Goal: Check status: Check status

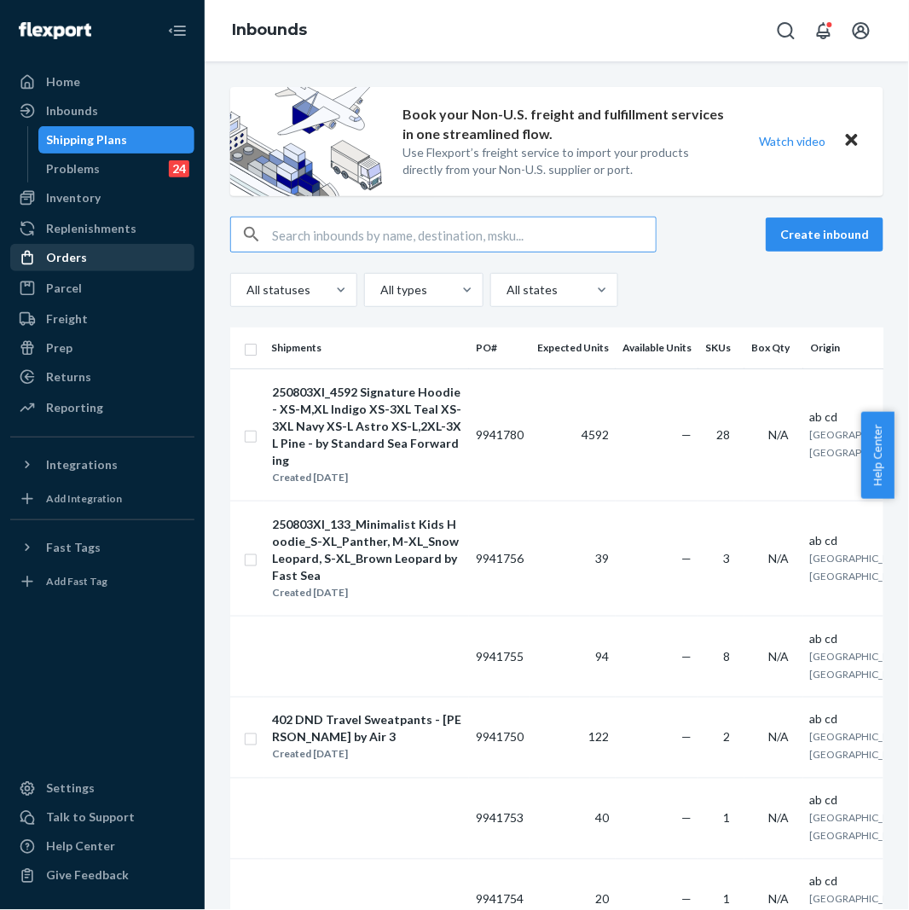
click at [52, 254] on div "Orders" at bounding box center [66, 257] width 41 height 17
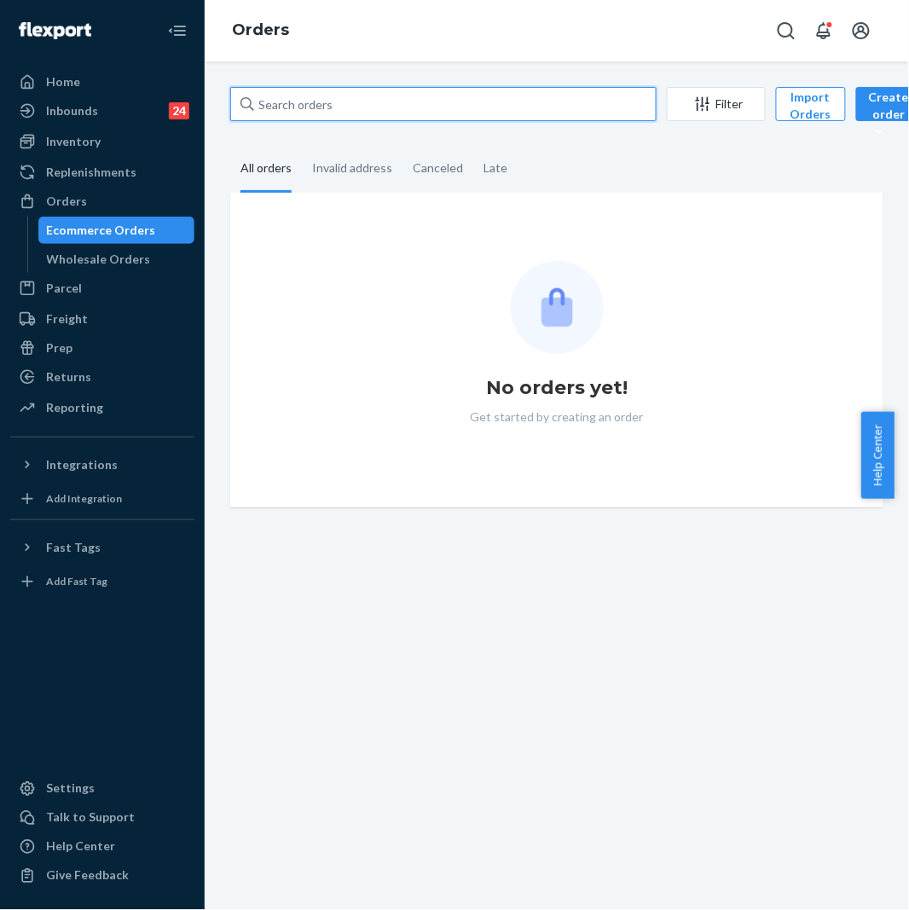
click at [288, 100] on input "text" at bounding box center [443, 104] width 427 height 34
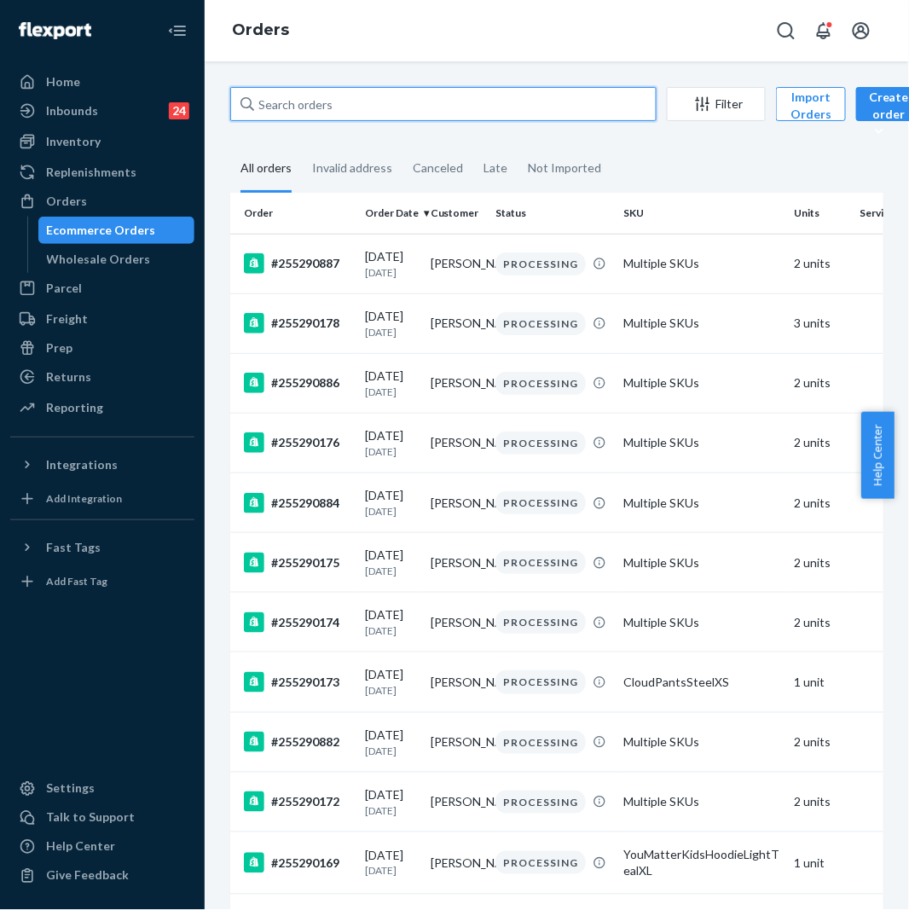
paste input "254161702"
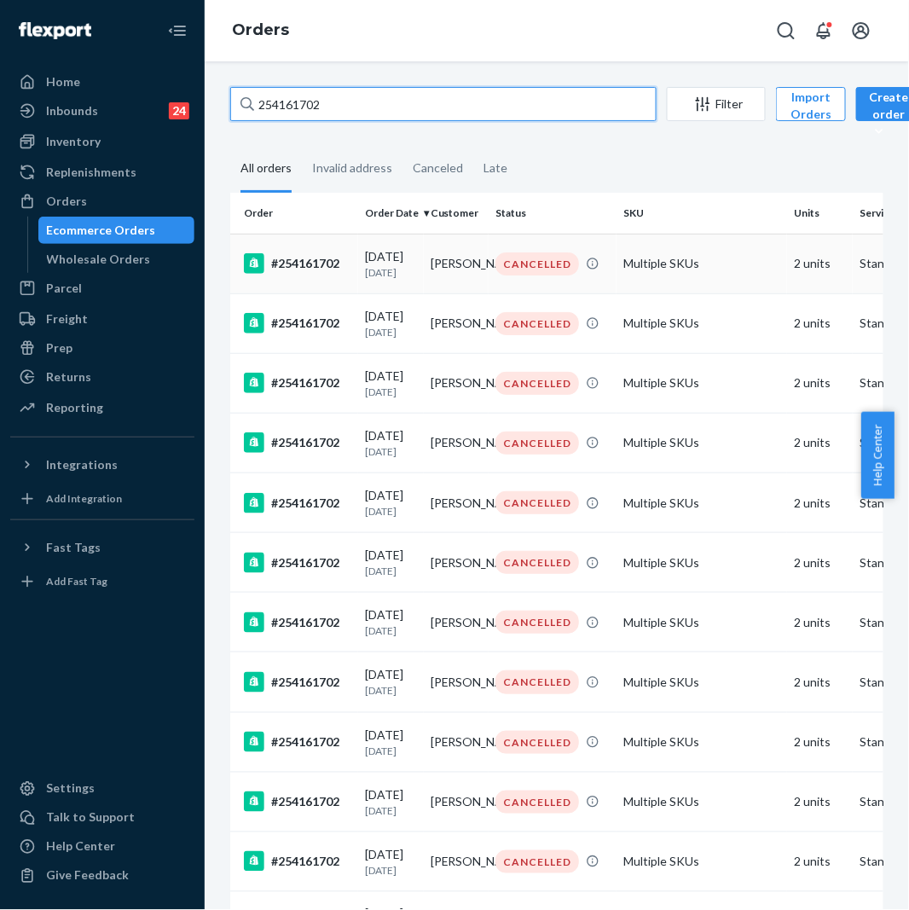
type input "254161702"
click at [331, 271] on div "#254161702" at bounding box center [297, 263] width 107 height 20
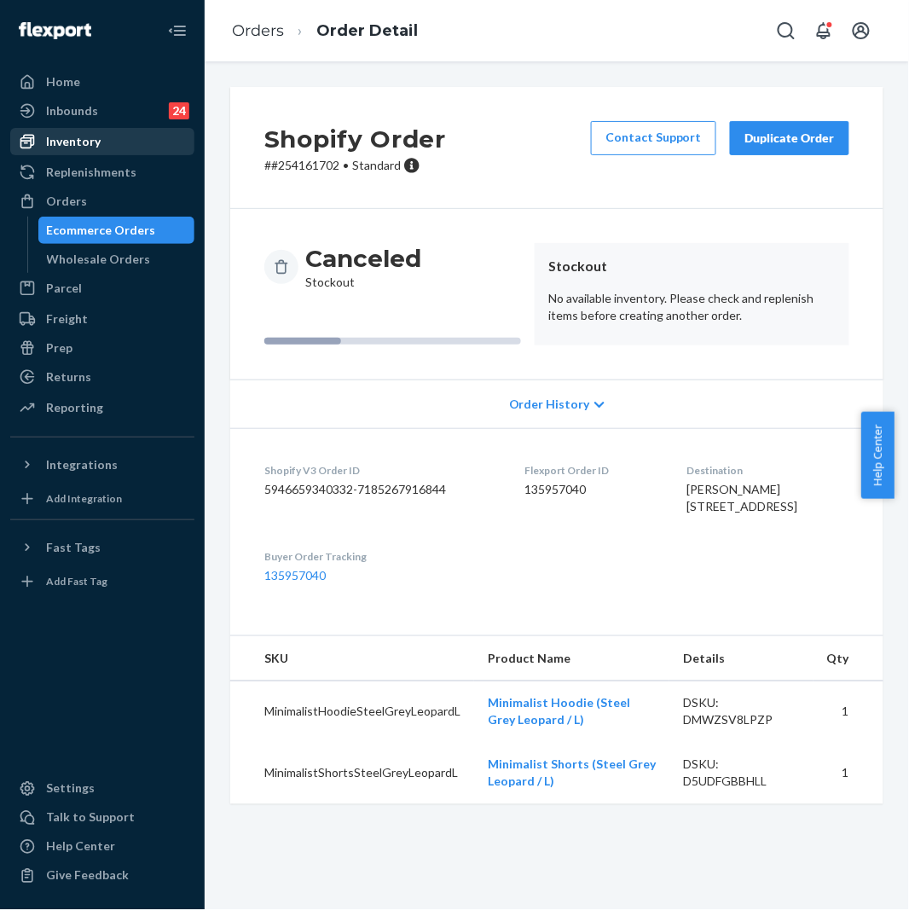
click at [74, 152] on div "Inventory" at bounding box center [102, 142] width 181 height 24
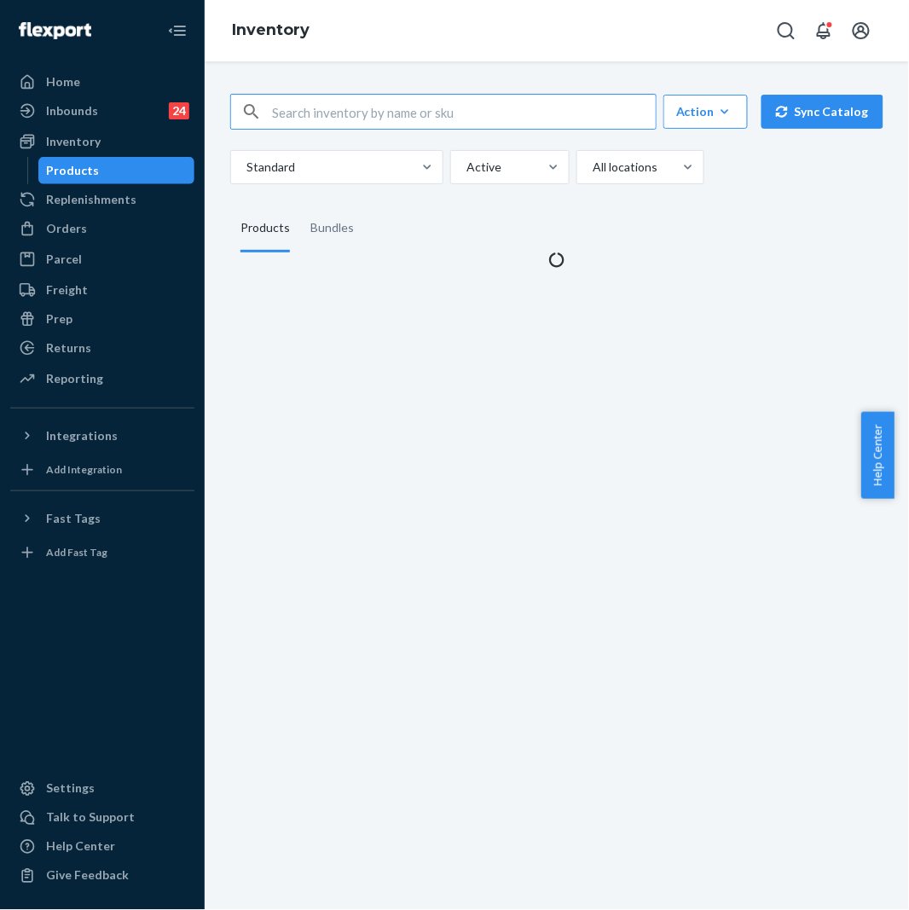
click at [339, 107] on input "text" at bounding box center [464, 112] width 384 height 34
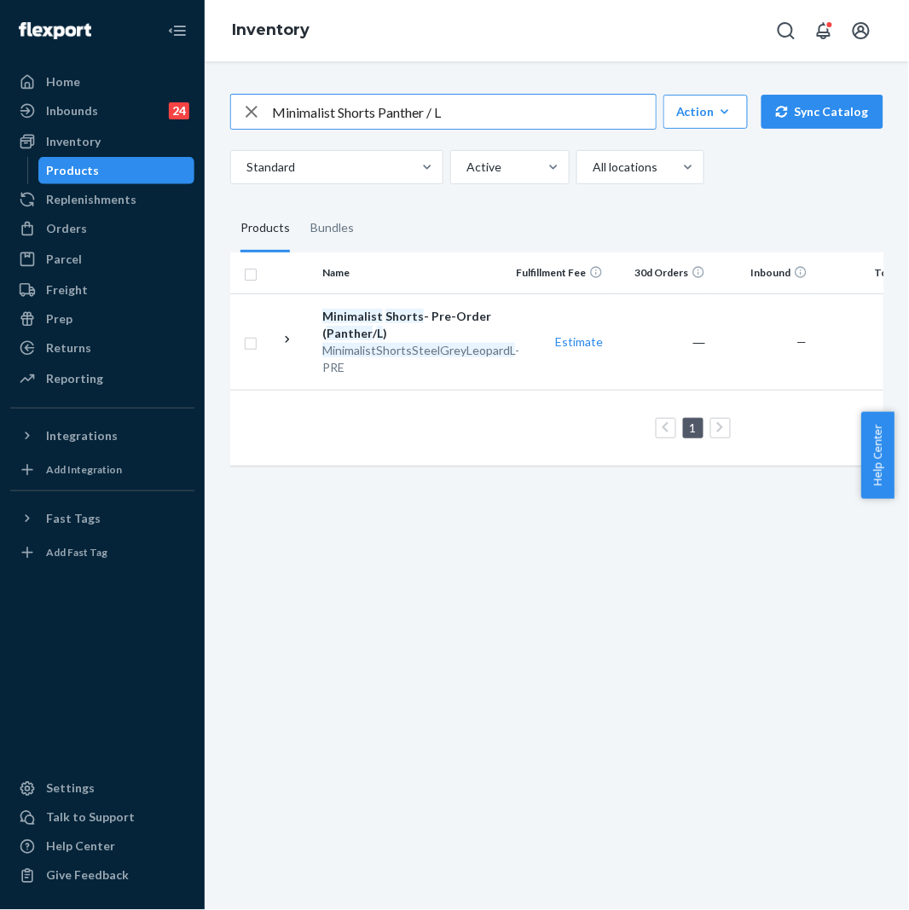
drag, startPoint x: 481, startPoint y: 113, endPoint x: 226, endPoint y: 99, distance: 255.5
click at [226, 99] on div "Minimalist Shorts Panther / L Action Create product Create bundle Bulk create p…" at bounding box center [557, 278] width 679 height 410
paste input "ShortsSteelGreyLeopard"
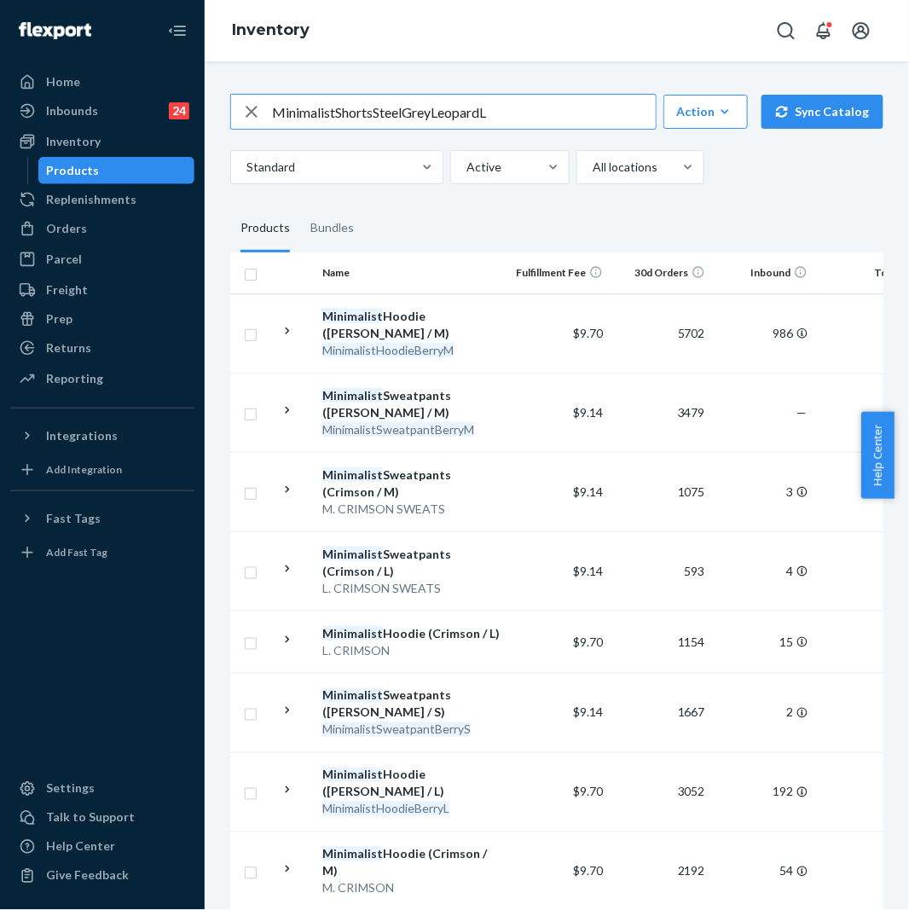
click at [338, 111] on input "MinimalistShortsSteelGreyLeopardL" at bounding box center [464, 112] width 384 height 34
click at [376, 109] on input "Minimalist ShortsSteelGreyLeopardL" at bounding box center [464, 112] width 384 height 34
click at [410, 115] on input "Minimalist Shorts SteelGreyLeopardL" at bounding box center [464, 112] width 384 height 34
click at [438, 114] on input "Minimalist Shorts Steel GreyLeopardL" at bounding box center [464, 112] width 384 height 34
click at [490, 113] on input "Minimalist Shorts Steel GreyLeopardL" at bounding box center [464, 112] width 384 height 34
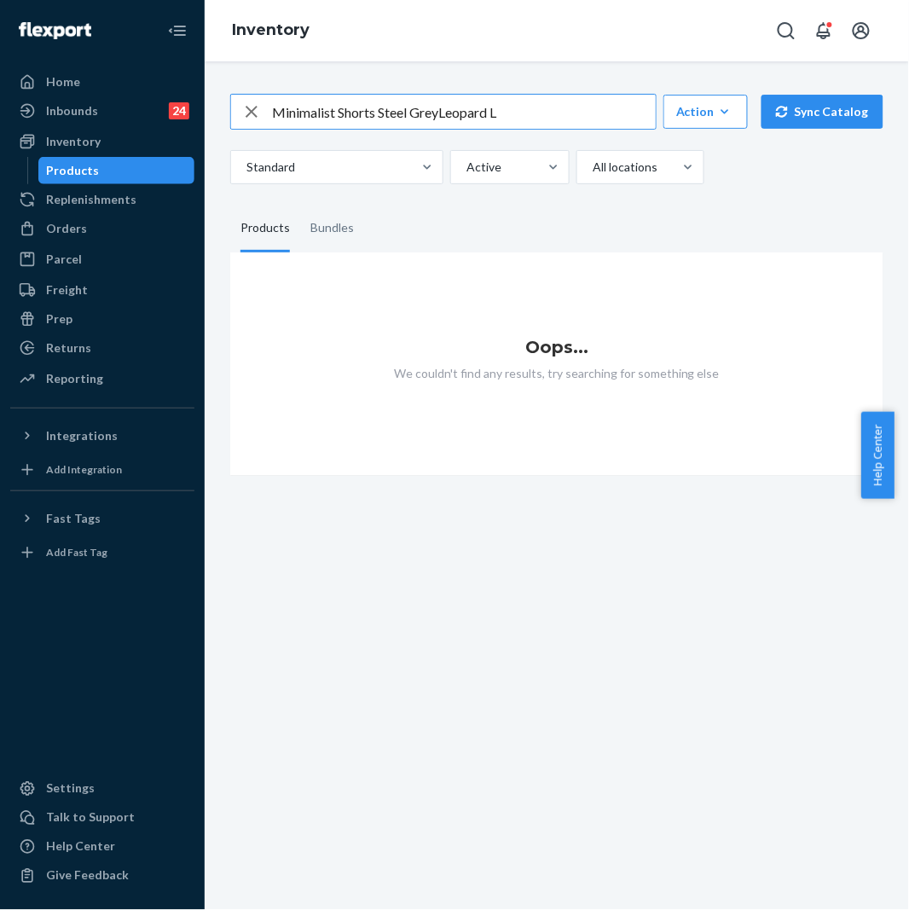
click at [340, 111] on input "Minimalist Shorts Steel GreyLeopard L" at bounding box center [464, 112] width 384 height 34
click at [380, 115] on input "MinimalistShorts Steel GreyLeopard L" at bounding box center [464, 112] width 384 height 34
click at [408, 108] on input "MinimalistShortsSteel GreyLeopard L" at bounding box center [464, 112] width 384 height 34
click at [487, 117] on input "MinimalistShortsSteelGreyLeopard L" at bounding box center [464, 112] width 384 height 34
type input "MinimalistShortsSteelGreyLeopardL"
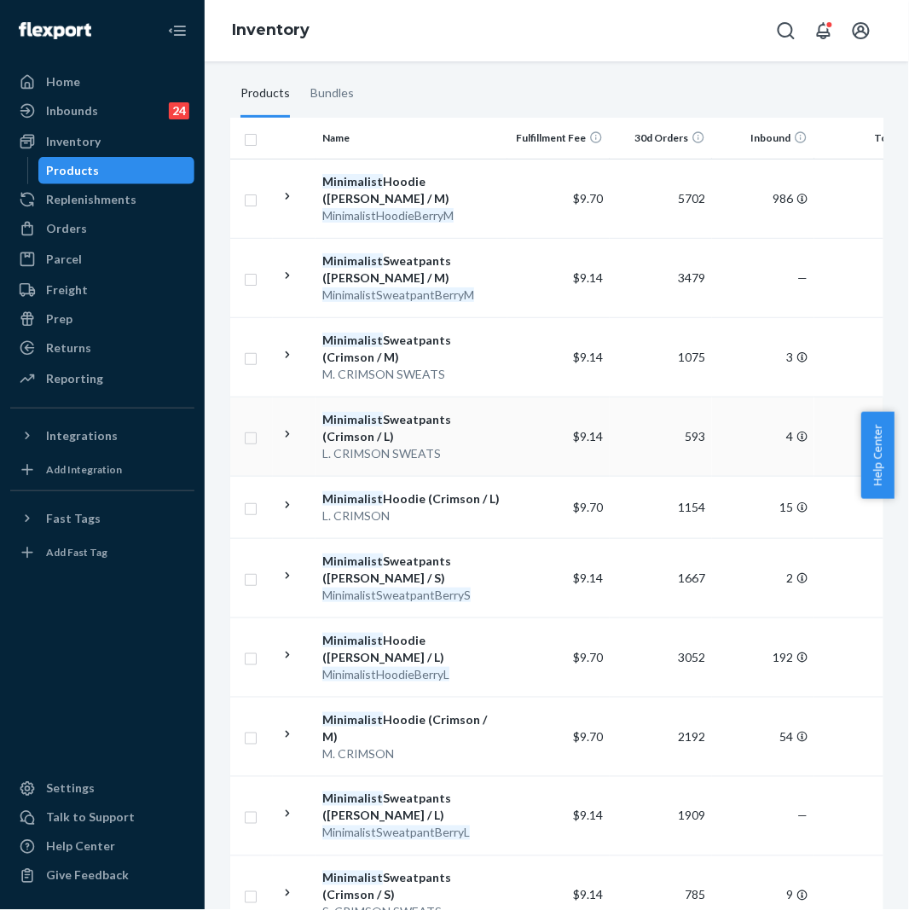
scroll to position [189, 0]
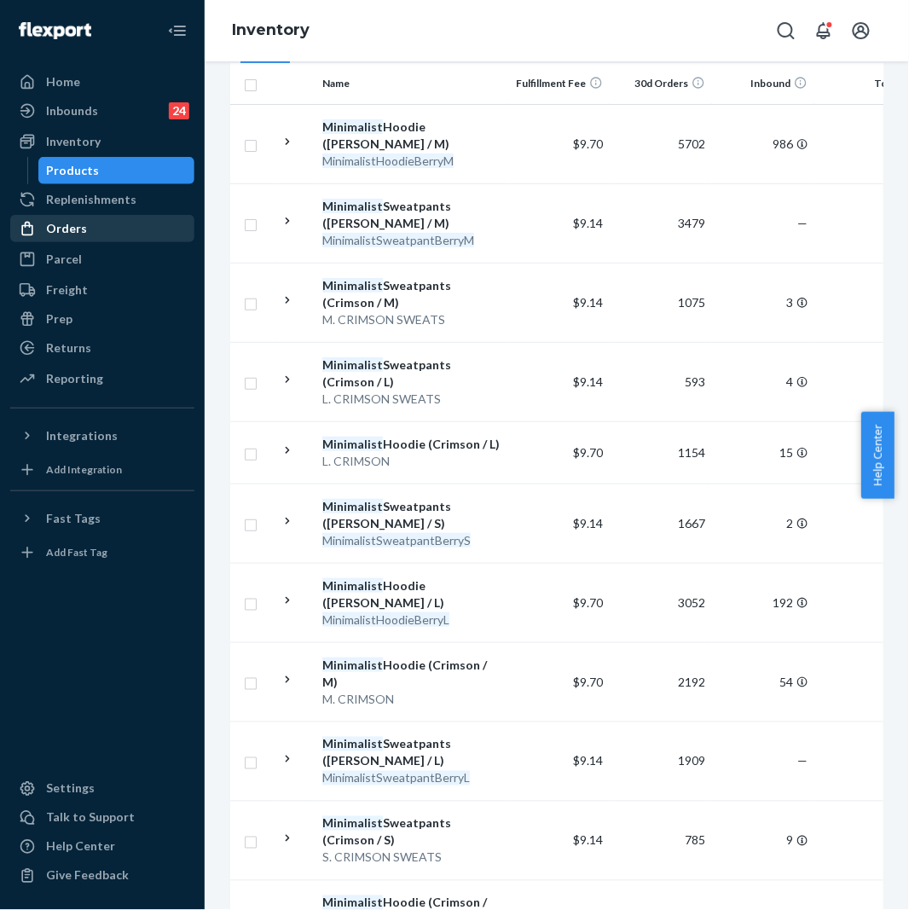
click at [107, 217] on div "Orders" at bounding box center [102, 229] width 181 height 24
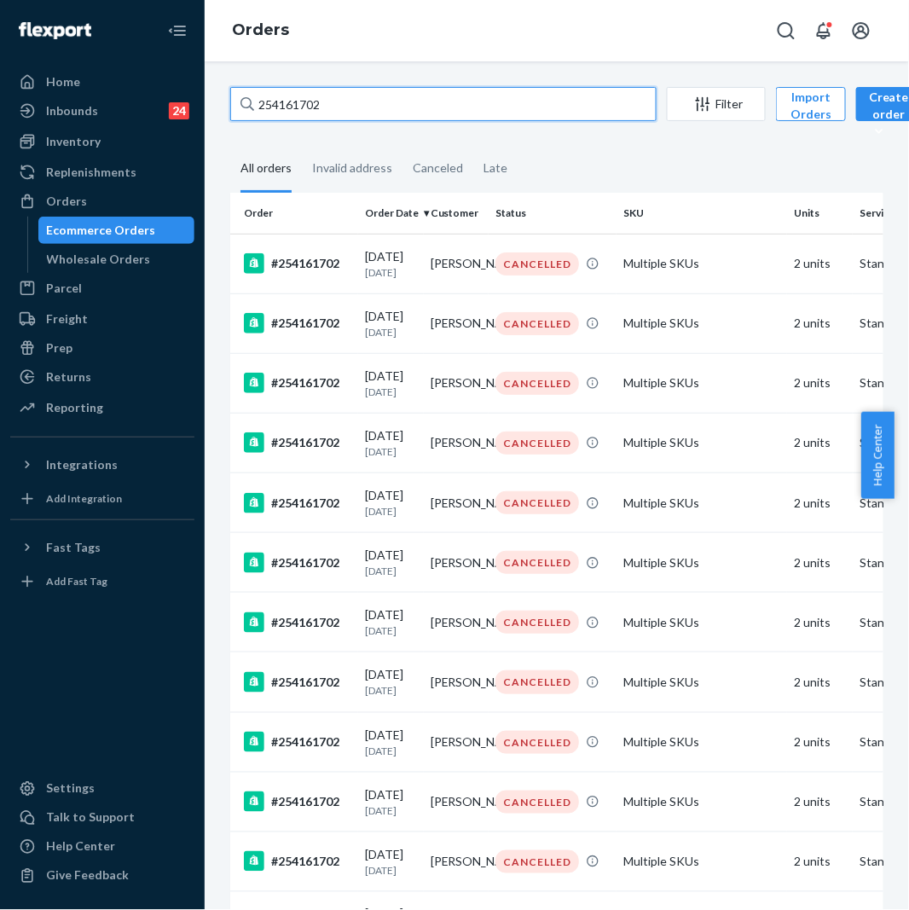
drag, startPoint x: 280, startPoint y: 111, endPoint x: 240, endPoint y: 117, distance: 40.5
click at [240, 117] on div "254161702" at bounding box center [443, 104] width 427 height 34
paste input "5048388"
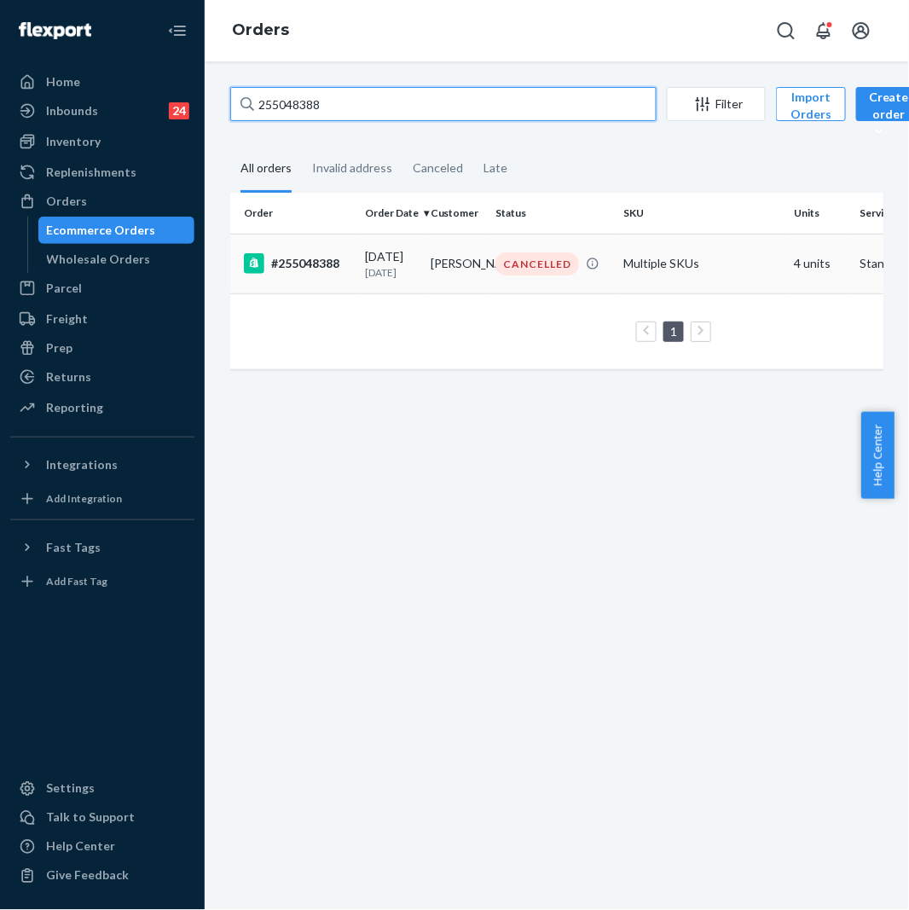
type input "255048388"
click at [354, 276] on td "#255048388" at bounding box center [294, 264] width 128 height 60
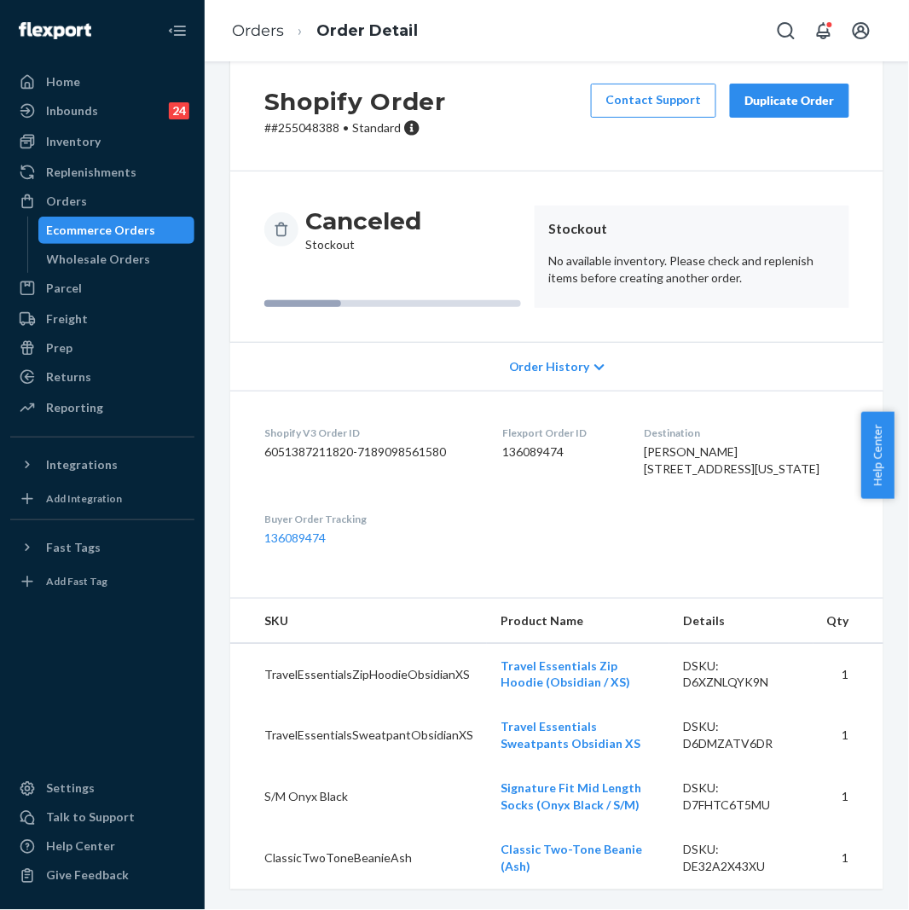
scroll to position [71, 0]
click at [90, 140] on div "Inventory" at bounding box center [73, 141] width 55 height 17
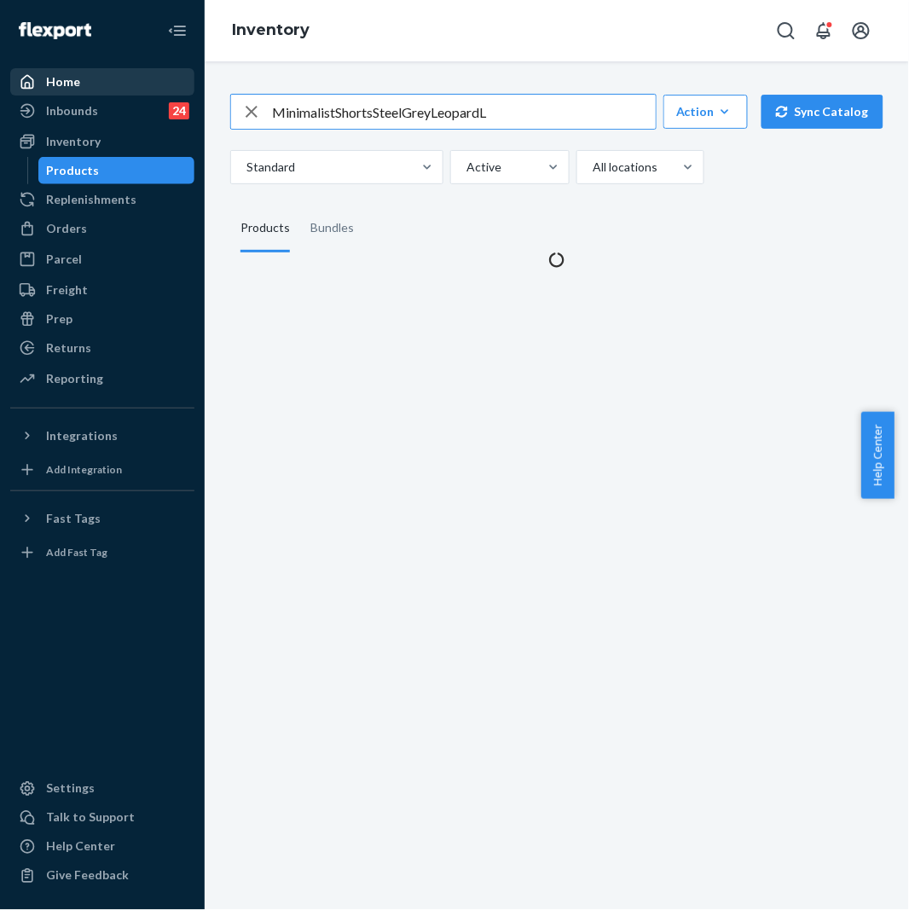
drag, startPoint x: 525, startPoint y: 103, endPoint x: 89, endPoint y: 78, distance: 436.7
click at [89, 78] on div "Home Inbounds 24 Shipping Plans Problems 24 Inventory Products Replenishments O…" at bounding box center [454, 455] width 909 height 910
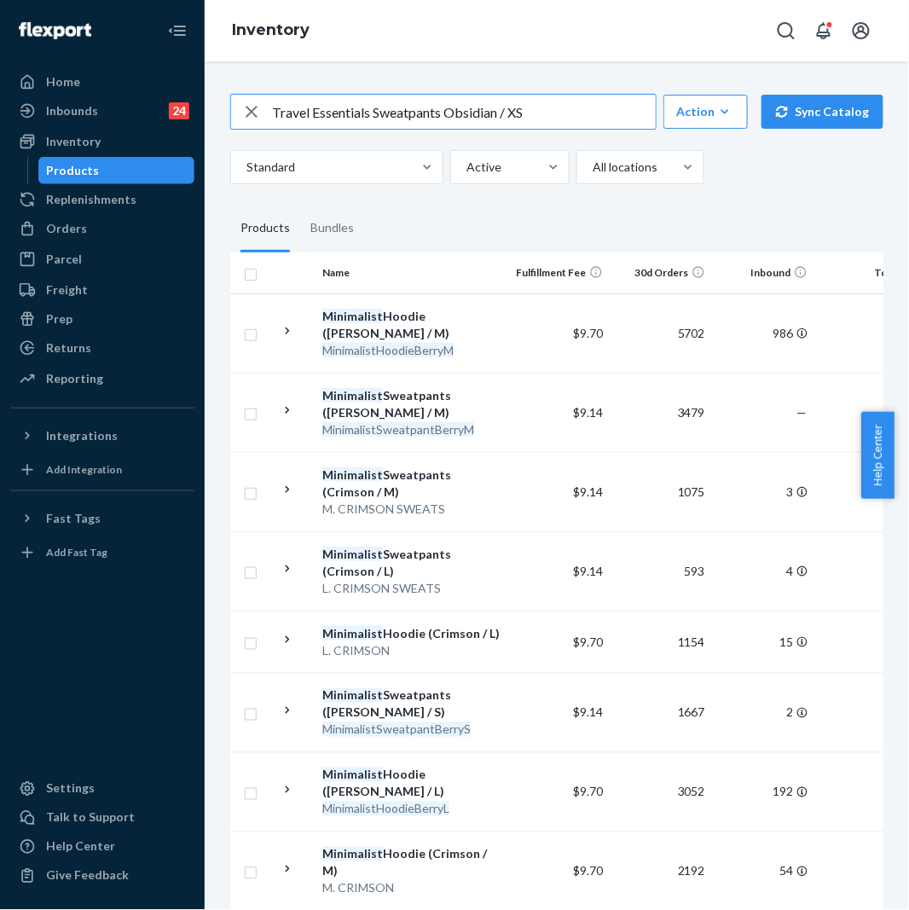
type input "Travel Essentials Sweatpants Obsidian / XS"
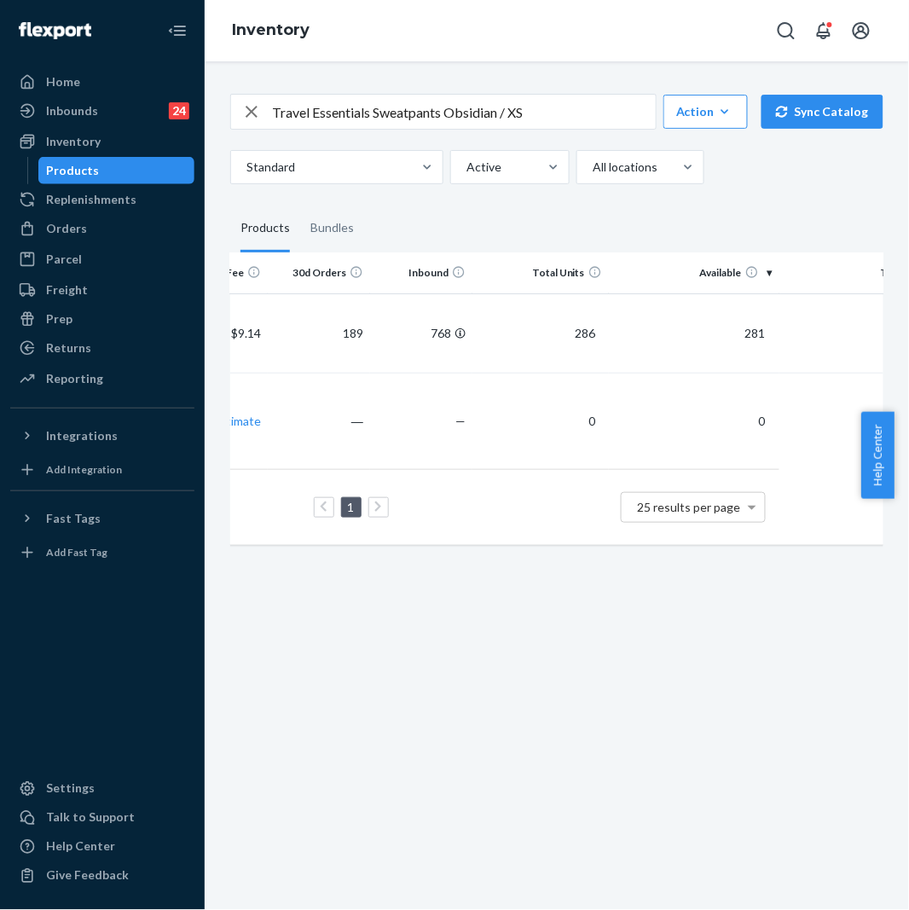
scroll to position [0, 360]
click at [386, 115] on input "Travel Essentials Sweatpants Obsidian / XS" at bounding box center [464, 112] width 384 height 34
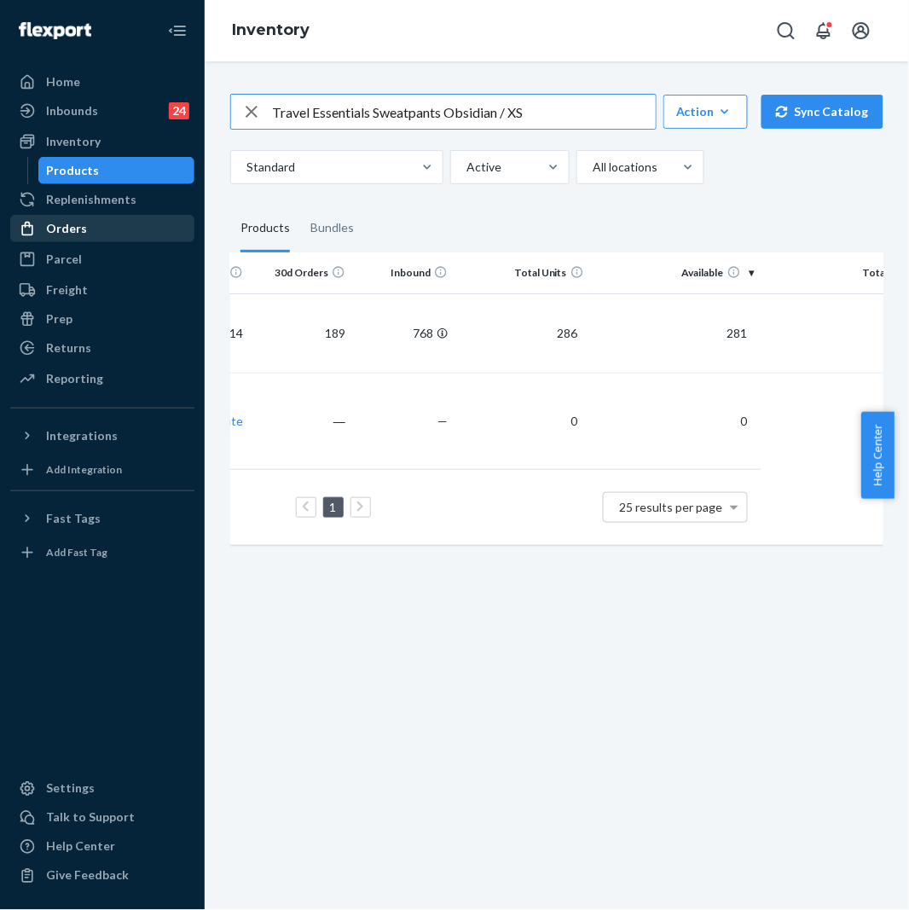
click at [88, 231] on div "Orders" at bounding box center [102, 229] width 181 height 24
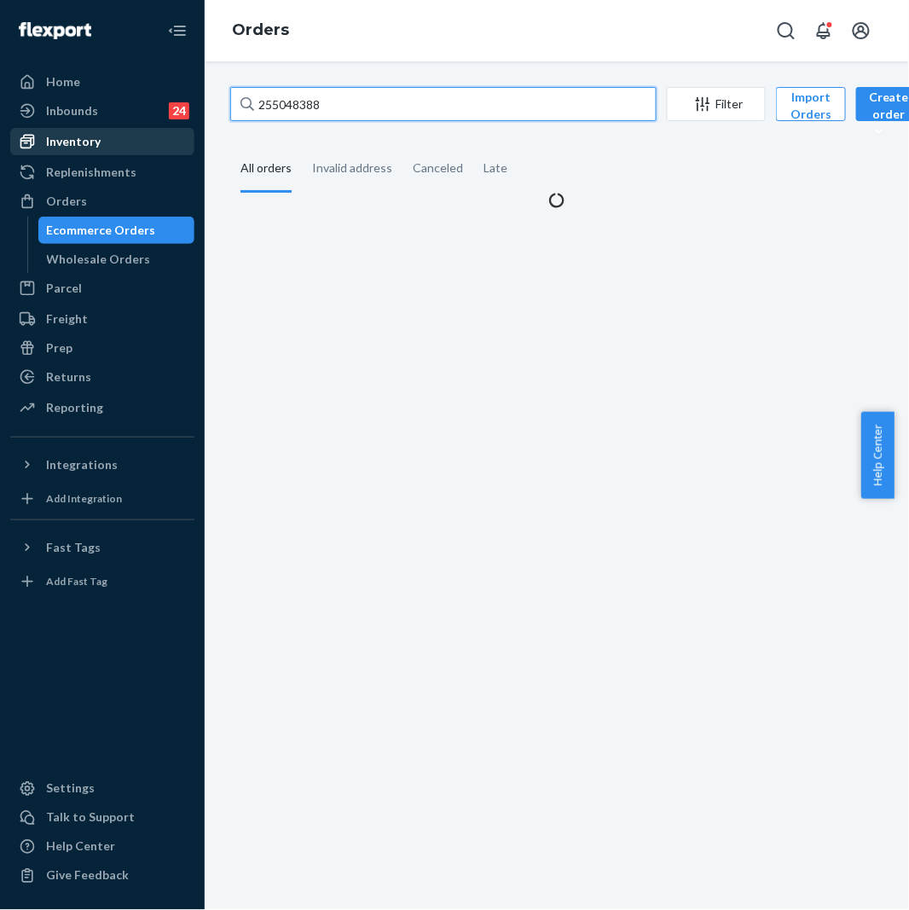
drag, startPoint x: 355, startPoint y: 95, endPoint x: 175, endPoint y: 133, distance: 184.1
click at [175, 133] on div "Home Inbounds 24 Shipping Plans Problems 24 Inventory Products Replenishments O…" at bounding box center [454, 455] width 909 height 910
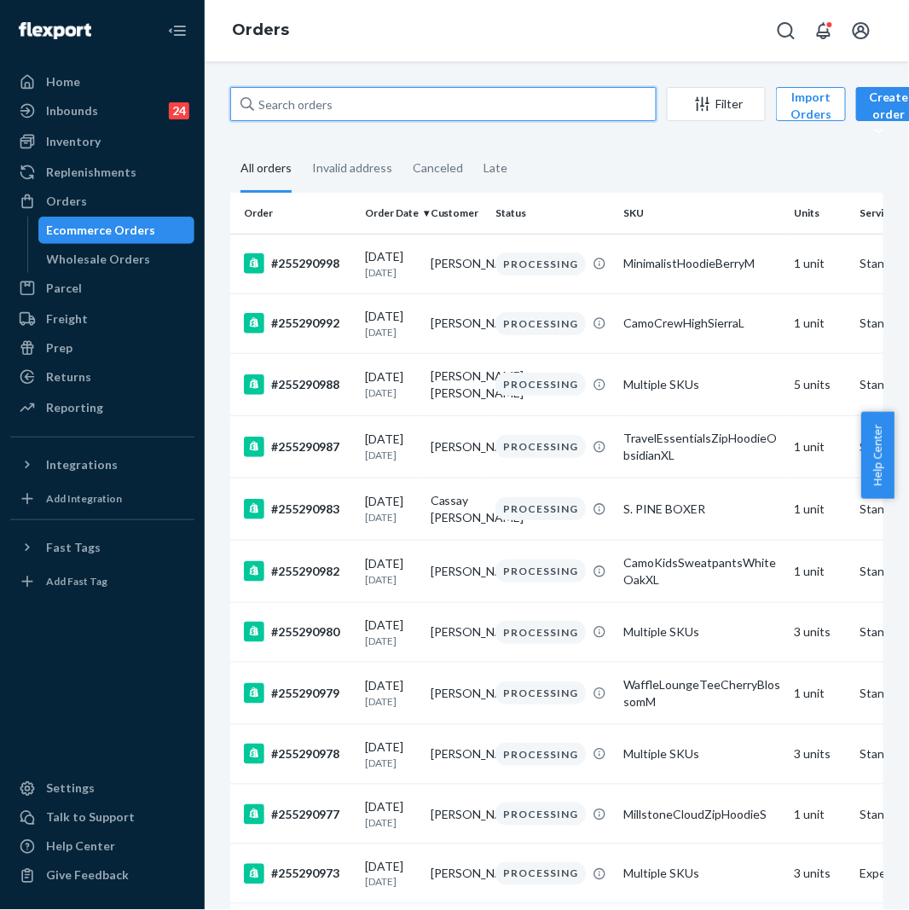
paste input "255236867"
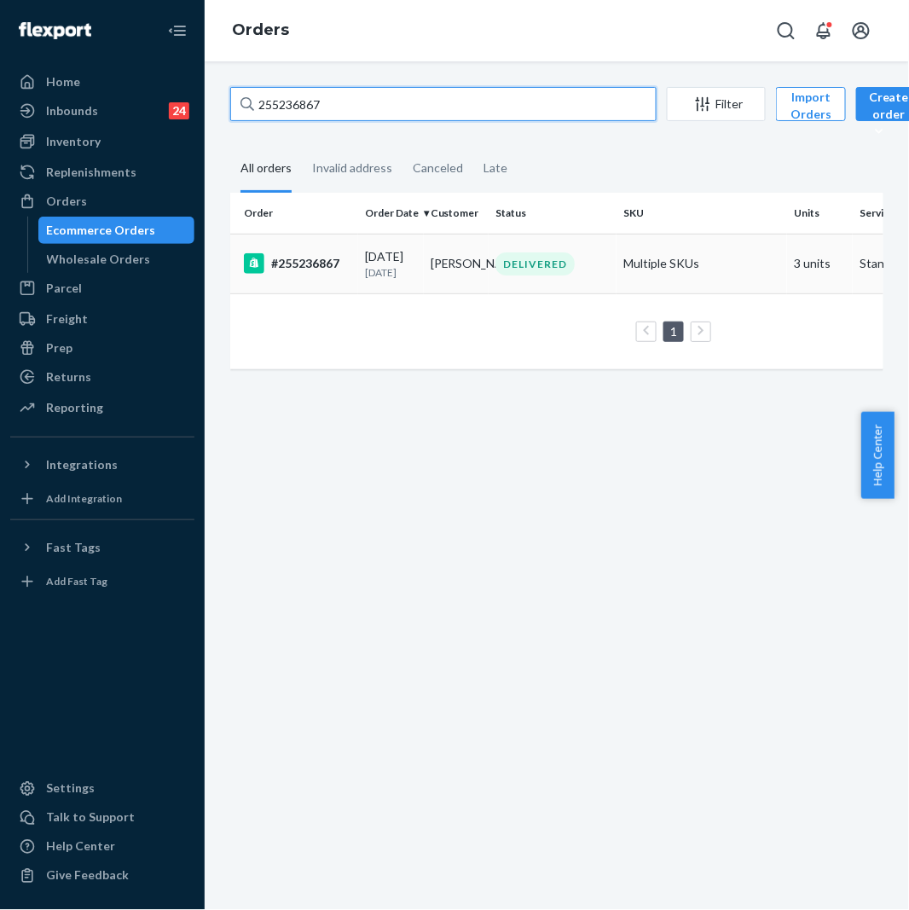
type input "255236867"
click at [394, 286] on td "[DATE] [DATE]" at bounding box center [391, 264] width 66 height 60
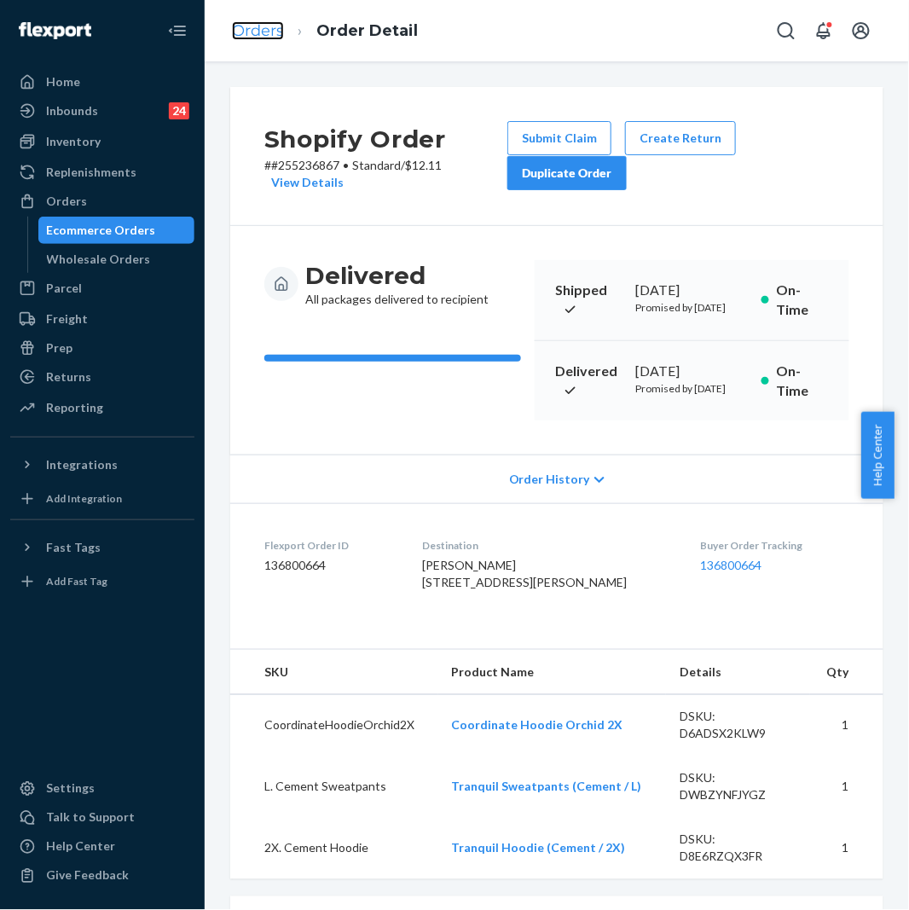
click at [273, 31] on link "Orders" at bounding box center [258, 30] width 52 height 19
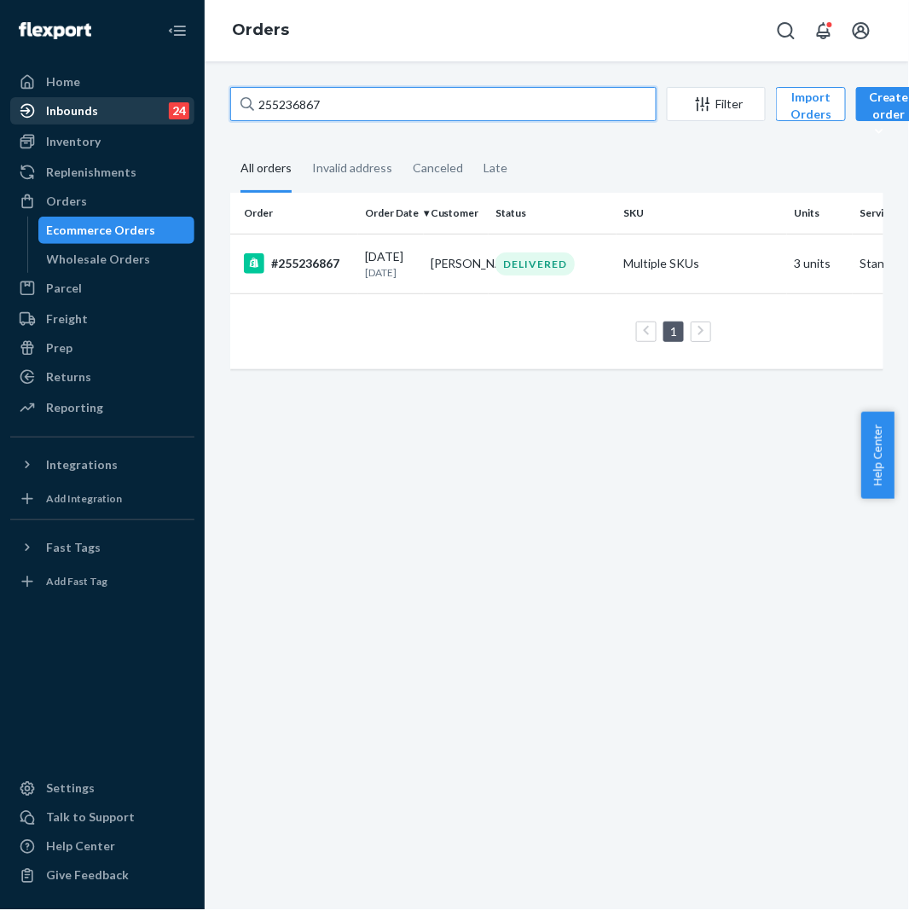
drag, startPoint x: 387, startPoint y: 89, endPoint x: 154, endPoint y: 113, distance: 234.2
click at [154, 113] on div "Home Inbounds 24 Shipping Plans Problems 24 Inventory Products Replenishments O…" at bounding box center [454, 455] width 909 height 910
paste input "181791"
type input "255181791"
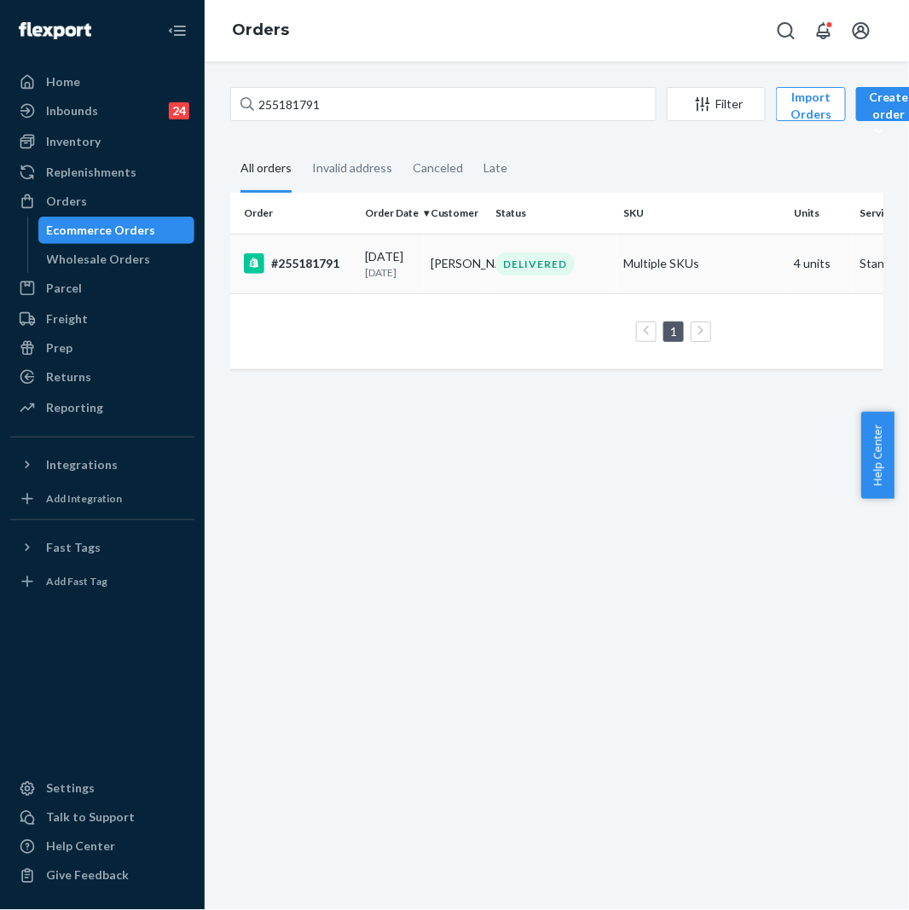
click at [375, 273] on p "[DATE]" at bounding box center [391, 272] width 52 height 15
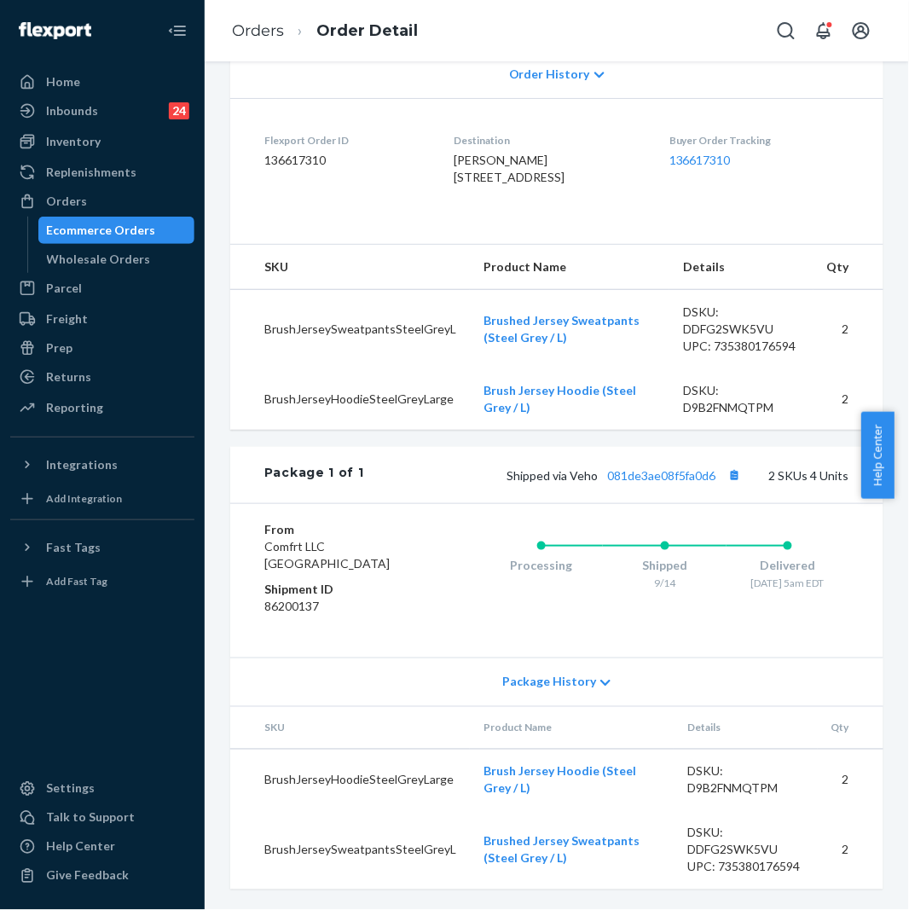
scroll to position [497, 0]
click at [723, 474] on button "Copy tracking number" at bounding box center [734, 475] width 22 height 22
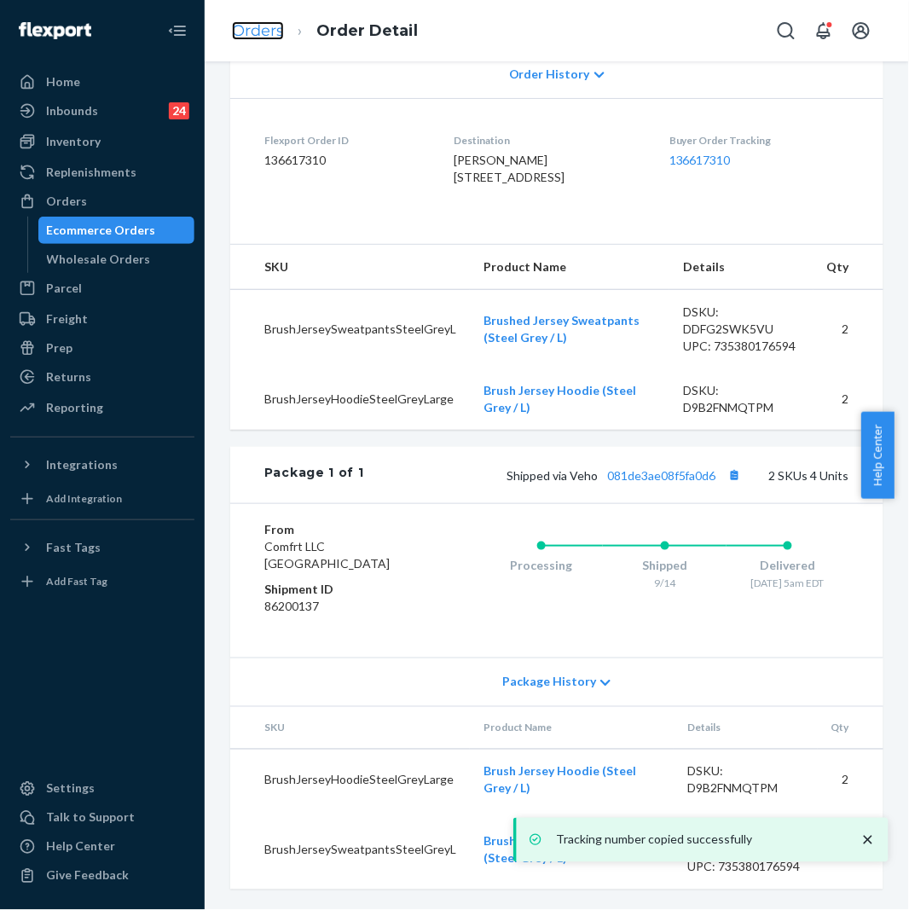
click at [254, 23] on link "Orders" at bounding box center [258, 30] width 52 height 19
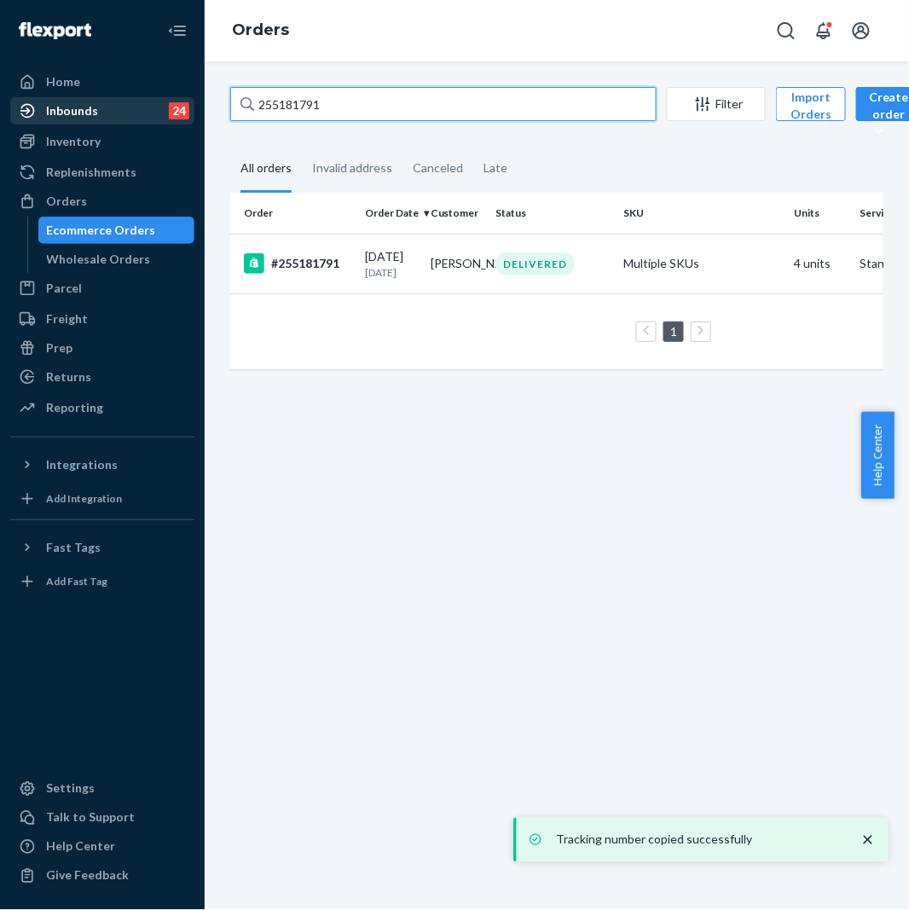
drag, startPoint x: 309, startPoint y: 78, endPoint x: 131, endPoint y: 111, distance: 181.2
click at [131, 111] on div "Home Inbounds 24 Shipping Plans Problems 24 Inventory Products Replenishments O…" at bounding box center [454, 455] width 909 height 910
paste input "083626"
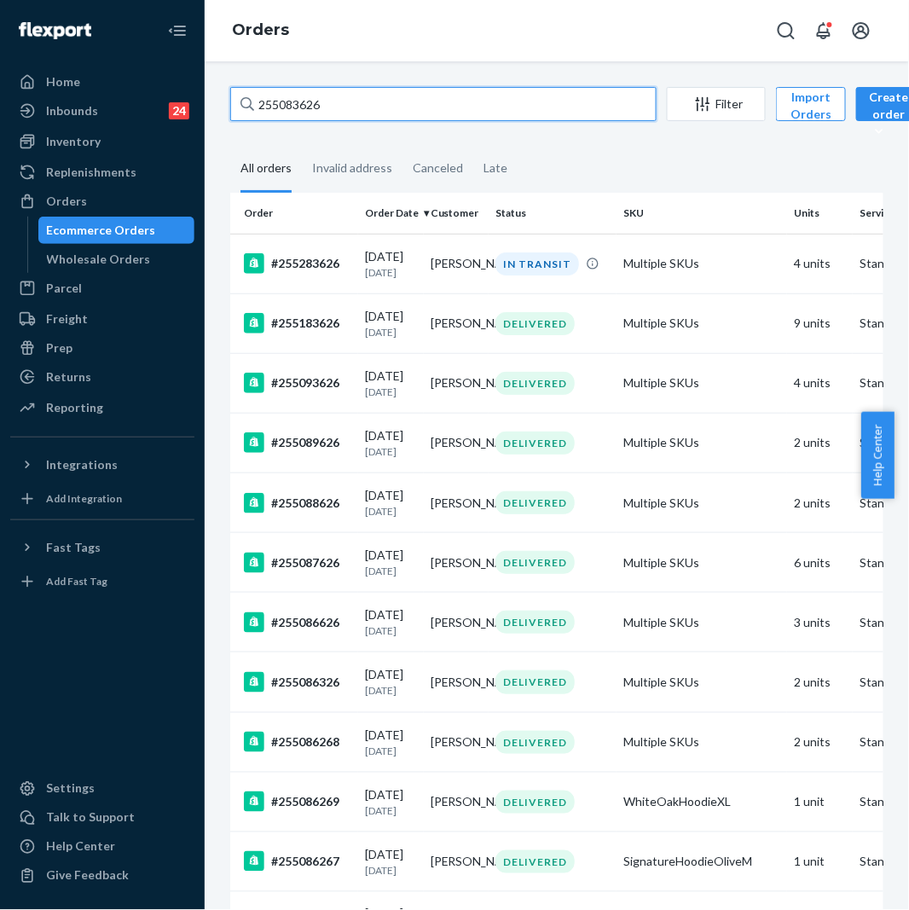
type input "255083626"
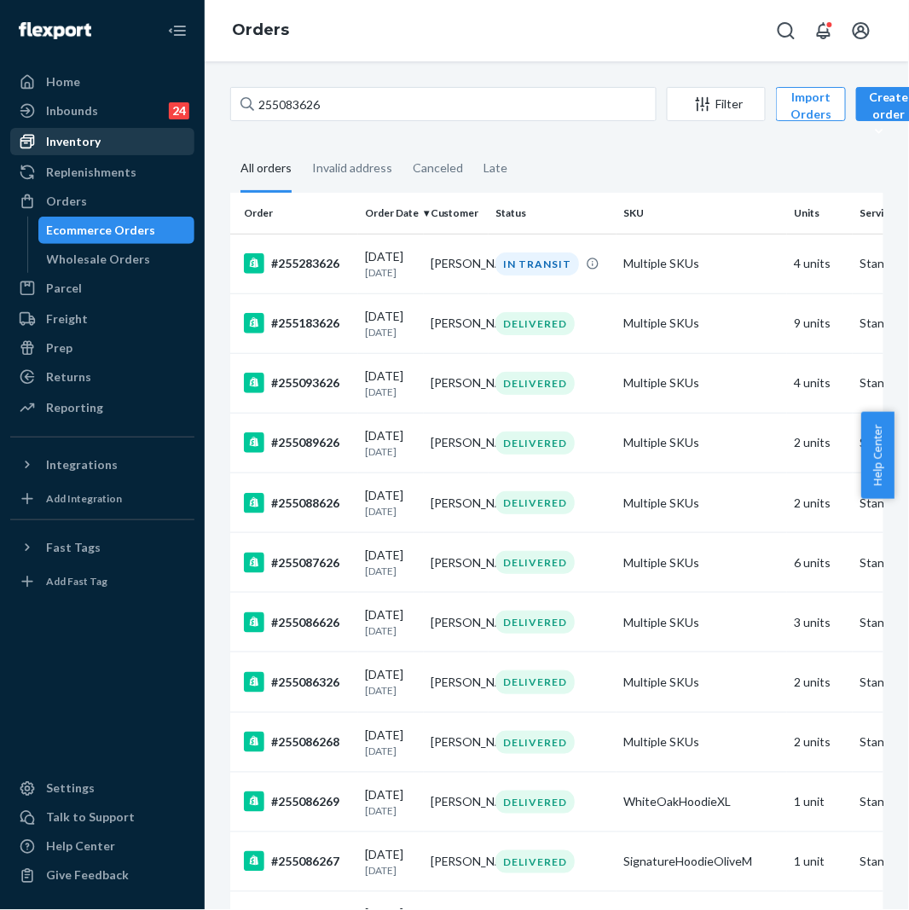
click at [78, 145] on div "Inventory" at bounding box center [73, 141] width 55 height 17
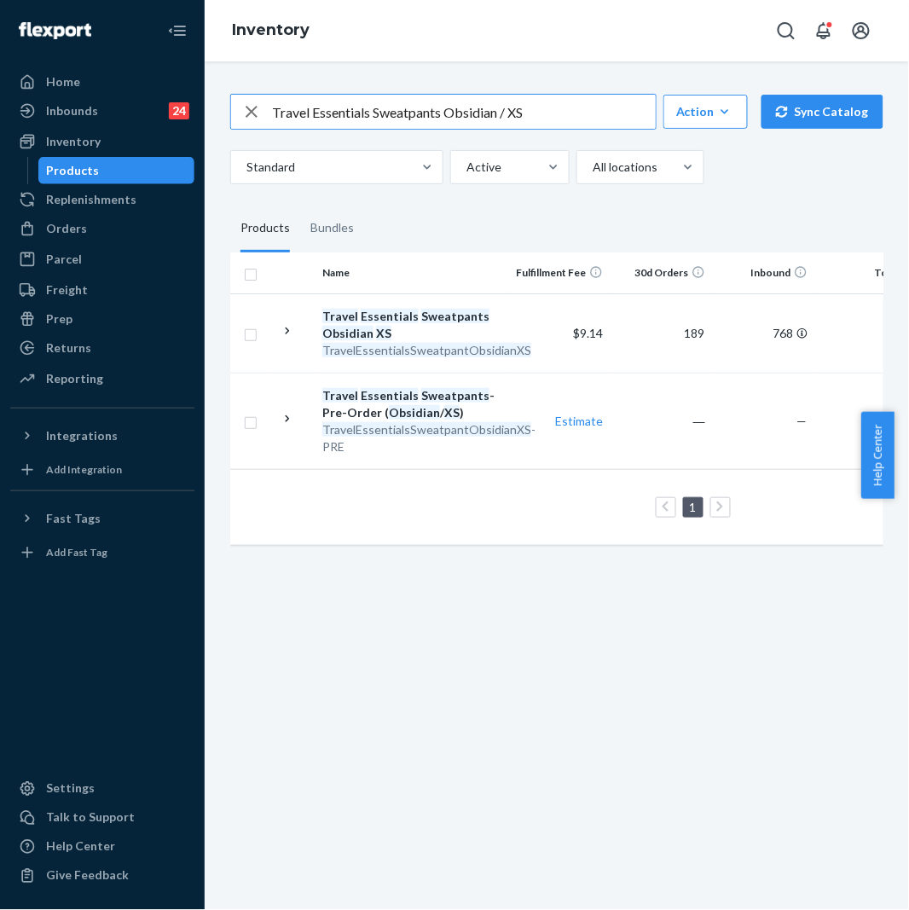
drag, startPoint x: 591, startPoint y: 96, endPoint x: 563, endPoint y: 106, distance: 30.0
click at [563, 106] on input "Travel Essentials Sweatpants Obsidian / XS" at bounding box center [464, 112] width 384 height 34
click at [551, 112] on input "Travel Essentials Sweatpants Obsidian / XS" at bounding box center [464, 112] width 384 height 34
drag, startPoint x: 544, startPoint y: 113, endPoint x: 445, endPoint y: 116, distance: 99.0
click at [445, 116] on input "Travel Essentials Sweatpants Obsidian / XS" at bounding box center [464, 112] width 384 height 34
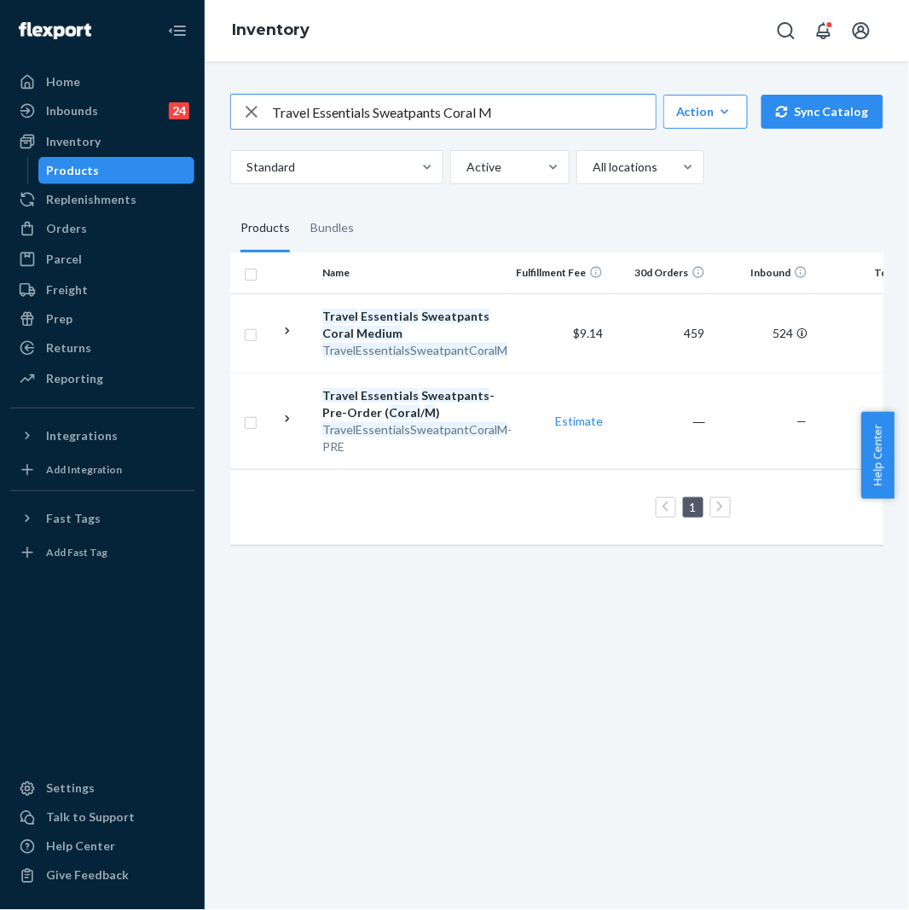
click at [444, 107] on input "Travel Essentials Sweatpants Coral M" at bounding box center [464, 112] width 384 height 34
type input "Travel Essentials Hoodie Coral M"
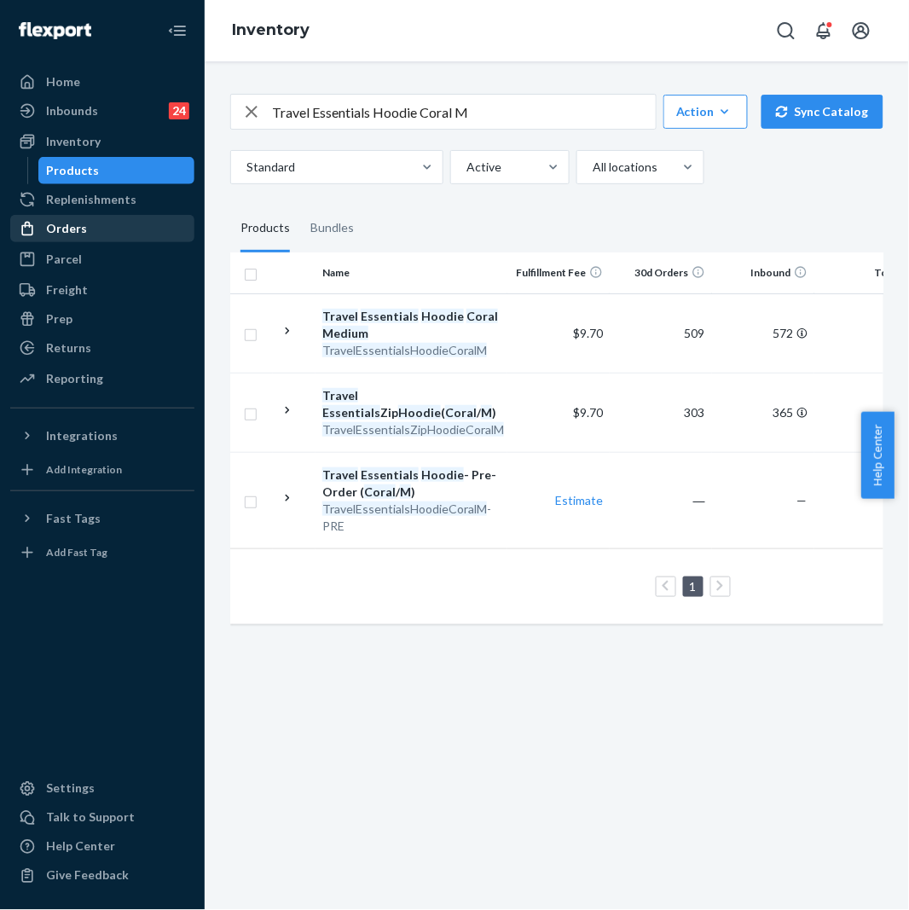
click at [91, 234] on div "Orders" at bounding box center [102, 229] width 181 height 24
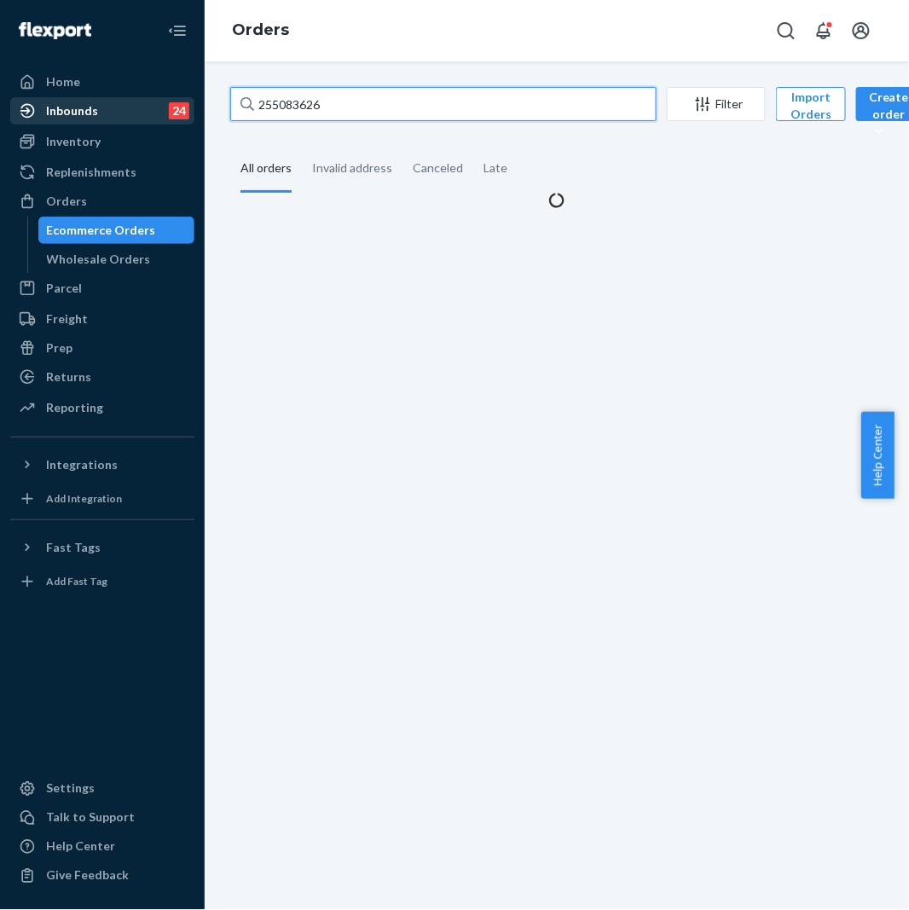
drag, startPoint x: 405, startPoint y: 120, endPoint x: 190, endPoint y: 105, distance: 215.5
click at [190, 105] on div "Home Inbounds 24 Shipping Plans Problems 24 Inventory Products Replenishments O…" at bounding box center [454, 455] width 909 height 910
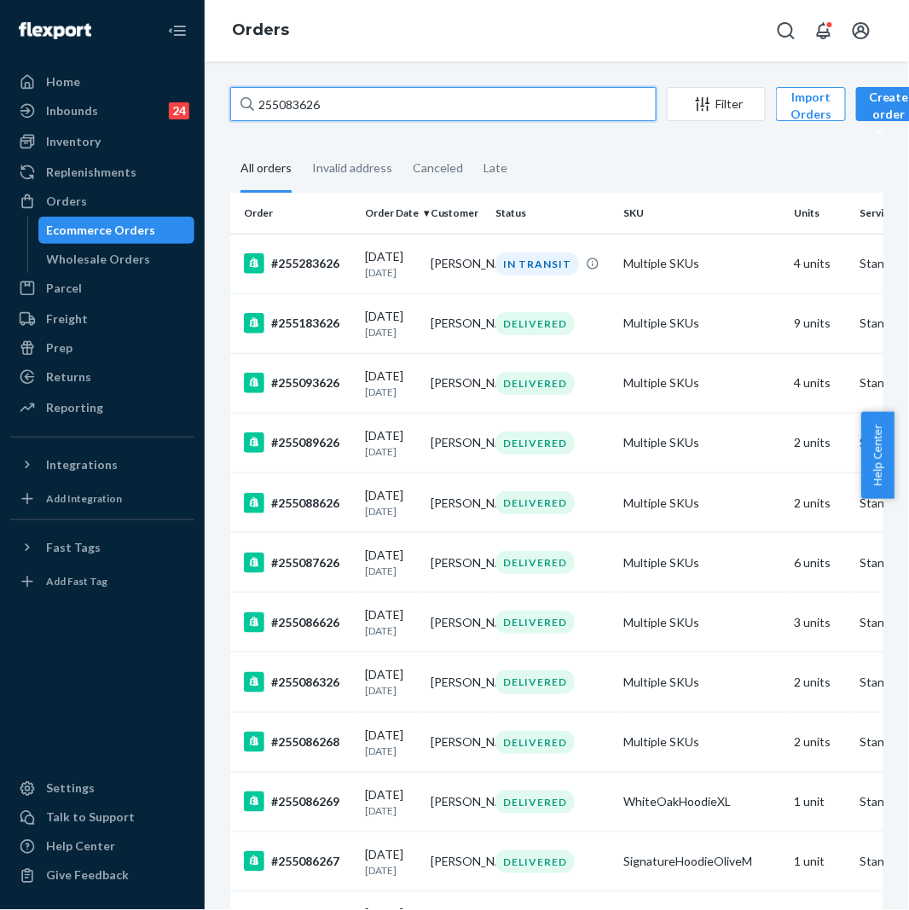
paste input "375054"
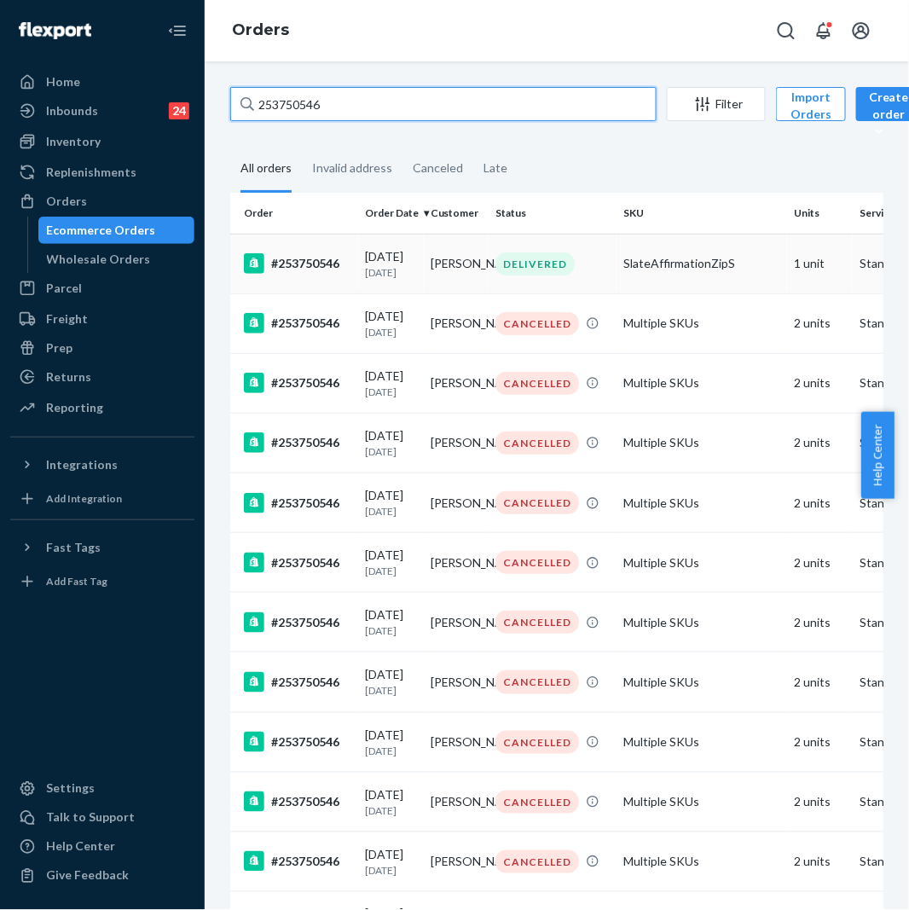
type input "253750546"
click at [331, 285] on td "#253750546" at bounding box center [294, 264] width 128 height 60
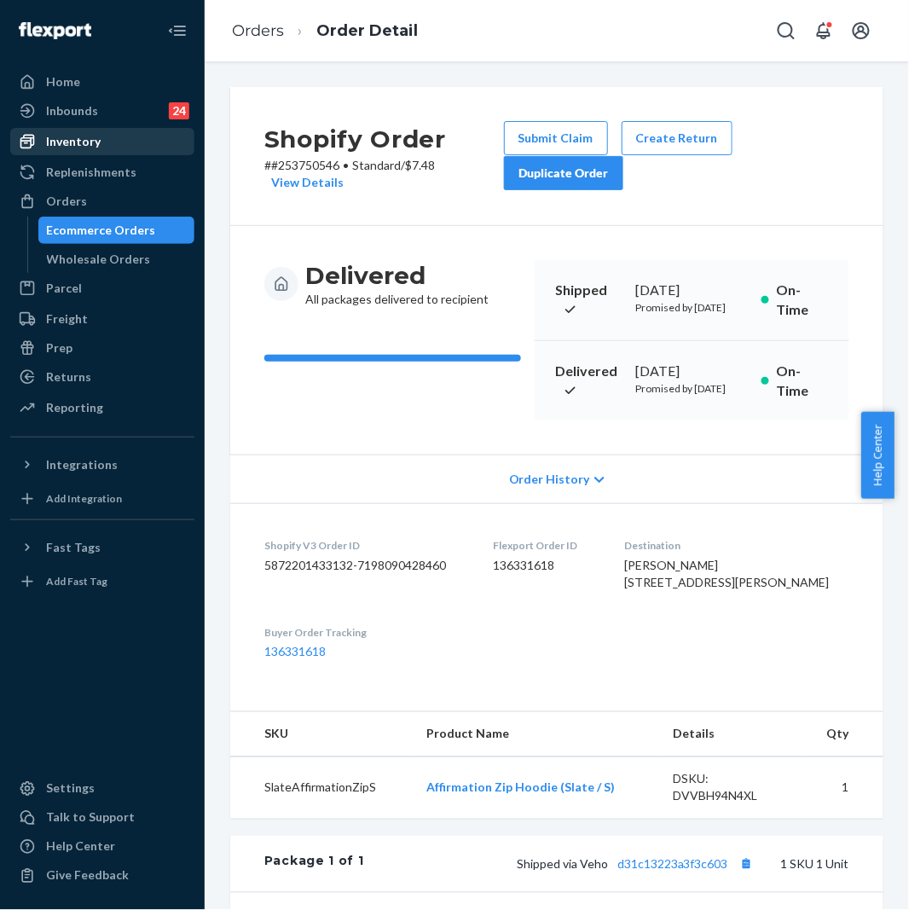
click at [124, 142] on div "Inventory" at bounding box center [102, 142] width 181 height 24
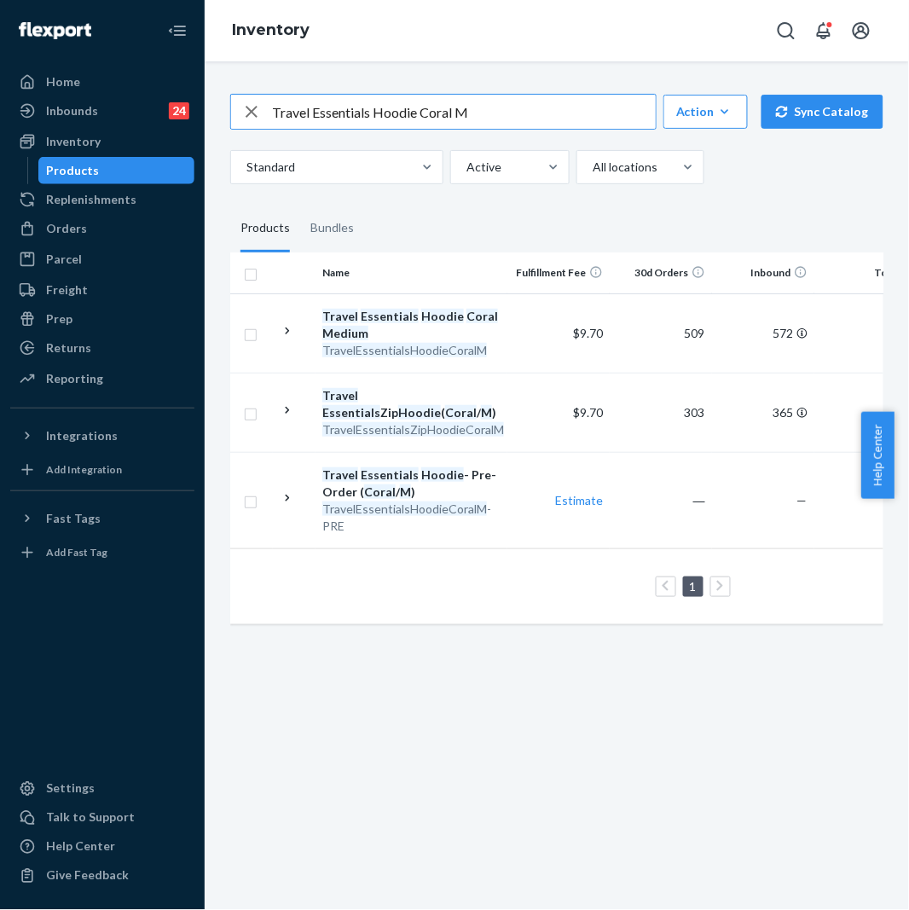
drag, startPoint x: 496, startPoint y: 95, endPoint x: 249, endPoint y: 129, distance: 248.9
click at [249, 129] on div "Travel Essentials Hoodie Coral M" at bounding box center [443, 112] width 425 height 34
paste input "Camo Shorts Silver Birch / S"
type input "Camo Shorts Silver Birch / S"
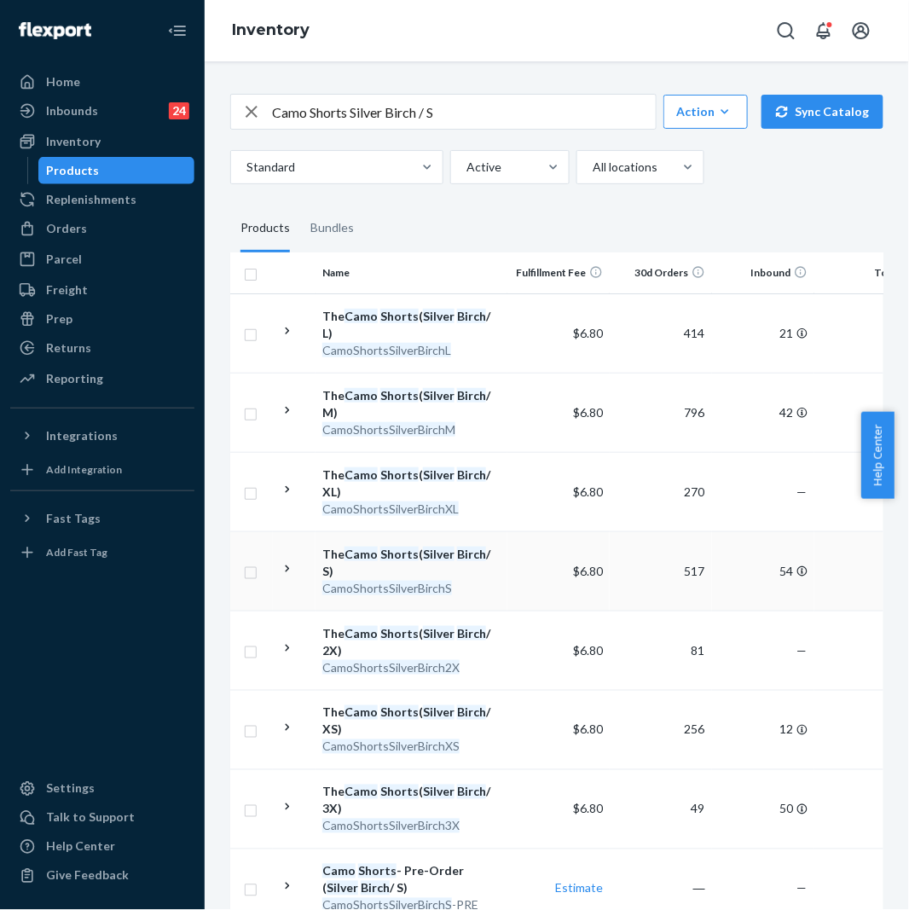
click at [241, 540] on td at bounding box center [251, 571] width 43 height 79
click at [99, 218] on div "Orders" at bounding box center [102, 229] width 181 height 24
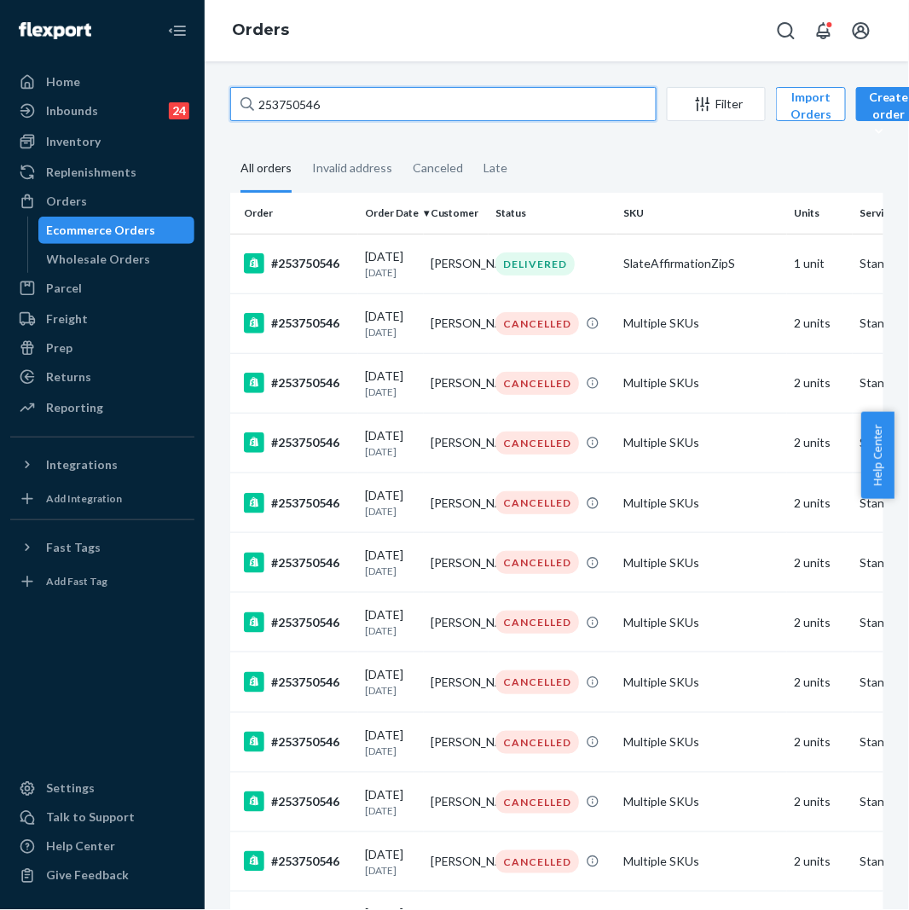
drag, startPoint x: 363, startPoint y: 104, endPoint x: 227, endPoint y: 115, distance: 137.0
click at [227, 115] on div "253750546 Filter Import Orders Create order Ecommerce order Removal order All o…" at bounding box center [557, 925] width 679 height 1676
paste input "977835"
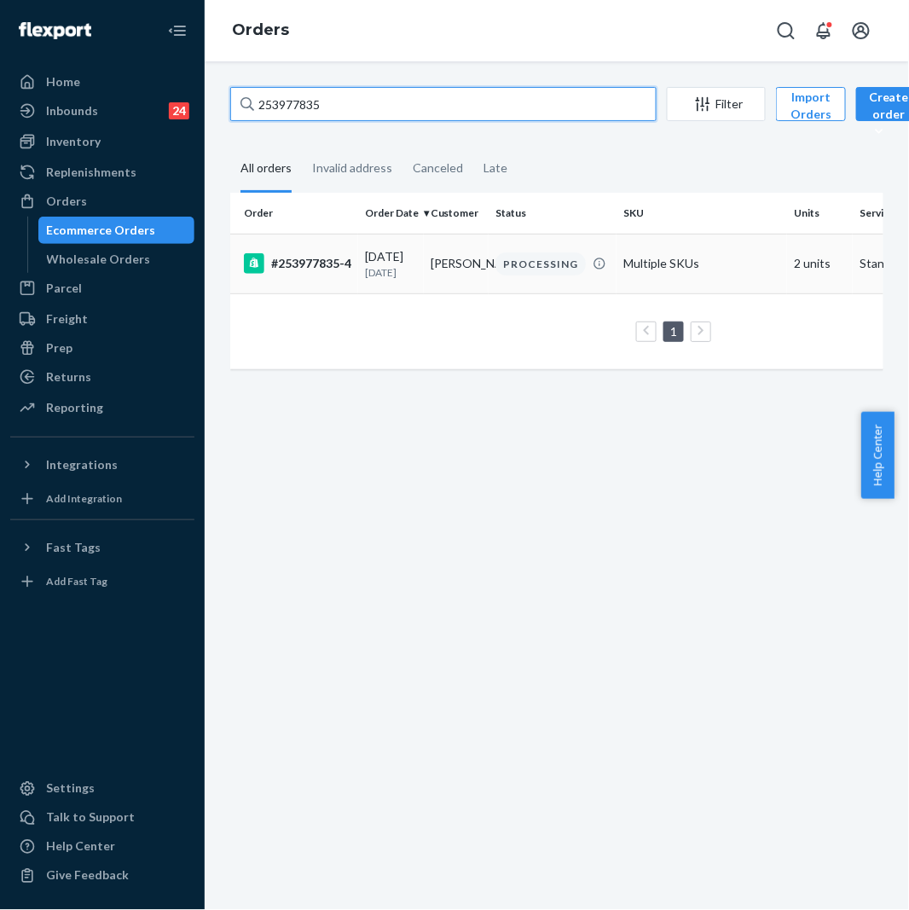
type input "253977835"
click at [339, 270] on div "#253977835-4" at bounding box center [297, 263] width 107 height 20
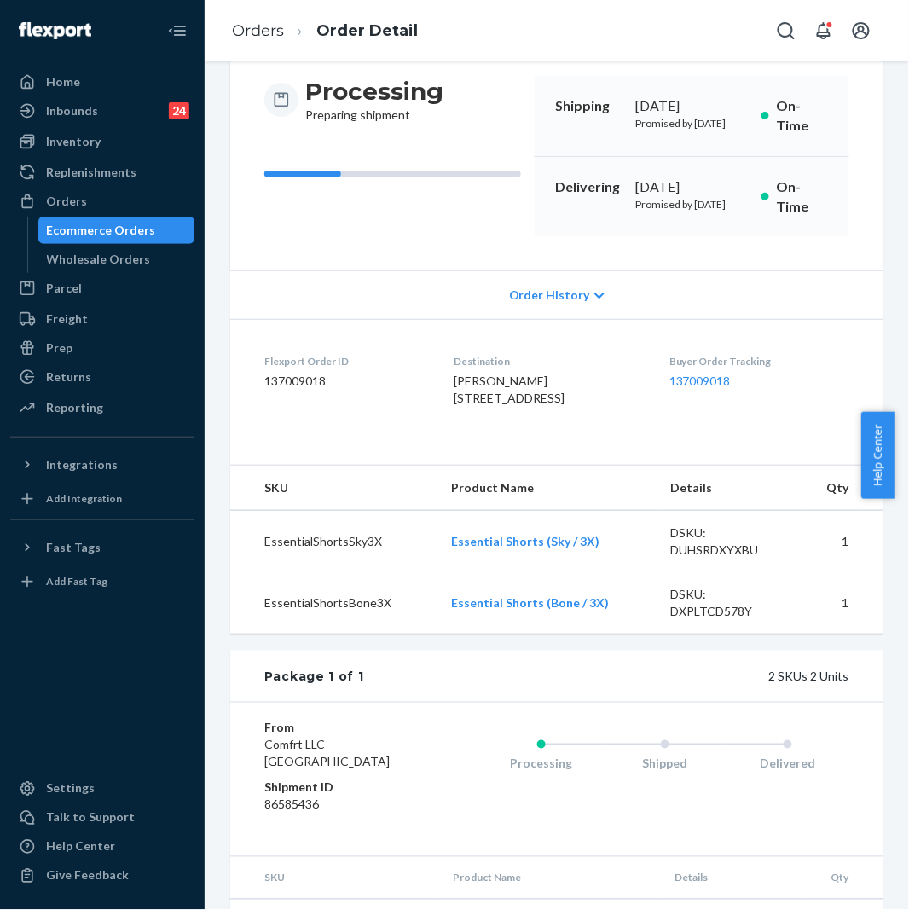
scroll to position [189, 0]
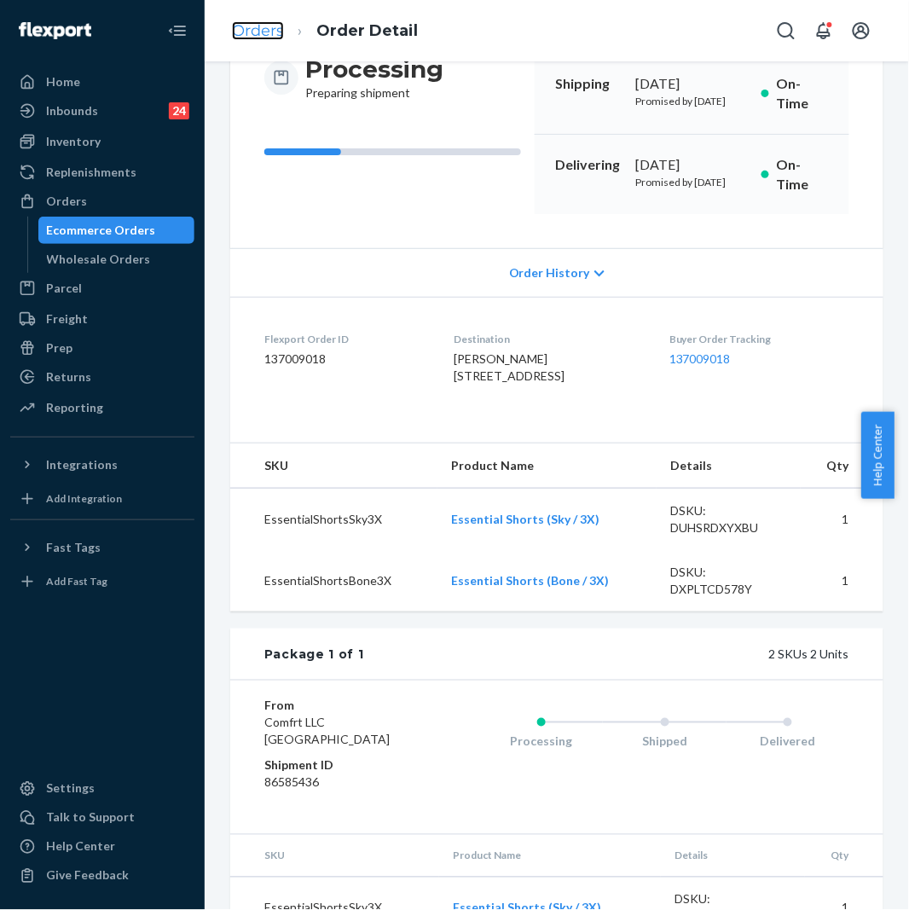
click at [247, 26] on link "Orders" at bounding box center [258, 30] width 52 height 19
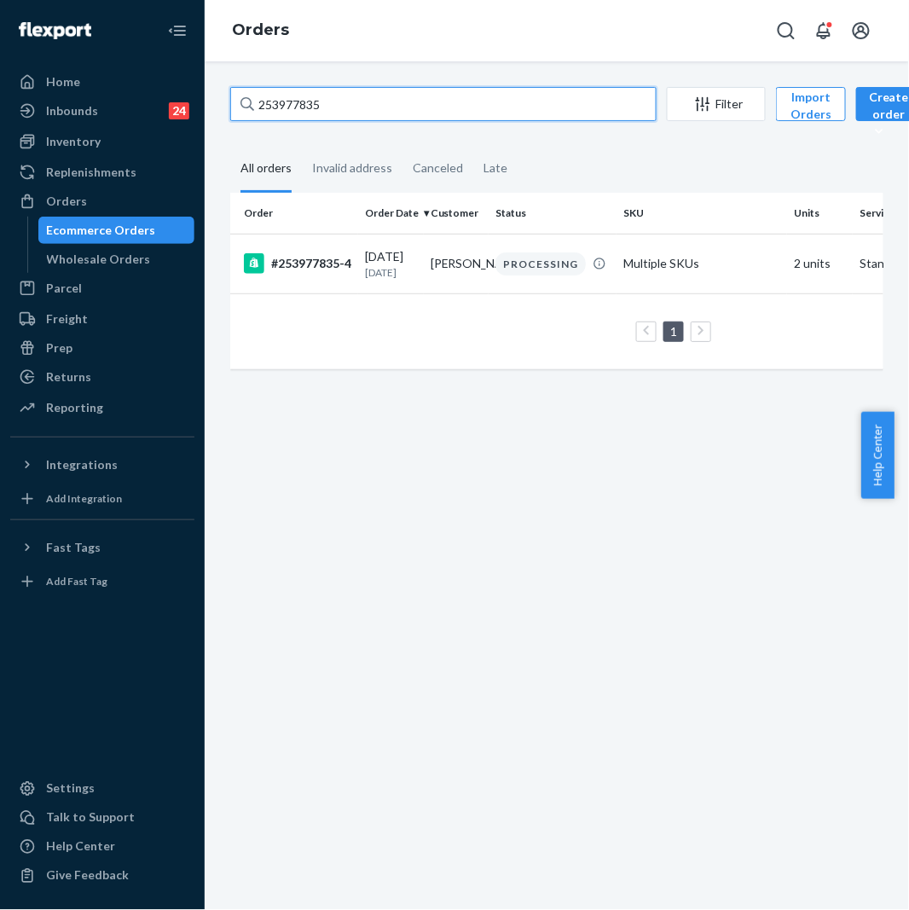
drag, startPoint x: 343, startPoint y: 99, endPoint x: 241, endPoint y: 115, distance: 102.8
click at [241, 115] on div "253977835" at bounding box center [443, 104] width 427 height 34
paste input "5236668"
type input "255236668"
click at [341, 277] on td "#255236668" at bounding box center [294, 264] width 128 height 60
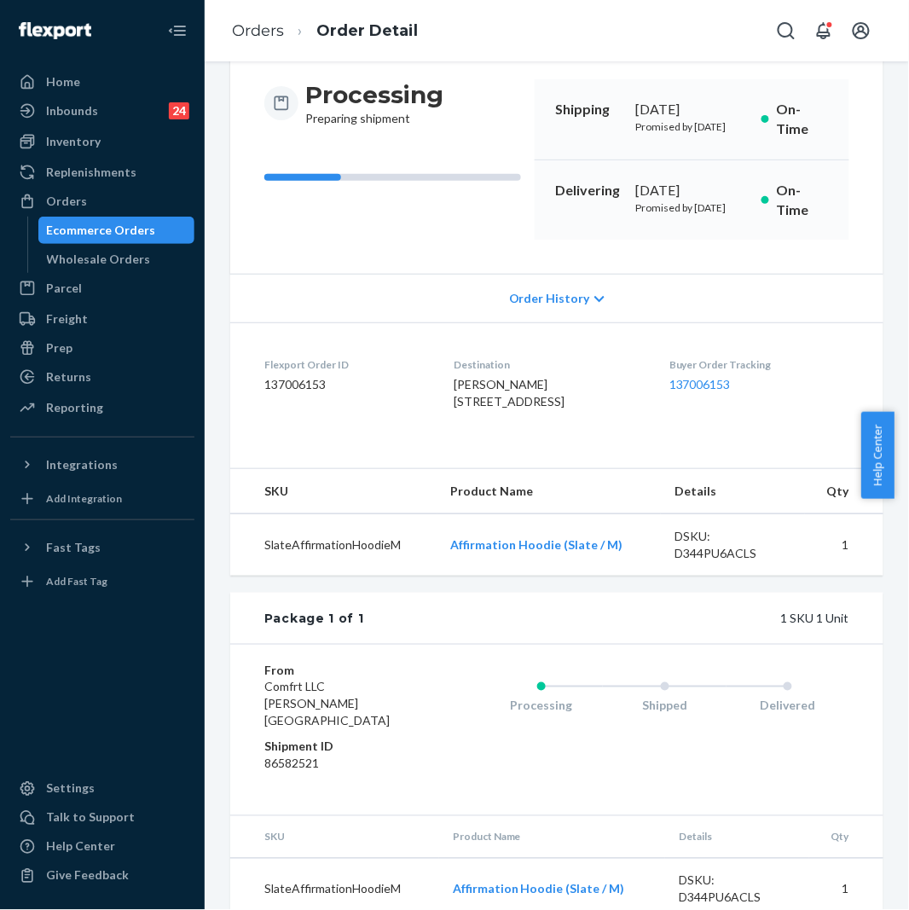
scroll to position [189, 0]
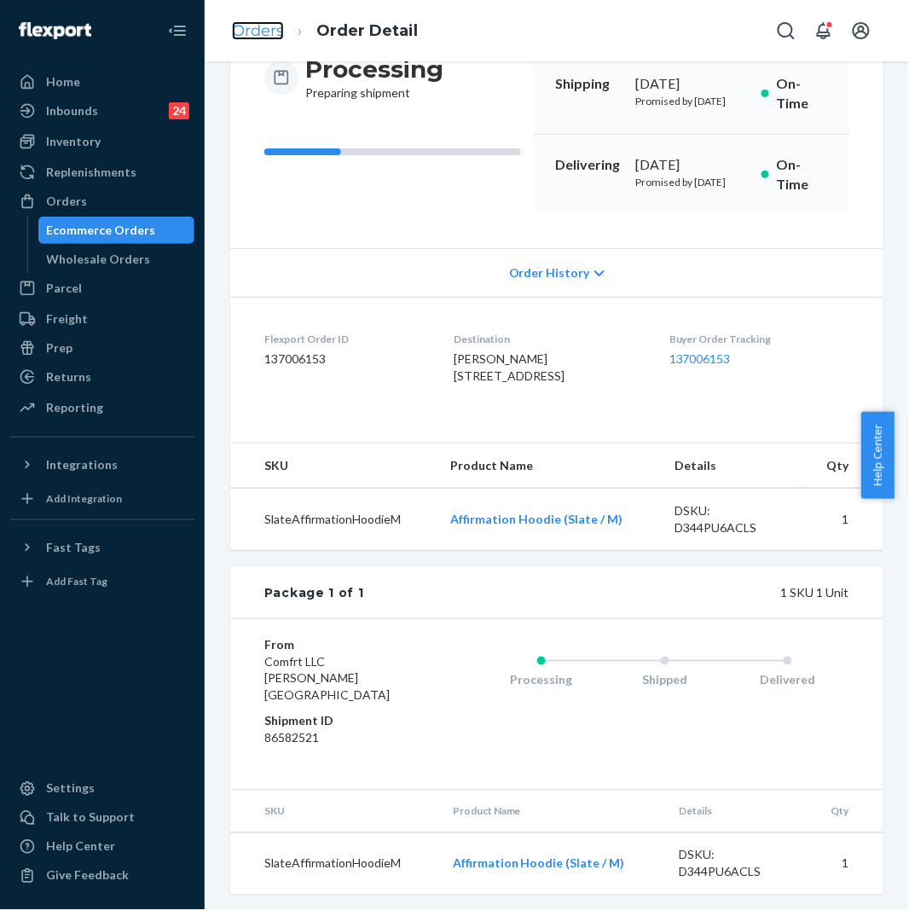
click at [270, 30] on link "Orders" at bounding box center [258, 30] width 52 height 19
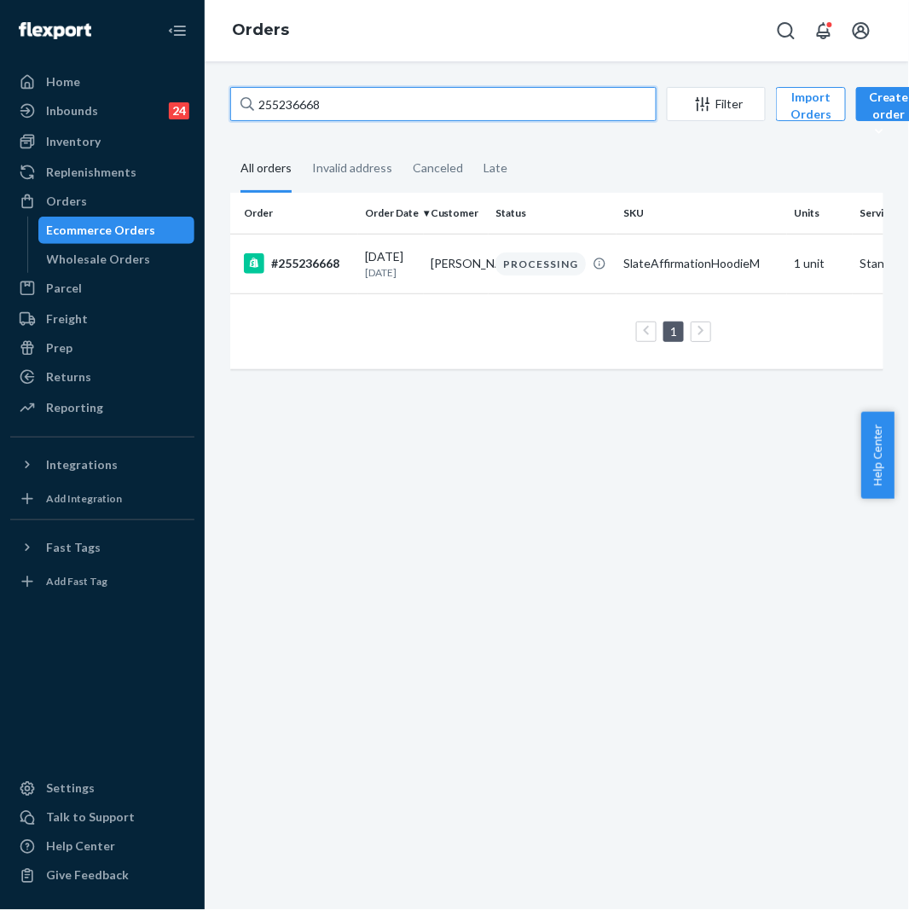
drag, startPoint x: 355, startPoint y: 98, endPoint x: 249, endPoint y: 109, distance: 106.4
click at [249, 109] on div "255236668" at bounding box center [443, 104] width 427 height 34
paste input "076911"
type input "255076911"
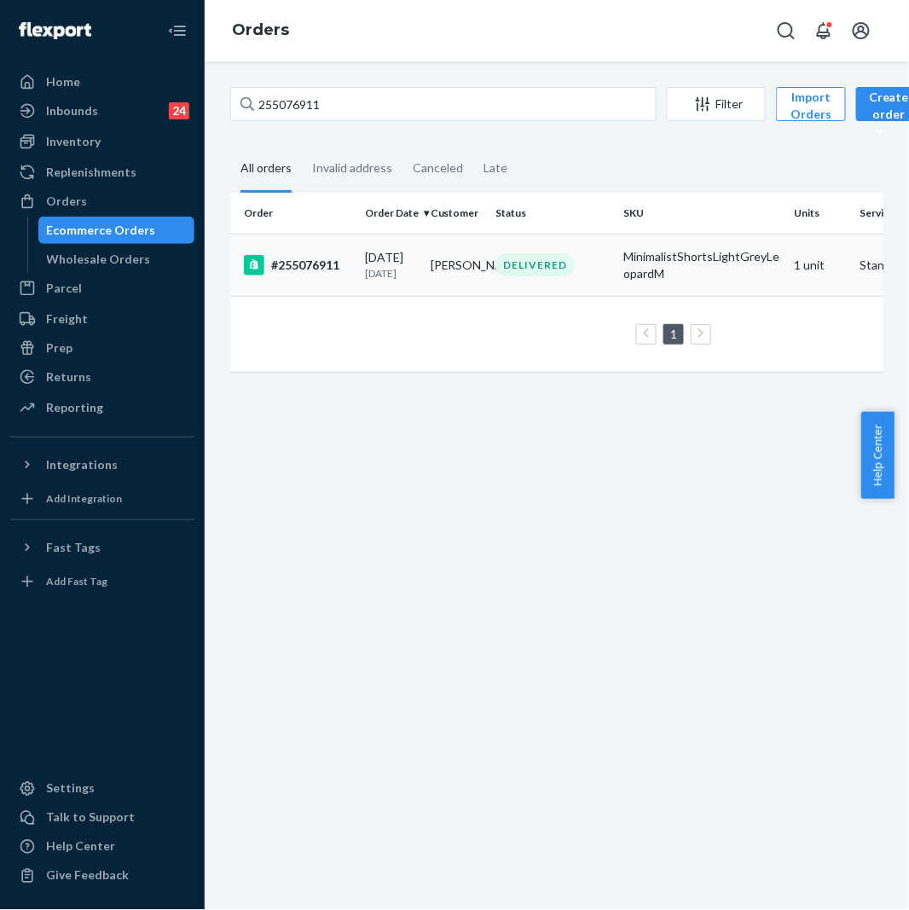
click at [307, 282] on td "#255076911" at bounding box center [294, 265] width 128 height 62
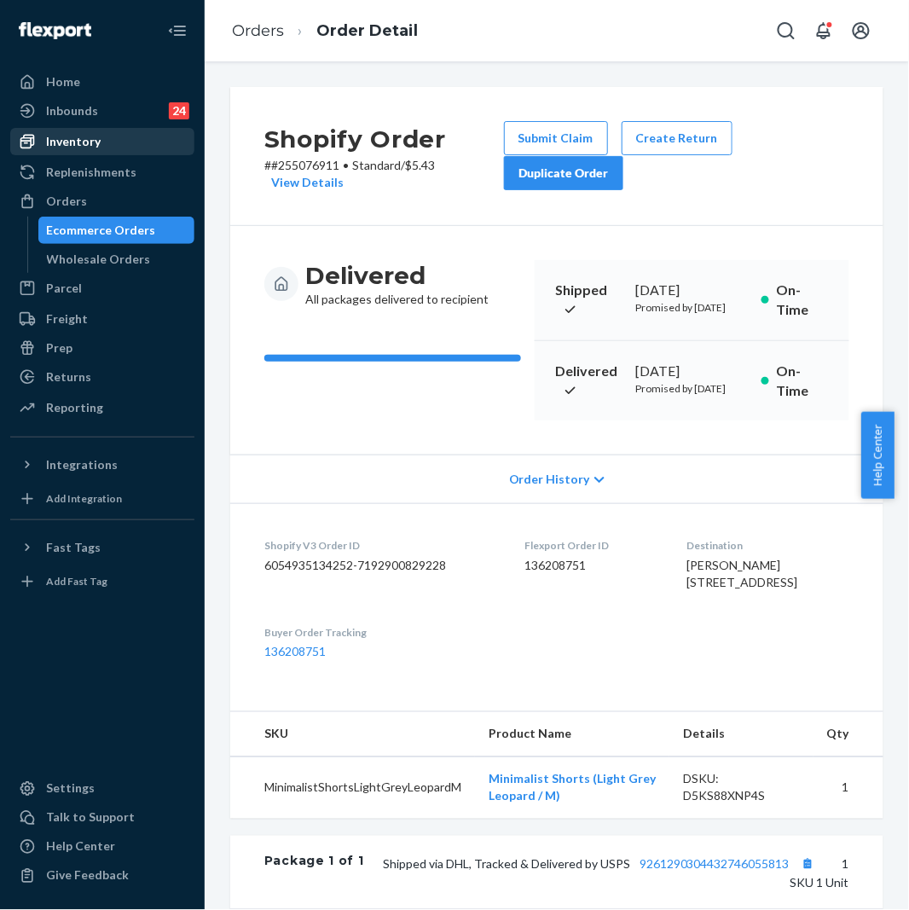
click at [75, 137] on div "Inventory" at bounding box center [73, 141] width 55 height 17
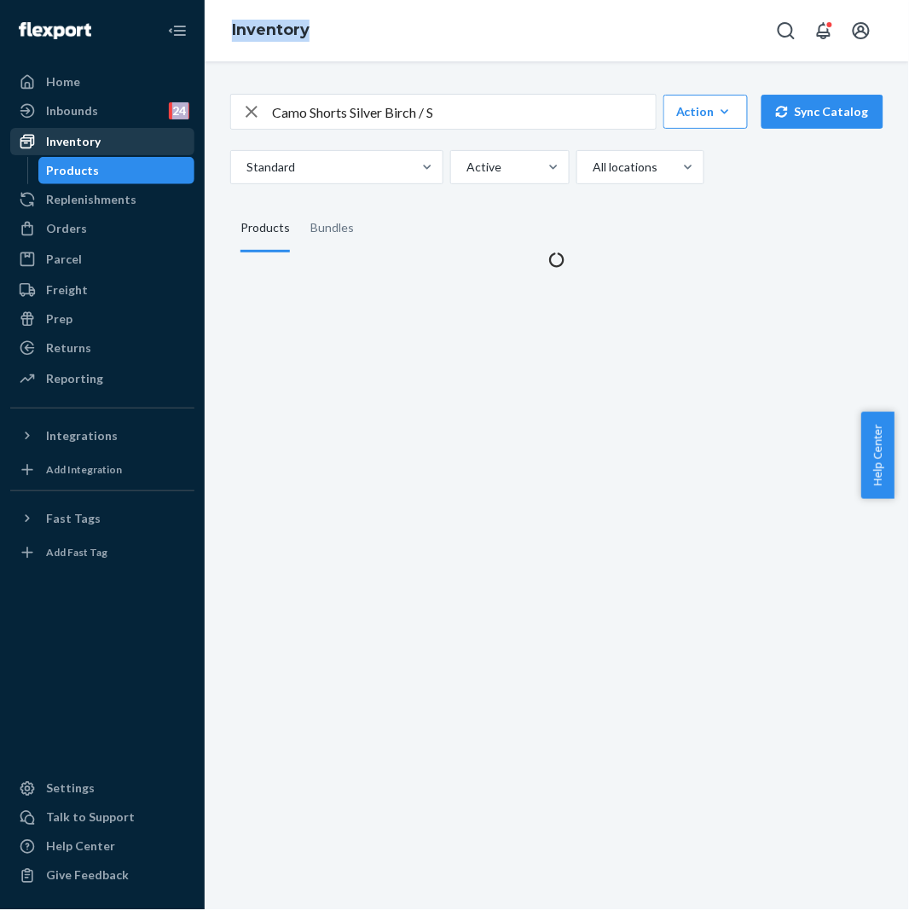
drag, startPoint x: 463, startPoint y: 107, endPoint x: 188, endPoint y: 146, distance: 278.4
click at [188, 146] on div "Home Inbounds 24 Shipping Plans Problems 24 Inventory Products Replenishments O…" at bounding box center [454, 455] width 909 height 910
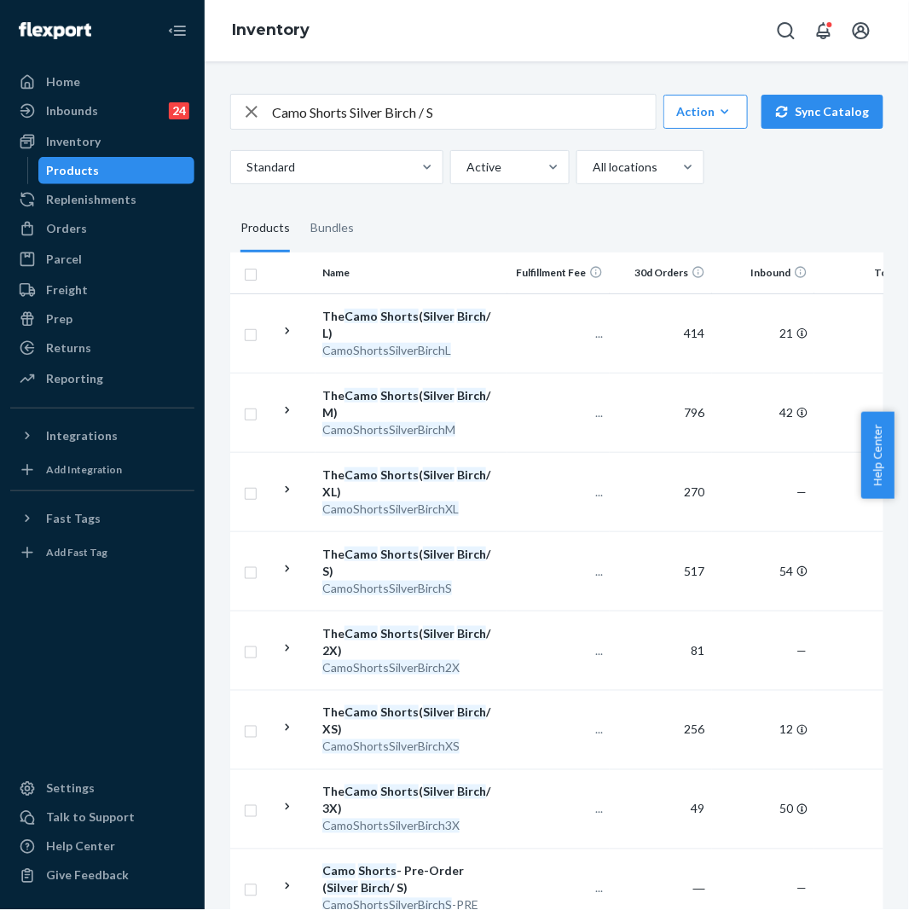
click at [479, 115] on input "Camo Shorts Silver Birch / S" at bounding box center [464, 112] width 384 height 34
drag, startPoint x: 481, startPoint y: 113, endPoint x: 248, endPoint y: 121, distance: 233.1
click at [248, 121] on div "Camo Shorts Silver Birch / S" at bounding box center [443, 112] width 425 height 34
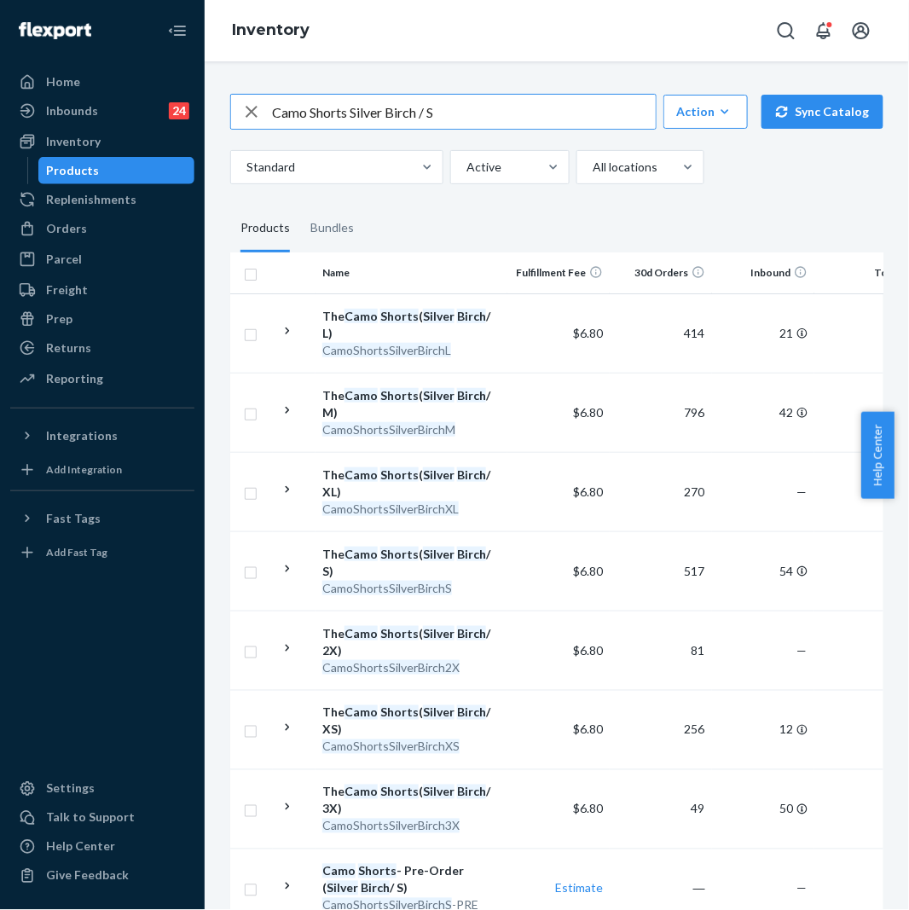
paste input "Minimalist Hoodie - Pre-Order Snow Leopard / XL"
click at [447, 106] on input "Minimalist Hoodie - Pre-Order Snow Leopard / XL" at bounding box center [464, 112] width 384 height 34
click at [450, 104] on input "Minimalist Hoodie - Pre-Order Snow Leopard / XL" at bounding box center [464, 112] width 384 height 34
click at [456, 108] on input "Minimalist Hoodie - Pre-Order Snow Leopard / XL" at bounding box center [464, 112] width 384 height 34
type input "Minimalist Hoodie - Snow Leopard / XL"
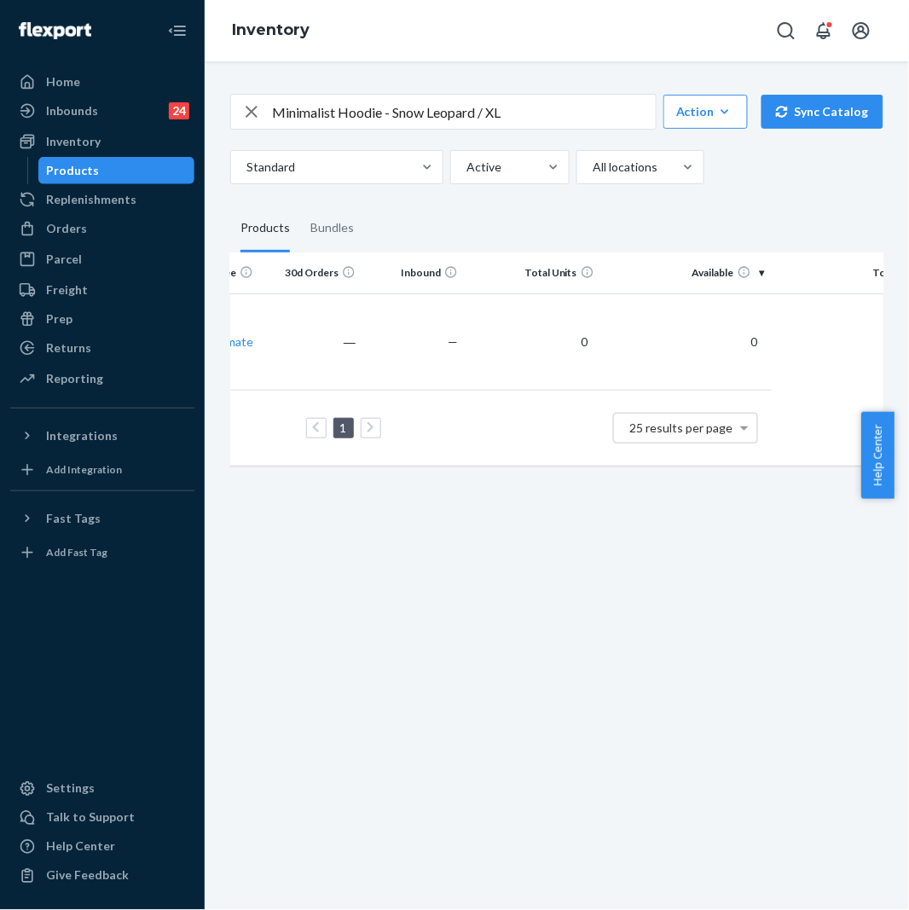
scroll to position [0, 396]
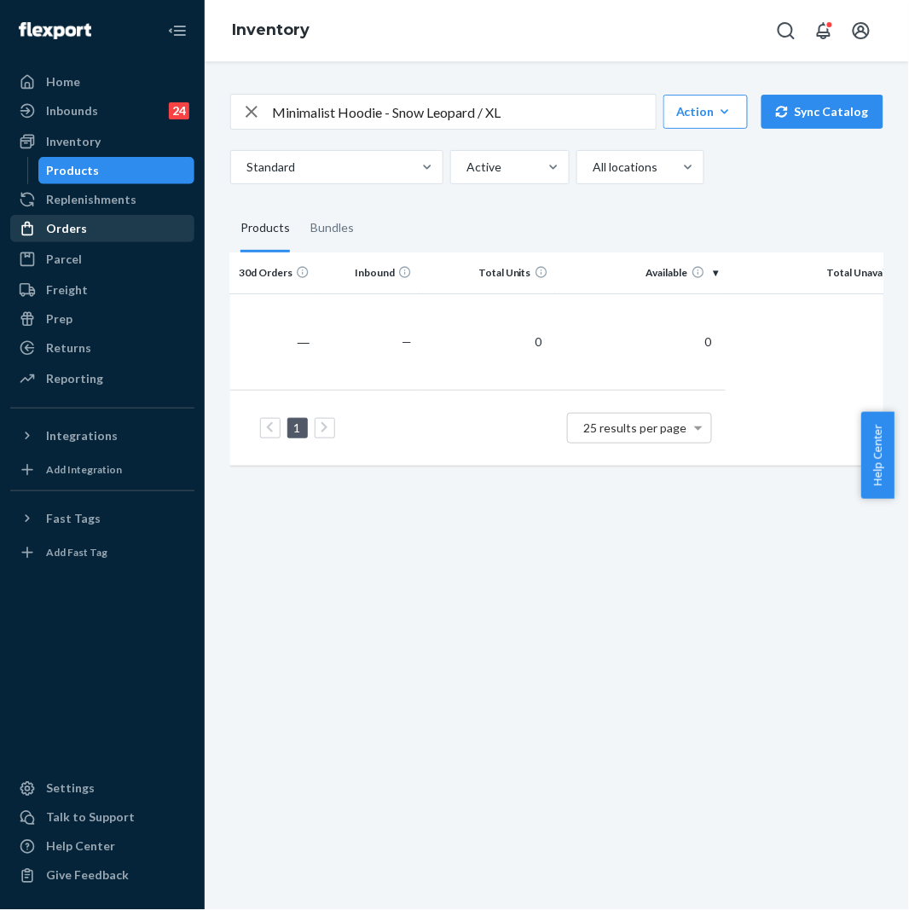
click at [103, 228] on div "Orders" at bounding box center [102, 229] width 181 height 24
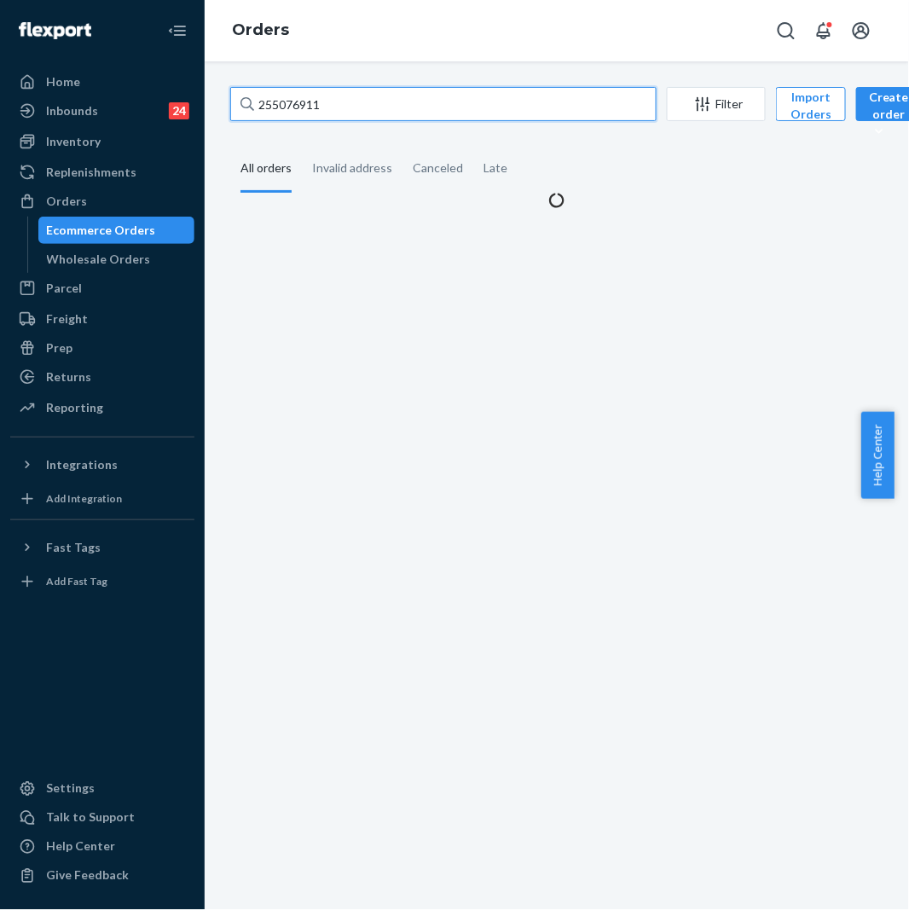
drag, startPoint x: 354, startPoint y: 102, endPoint x: 232, endPoint y: 113, distance: 122.4
click at [232, 113] on input "255076911" at bounding box center [443, 104] width 427 height 34
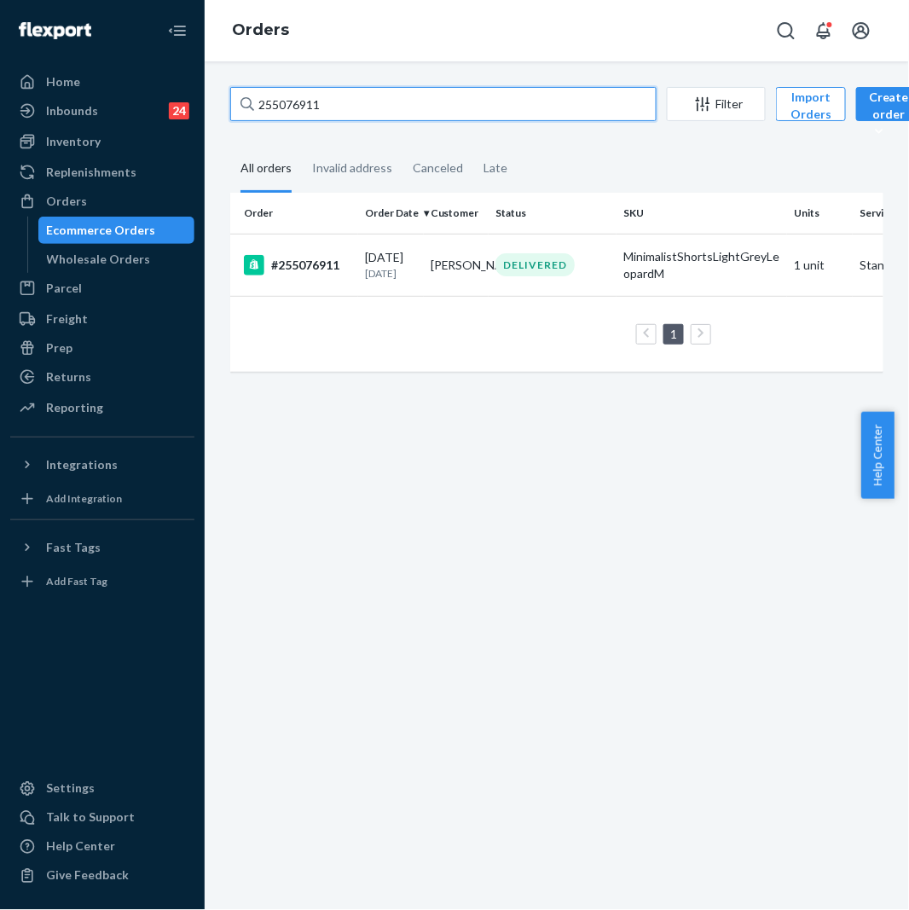
paste input "182446"
type input "255182446"
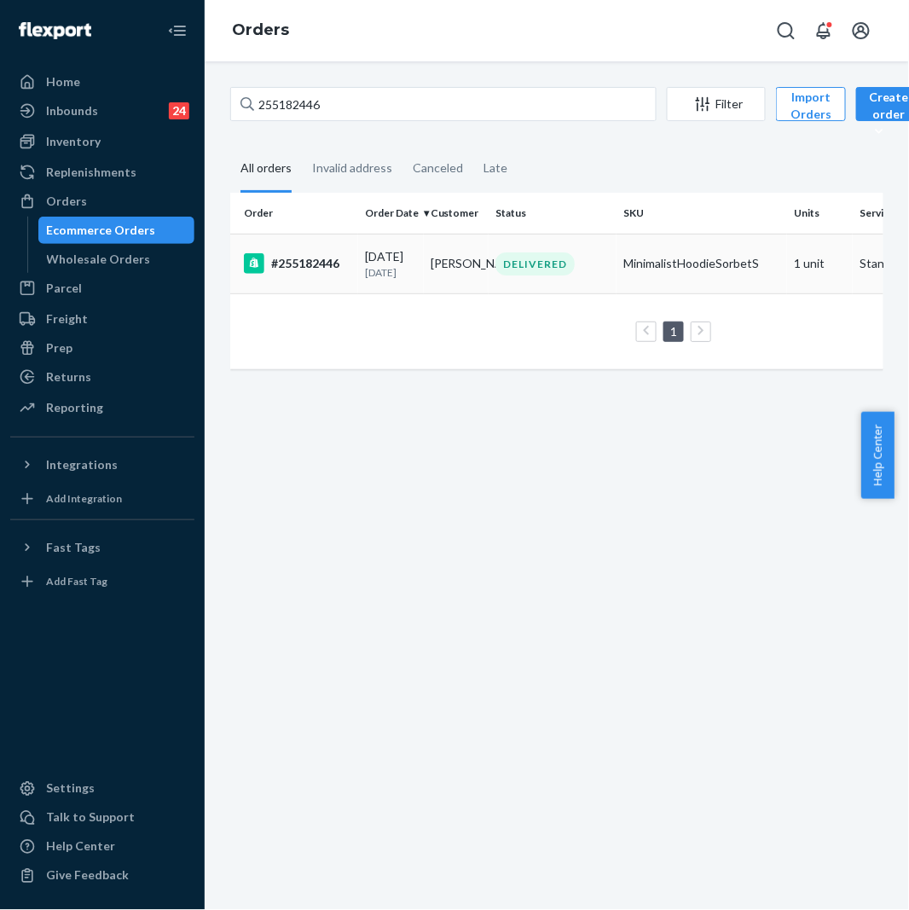
click at [348, 276] on td "#255182446" at bounding box center [294, 264] width 128 height 60
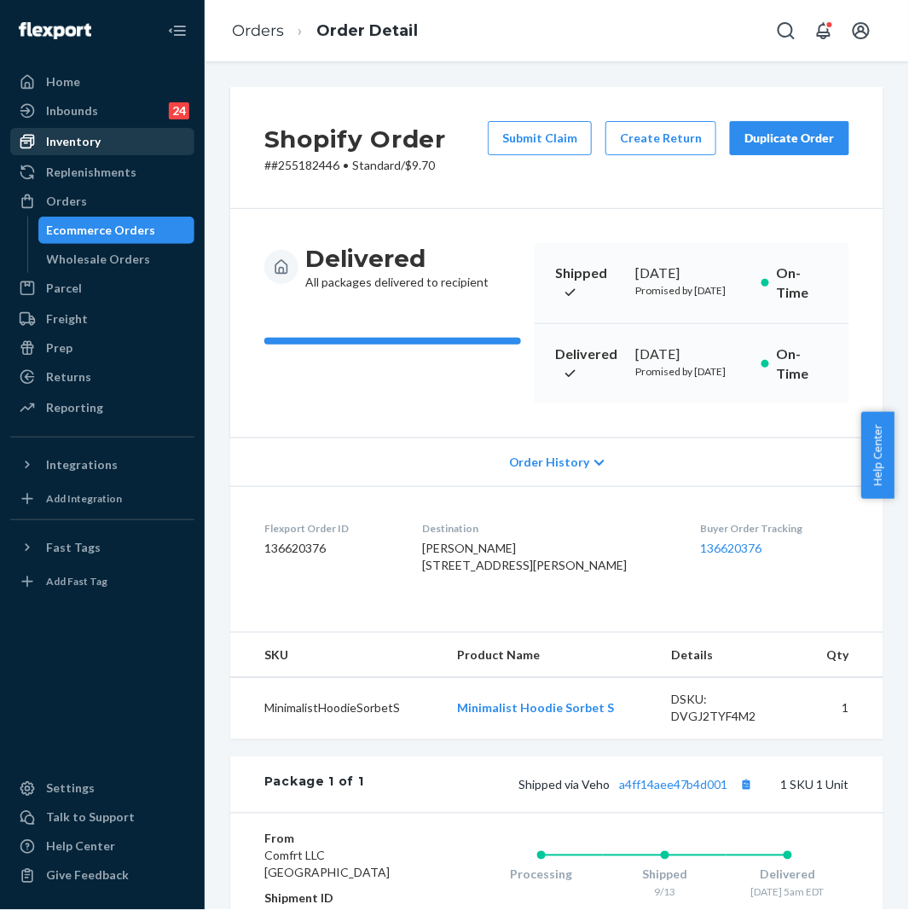
click at [108, 146] on div "Inventory" at bounding box center [102, 142] width 181 height 24
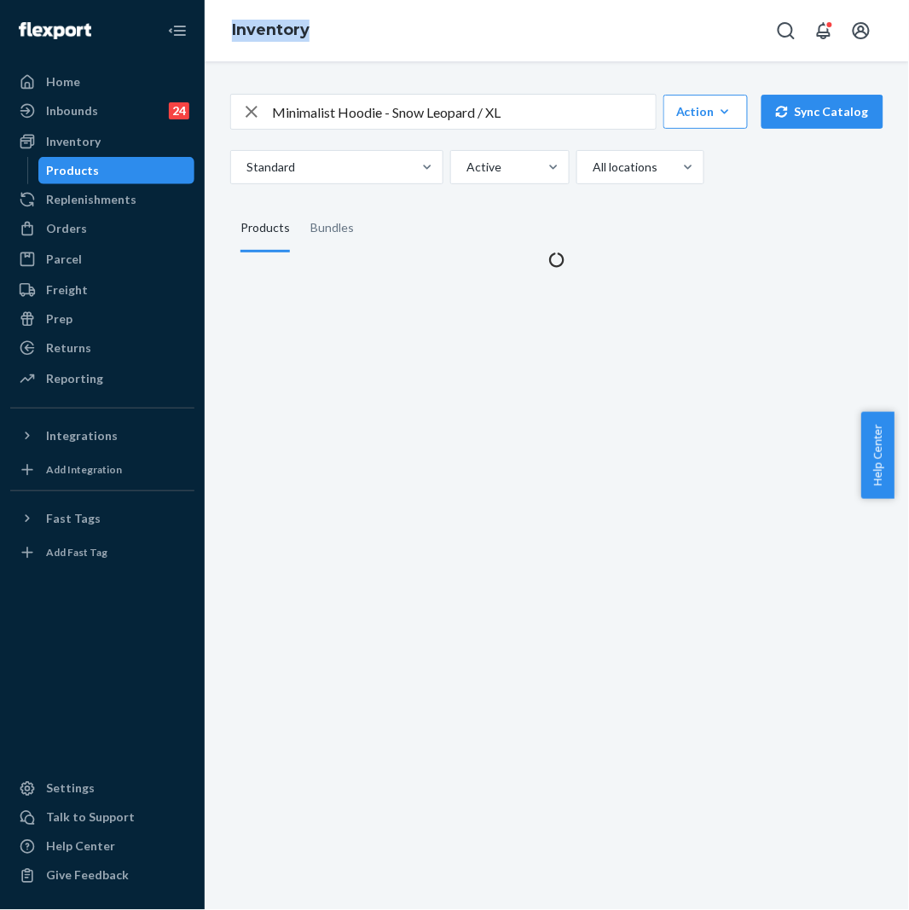
drag, startPoint x: 551, startPoint y: 90, endPoint x: 200, endPoint y: 121, distance: 352.1
click at [200, 121] on div "Home Inbounds 24 Shipping Plans Problems 24 Inventory Products Replenishments O…" at bounding box center [454, 455] width 909 height 910
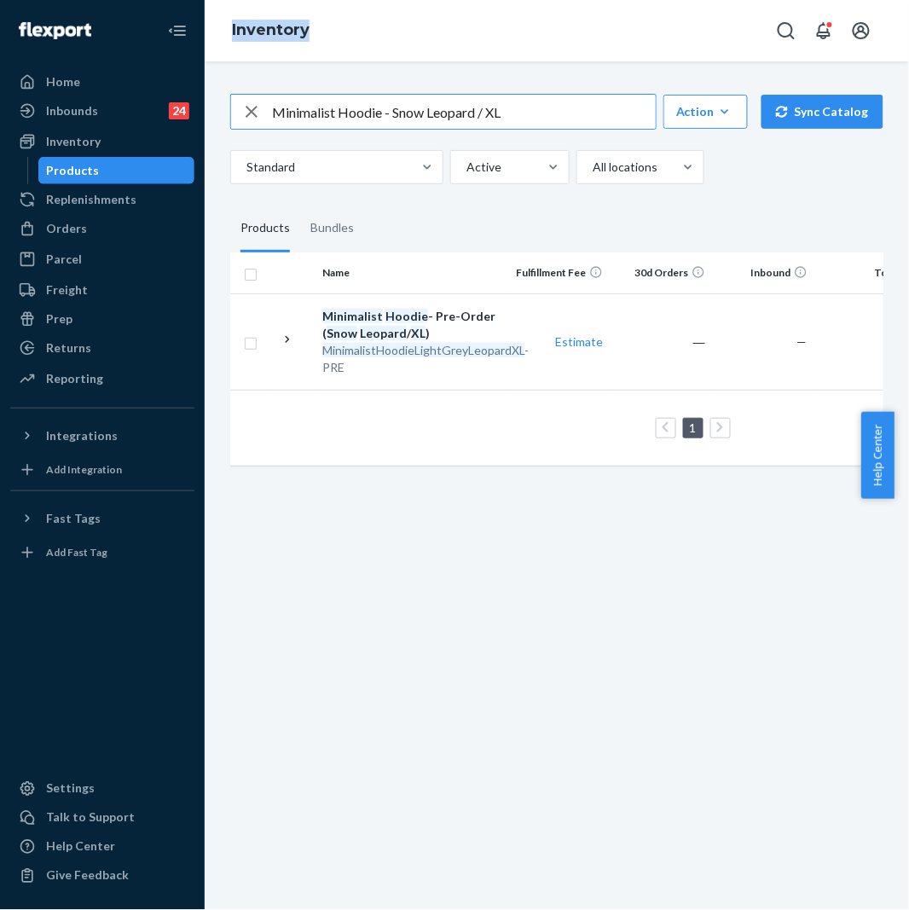
click at [510, 120] on input "Minimalist Hoodie - Snow Leopard / XL" at bounding box center [464, 112] width 384 height 34
drag, startPoint x: 526, startPoint y: 120, endPoint x: 206, endPoint y: 114, distance: 320.0
click at [206, 114] on div "Minimalist Hoodie - Snow Leopard / XL Action Create product Create bundle Bulk …" at bounding box center [557, 485] width 705 height 849
paste input "Signature Hoodie Teal / S"
click at [385, 96] on input "Signature Hoodie Teal / S" at bounding box center [464, 112] width 384 height 34
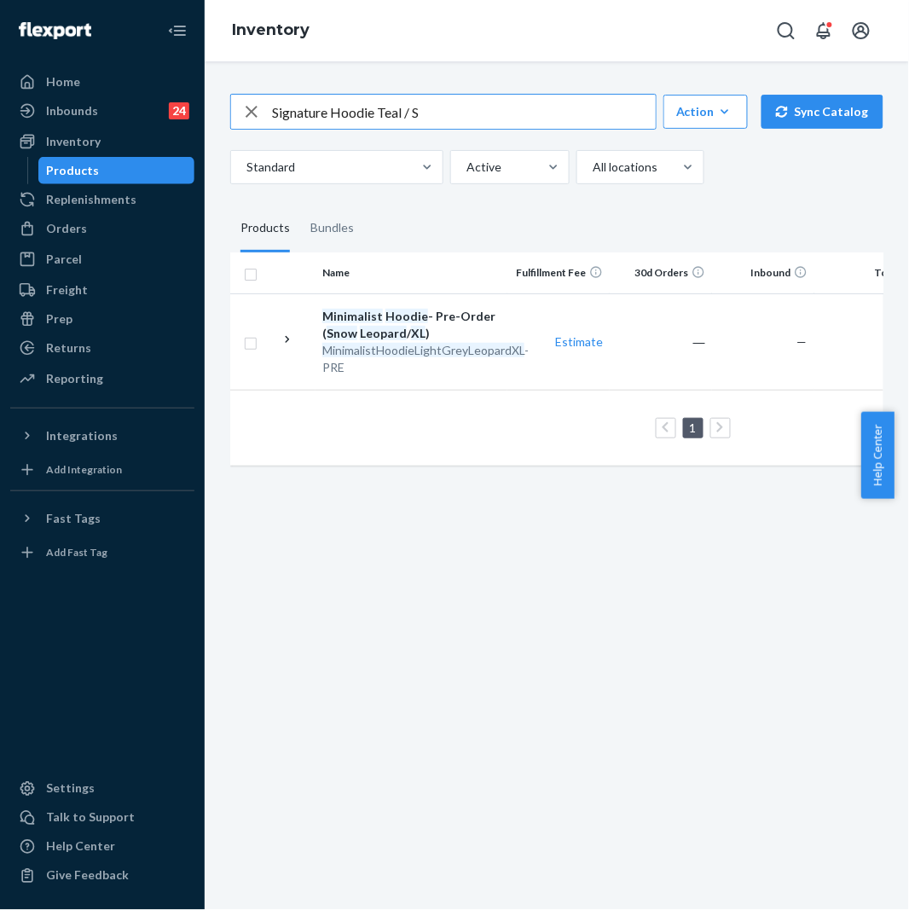
click at [404, 107] on input "Signature Hoodie Teal / S" at bounding box center [464, 112] width 384 height 34
type input "Signature Hoodie emerald/ S"
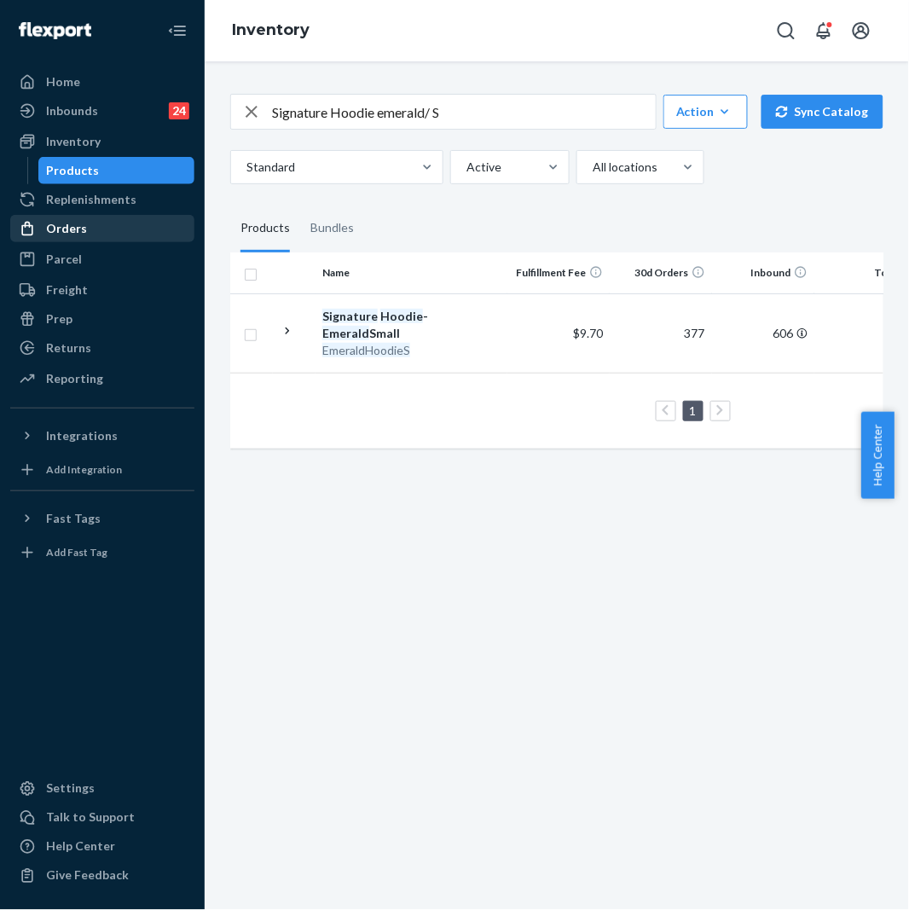
click at [78, 233] on div "Orders" at bounding box center [66, 228] width 41 height 17
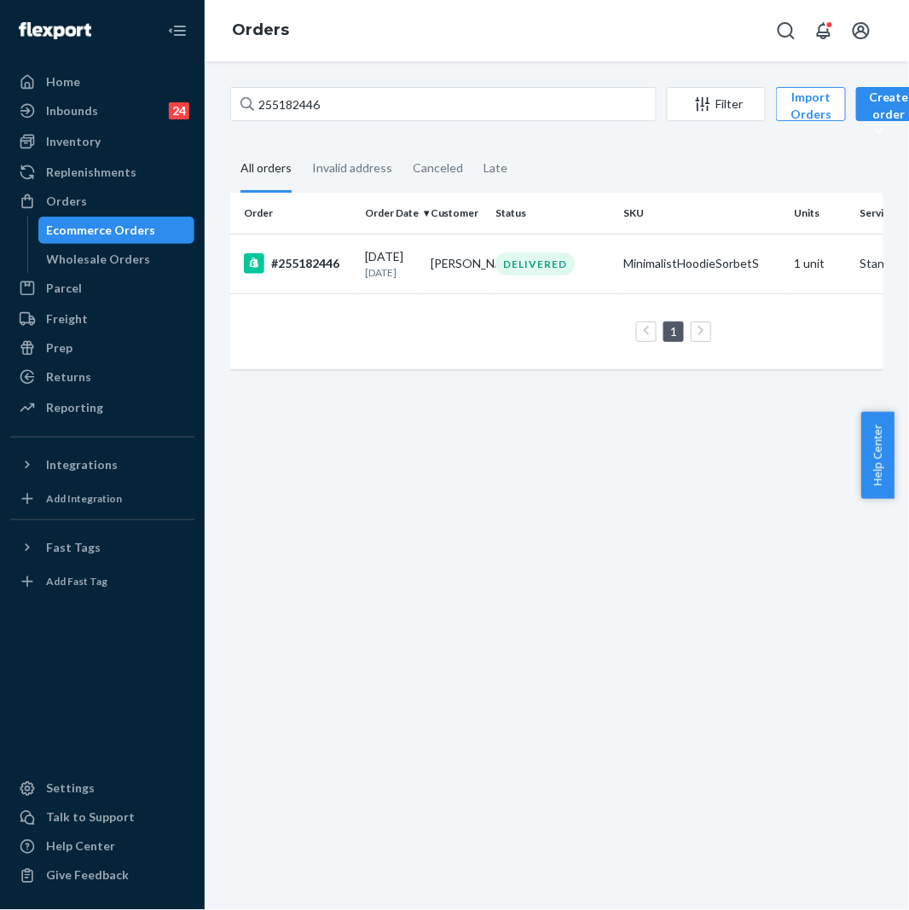
drag, startPoint x: 381, startPoint y: 79, endPoint x: 274, endPoint y: 109, distance: 110.7
click at [274, 109] on div "255182446 Filter Import Orders Create order Ecommerce order Removal order All o…" at bounding box center [557, 485] width 705 height 849
drag, startPoint x: 341, startPoint y: 106, endPoint x: 219, endPoint y: 112, distance: 122.1
click at [219, 112] on div "255182446 Filter Import Orders Create order Ecommerce order Removal order All o…" at bounding box center [557, 236] width 679 height 299
paste input "226210"
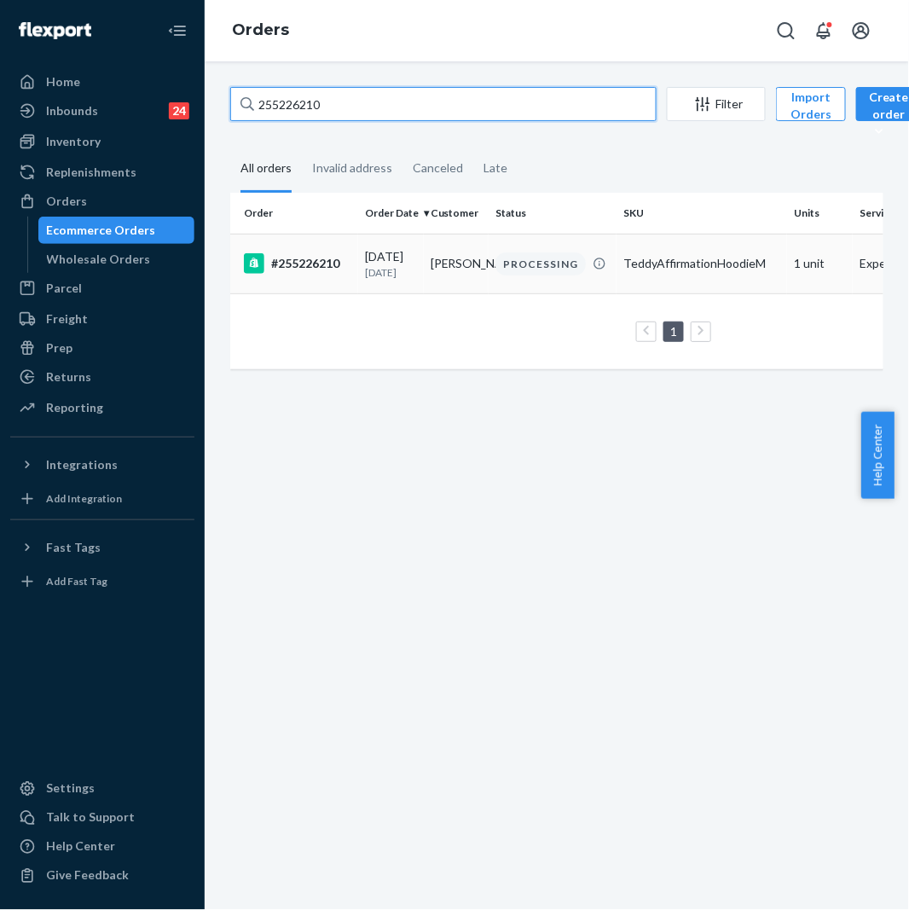
type input "255226210"
click at [336, 274] on div "#255226210" at bounding box center [297, 263] width 107 height 20
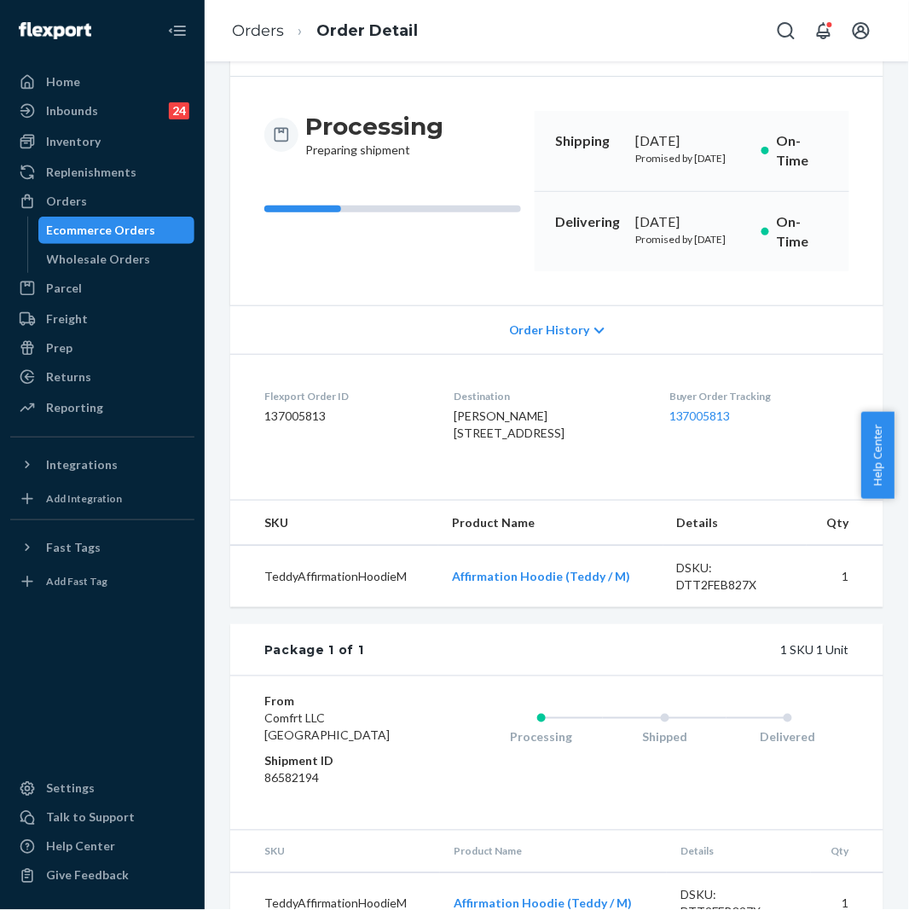
scroll to position [189, 0]
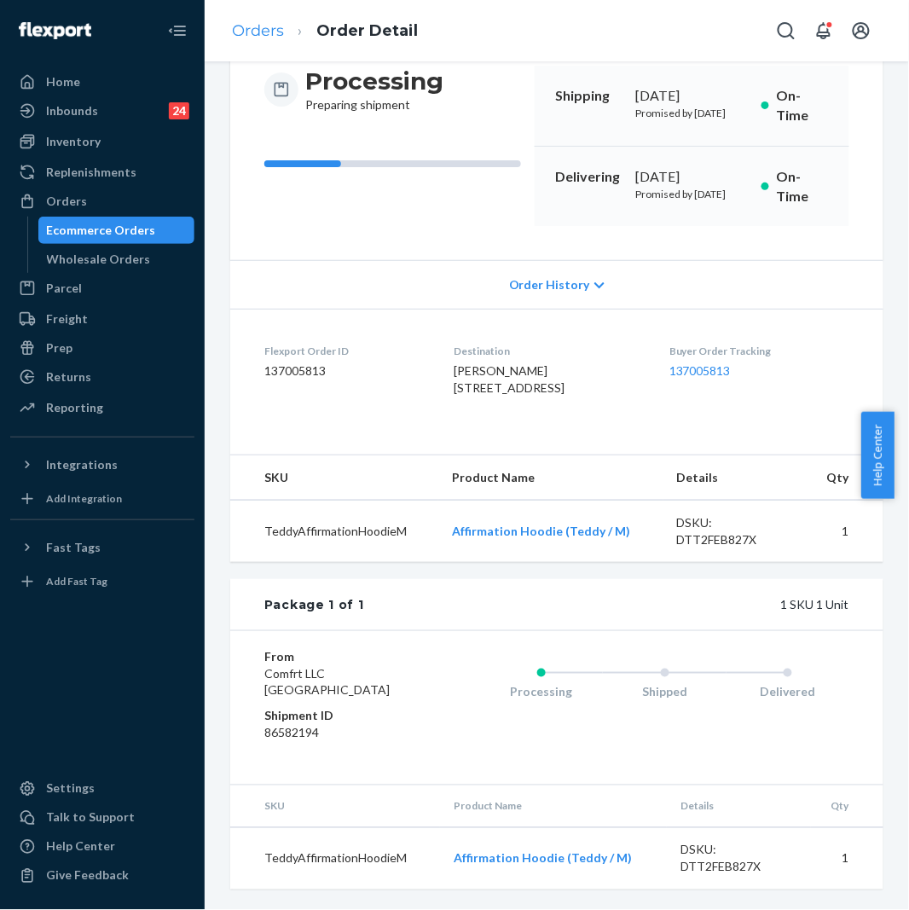
drag, startPoint x: 234, startPoint y: 20, endPoint x: 241, endPoint y: 32, distance: 14.2
click at [239, 21] on li "Orders" at bounding box center [258, 31] width 52 height 22
click at [251, 32] on link "Orders" at bounding box center [258, 30] width 52 height 19
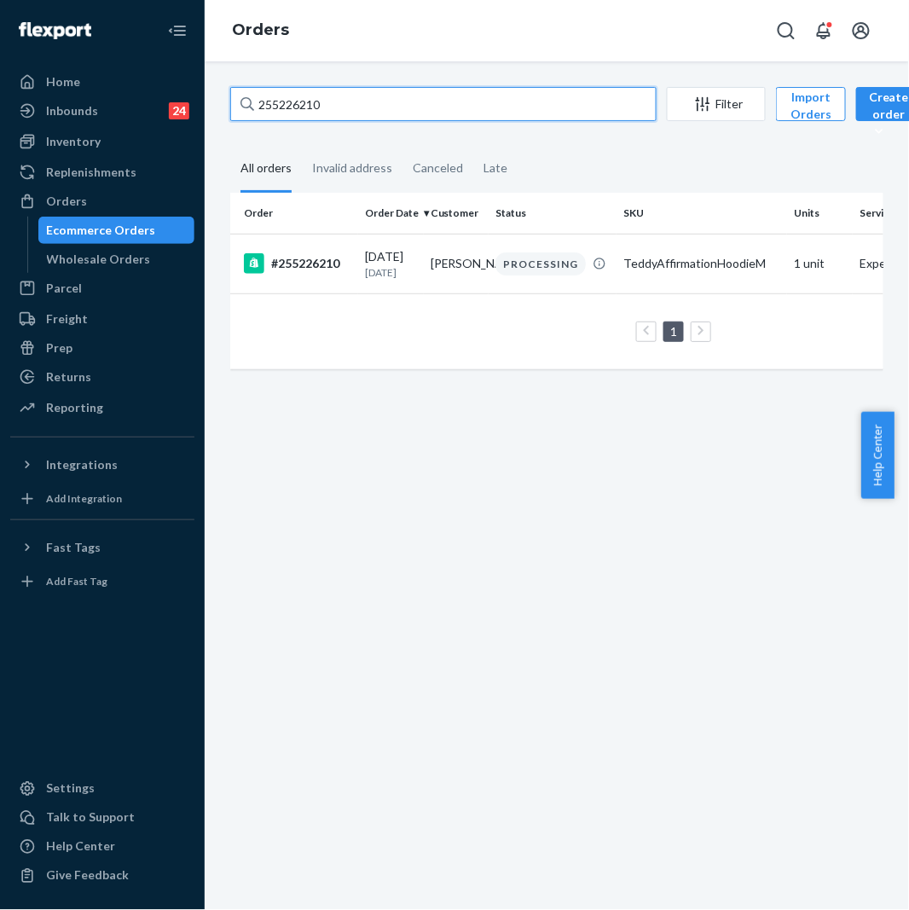
drag, startPoint x: 352, startPoint y: 103, endPoint x: 216, endPoint y: 85, distance: 137.7
click at [216, 85] on div "255226210 Filter Import Orders Create order Ecommerce order Removal order All o…" at bounding box center [557, 485] width 705 height 849
paste input "3800915"
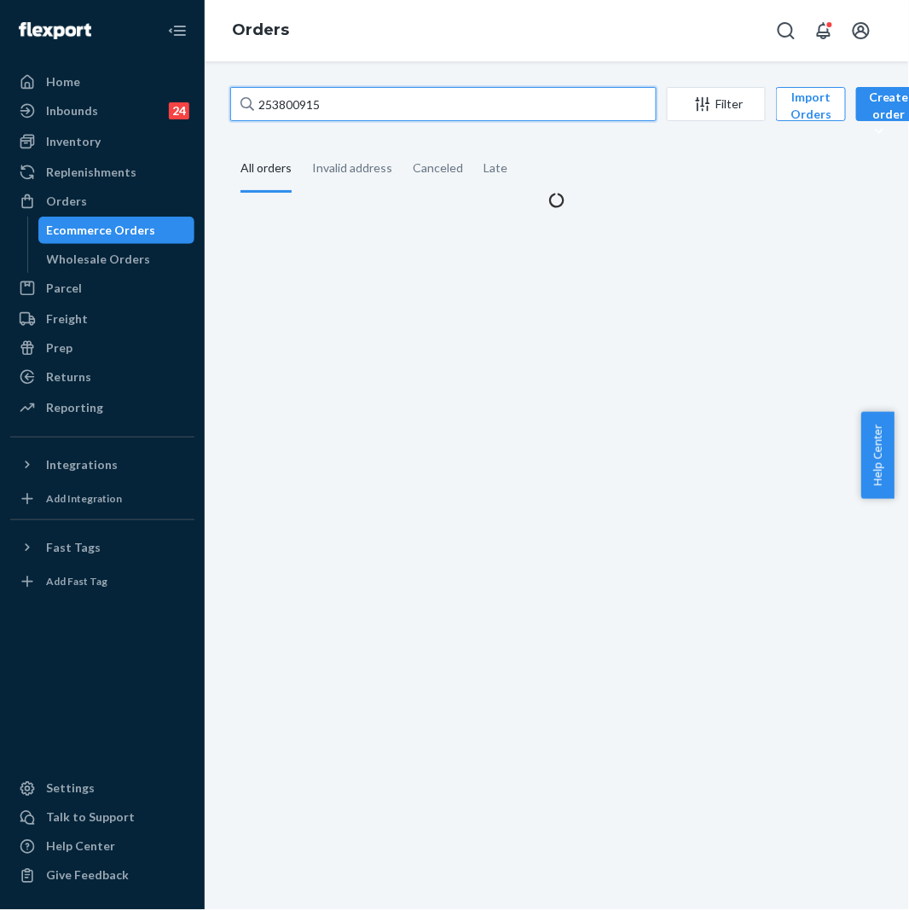
type input "253800915"
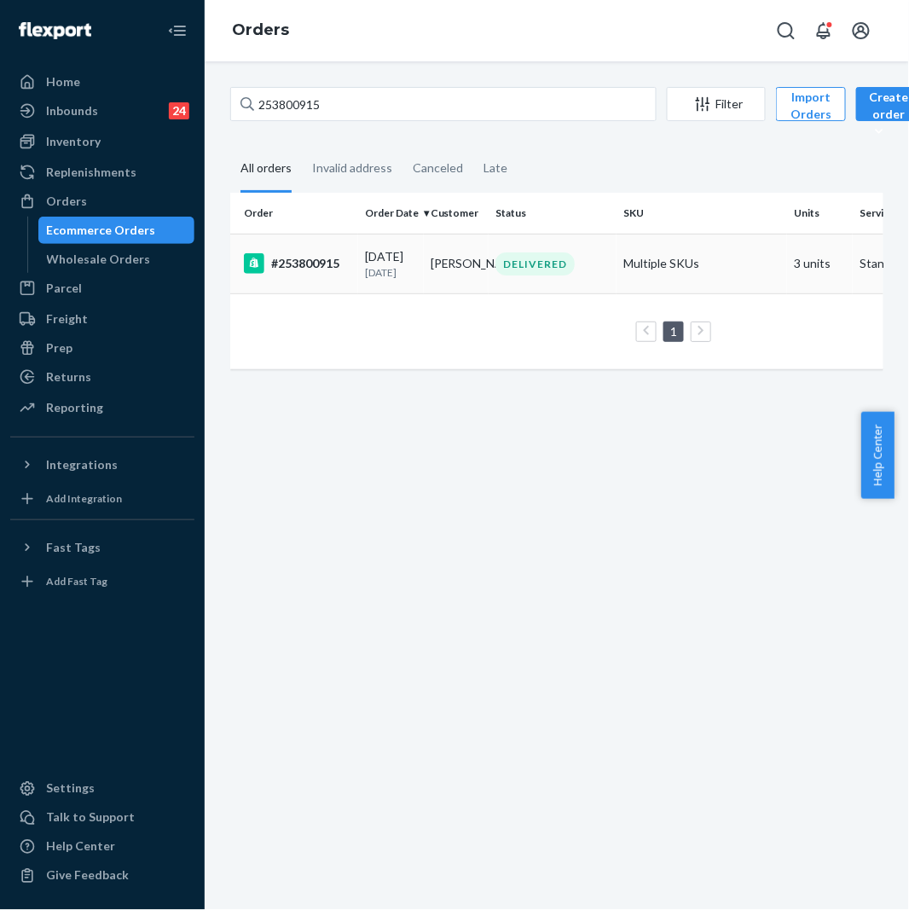
click at [326, 273] on div "#253800915" at bounding box center [297, 263] width 107 height 20
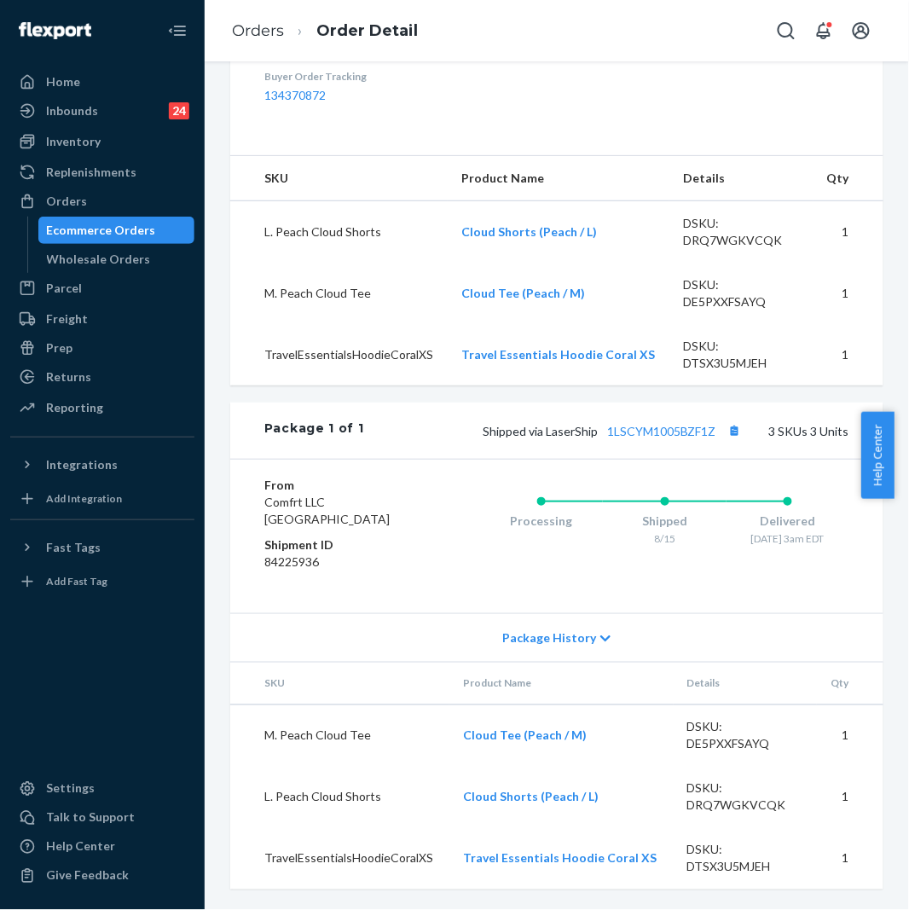
scroll to position [609, 0]
click at [78, 133] on div "Inventory" at bounding box center [73, 141] width 55 height 17
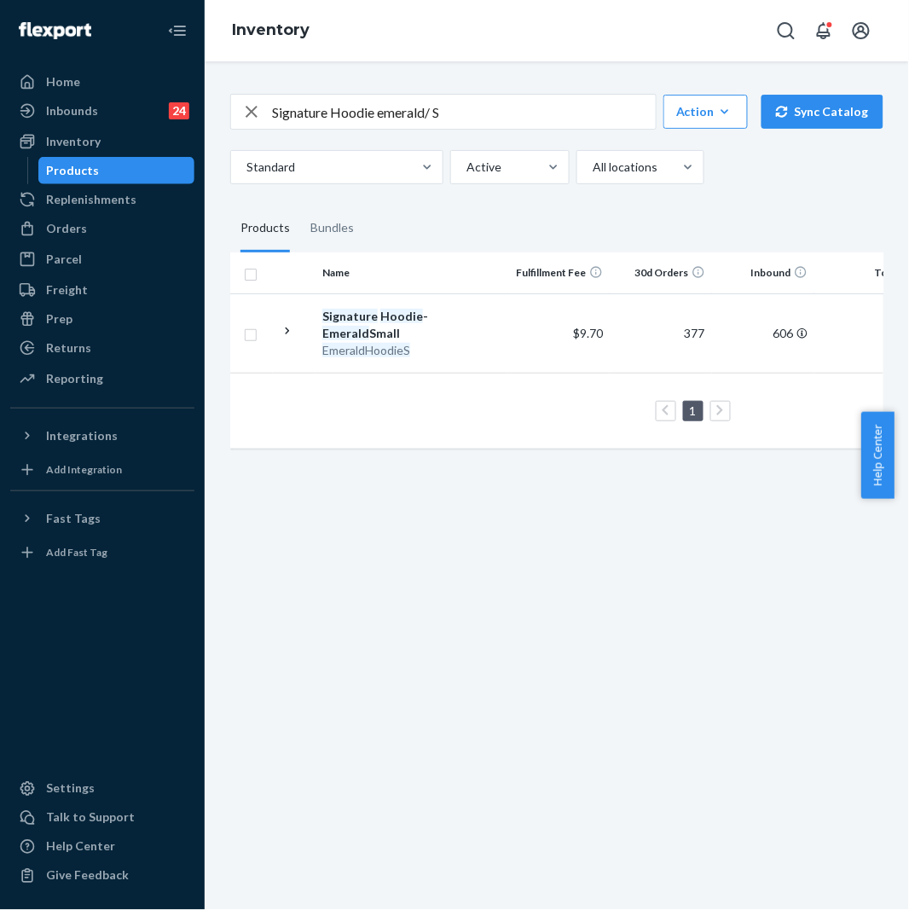
click at [391, 113] on input "Signature Hoodie emerald/ S" at bounding box center [464, 112] width 384 height 34
paste input "Travel Essentials Sweatpants™ - Pre-Order Coral / X"
drag, startPoint x: 522, startPoint y: 103, endPoint x: 525, endPoint y: 116, distance: 13.1
click at [522, 104] on input "Travel Essentials Sweatpants™ - Pre-Order Coral / XS" at bounding box center [464, 112] width 384 height 34
type input "Travel Essentials Sweatpants™ - Coral / XS"
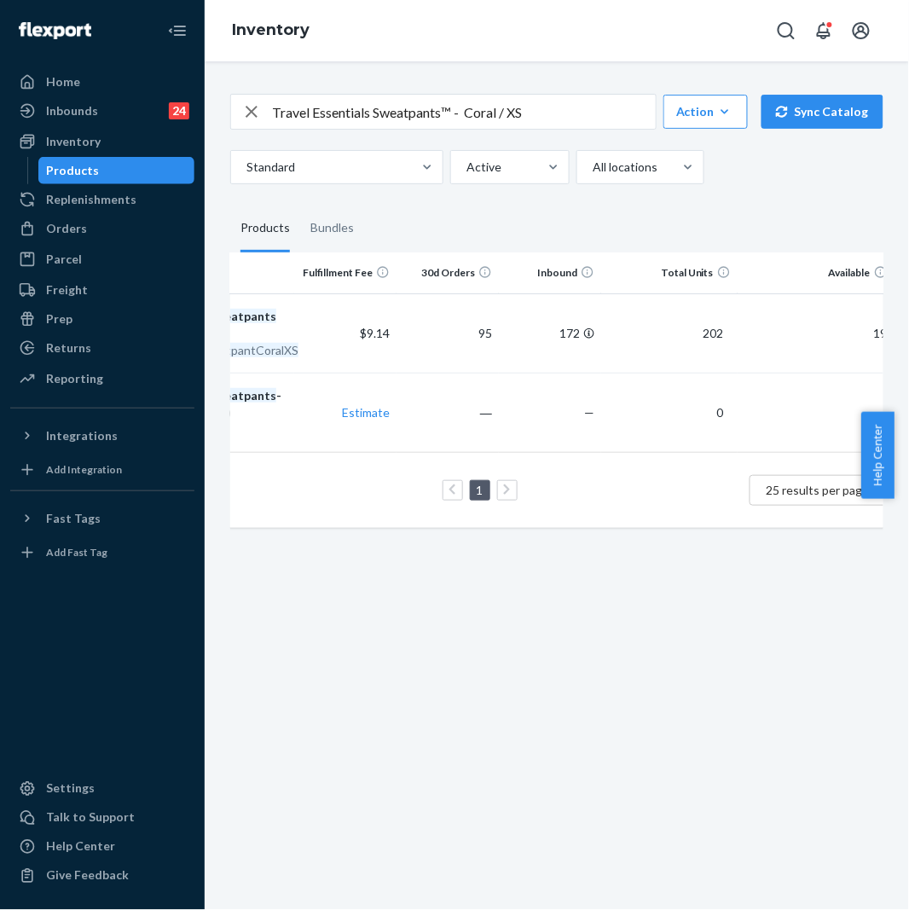
scroll to position [0, 465]
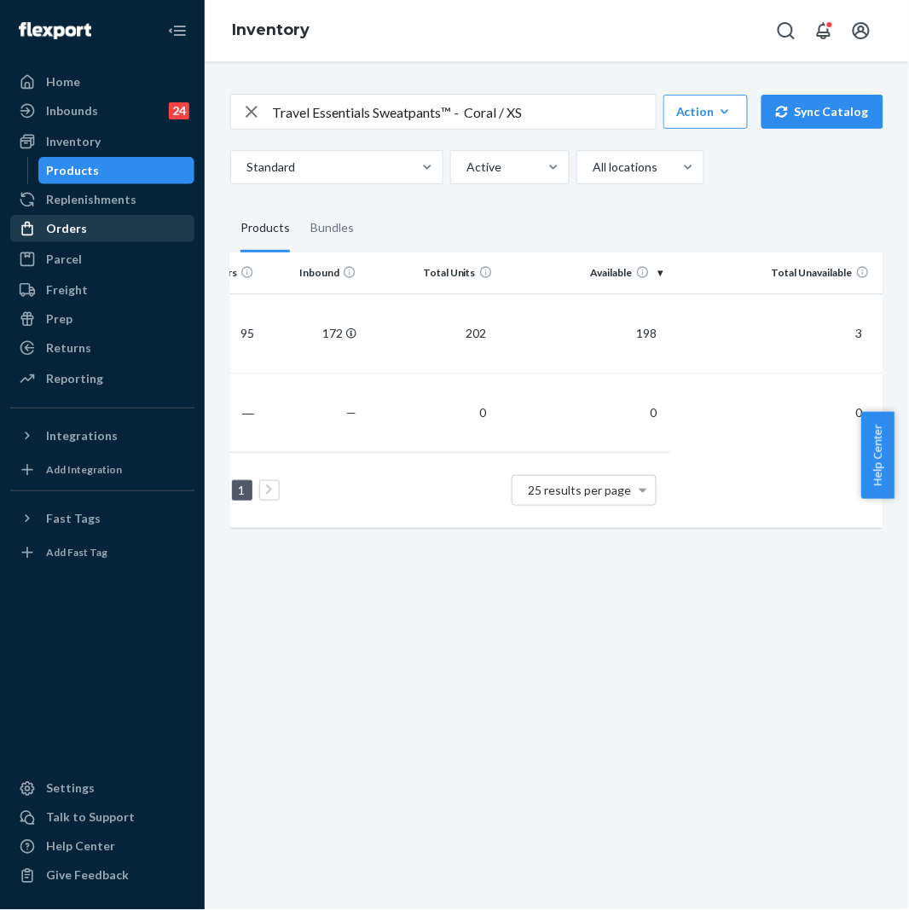
click at [74, 239] on div "Orders" at bounding box center [102, 229] width 181 height 24
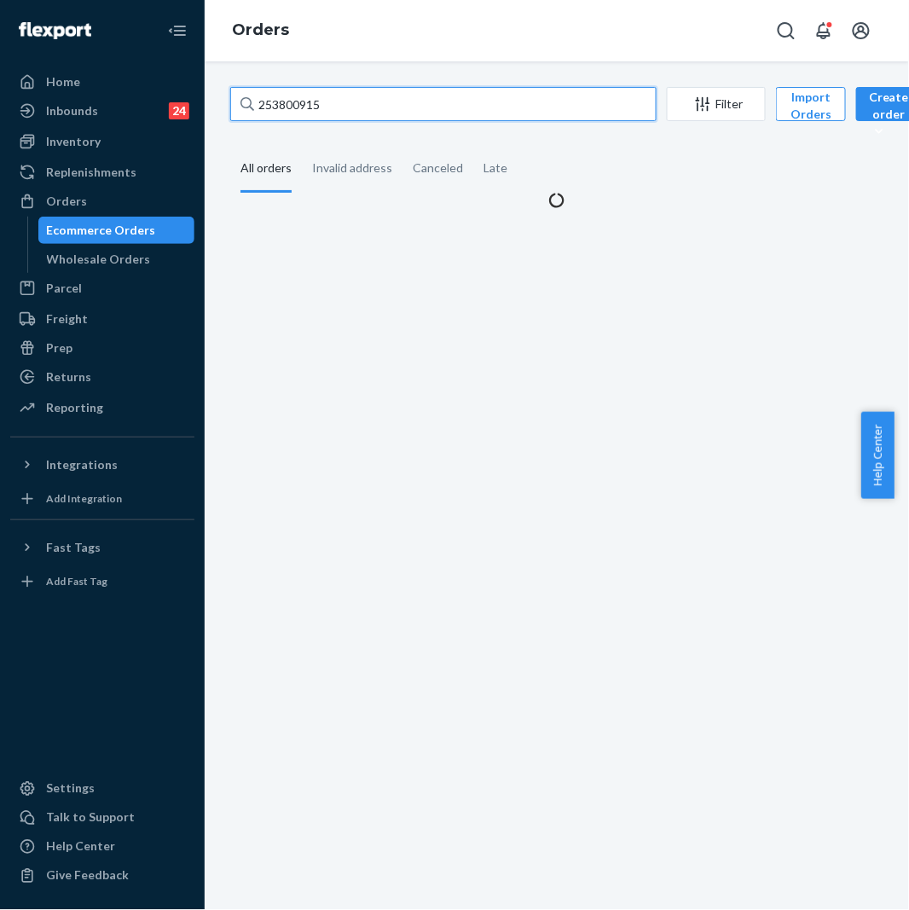
drag, startPoint x: 347, startPoint y: 107, endPoint x: 240, endPoint y: 105, distance: 107.5
click at [240, 105] on div "253800915" at bounding box center [443, 104] width 427 height 34
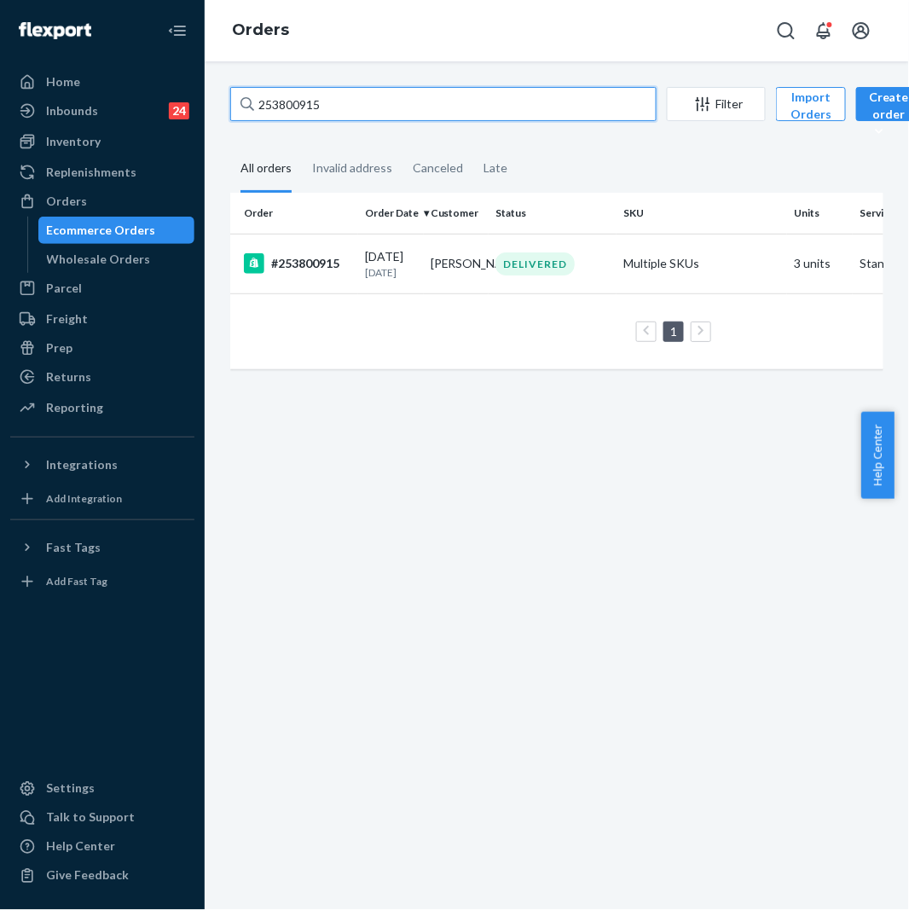
paste input "4192609"
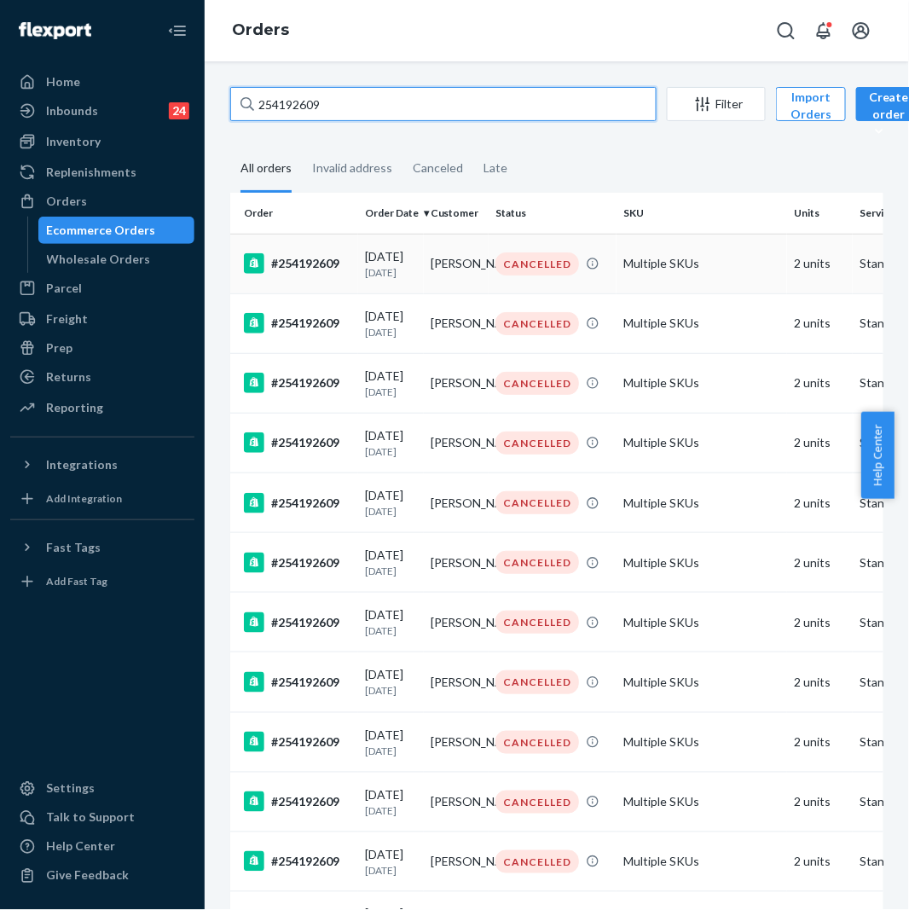
type input "254192609"
click at [325, 274] on div "#254192609" at bounding box center [297, 263] width 107 height 20
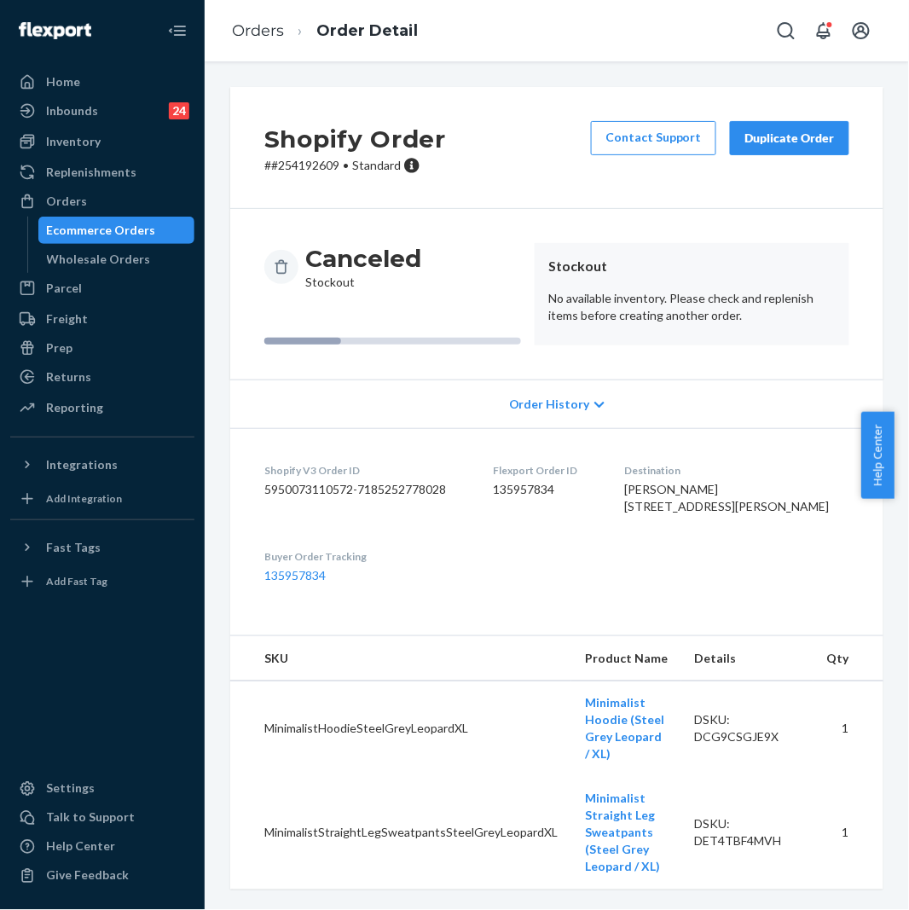
scroll to position [34, 0]
click at [97, 148] on div "Inventory" at bounding box center [102, 142] width 181 height 24
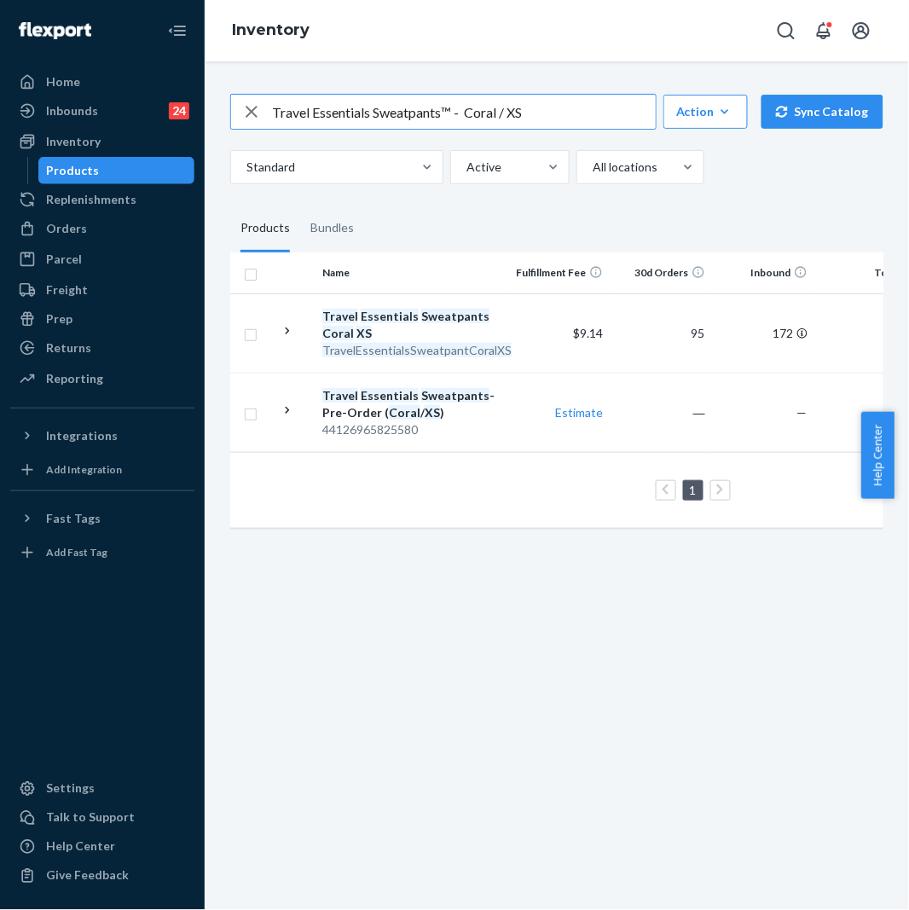
drag, startPoint x: 534, startPoint y: 118, endPoint x: 250, endPoint y: 118, distance: 284.1
click at [250, 118] on div "Travel Essentials Sweatpants™ - Coral / XS" at bounding box center [443, 112] width 425 height 34
paste input "Minimalist Straight Leg Sweatpants Panther / XL"
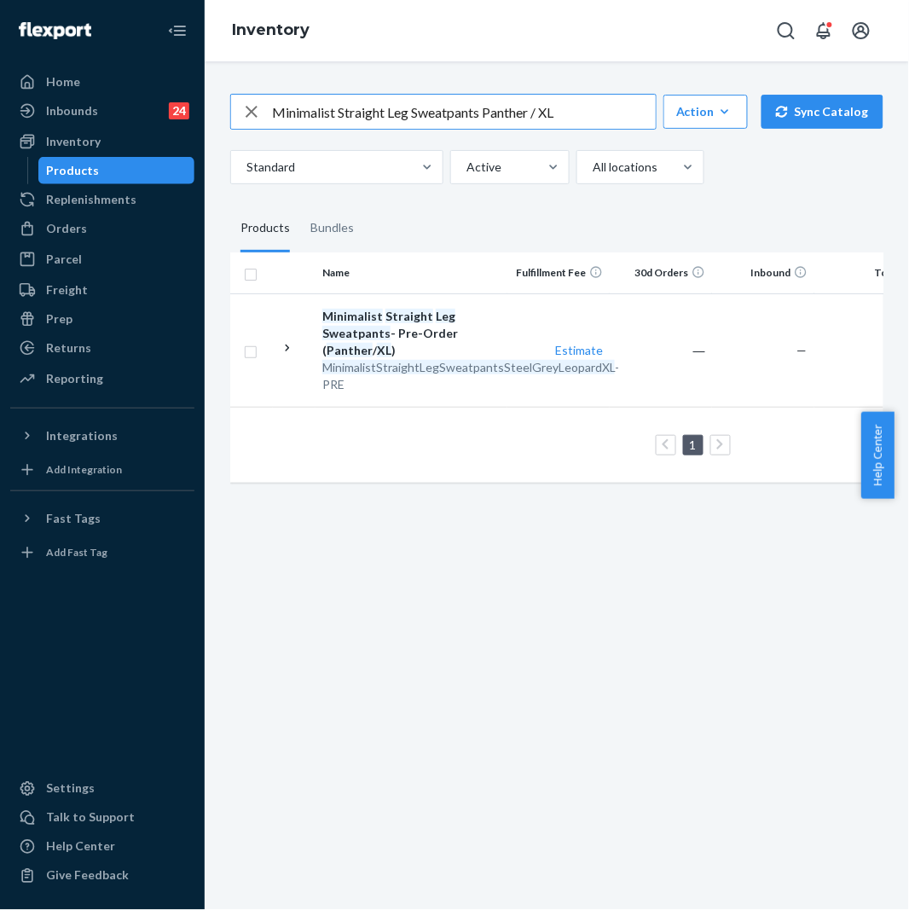
click at [475, 122] on input "Minimalist Straight Leg Sweatpants Panther / XL" at bounding box center [464, 112] width 384 height 34
click at [481, 119] on input "Minimalist Straight Leg Sweatpants Panther / XL" at bounding box center [464, 112] width 384 height 34
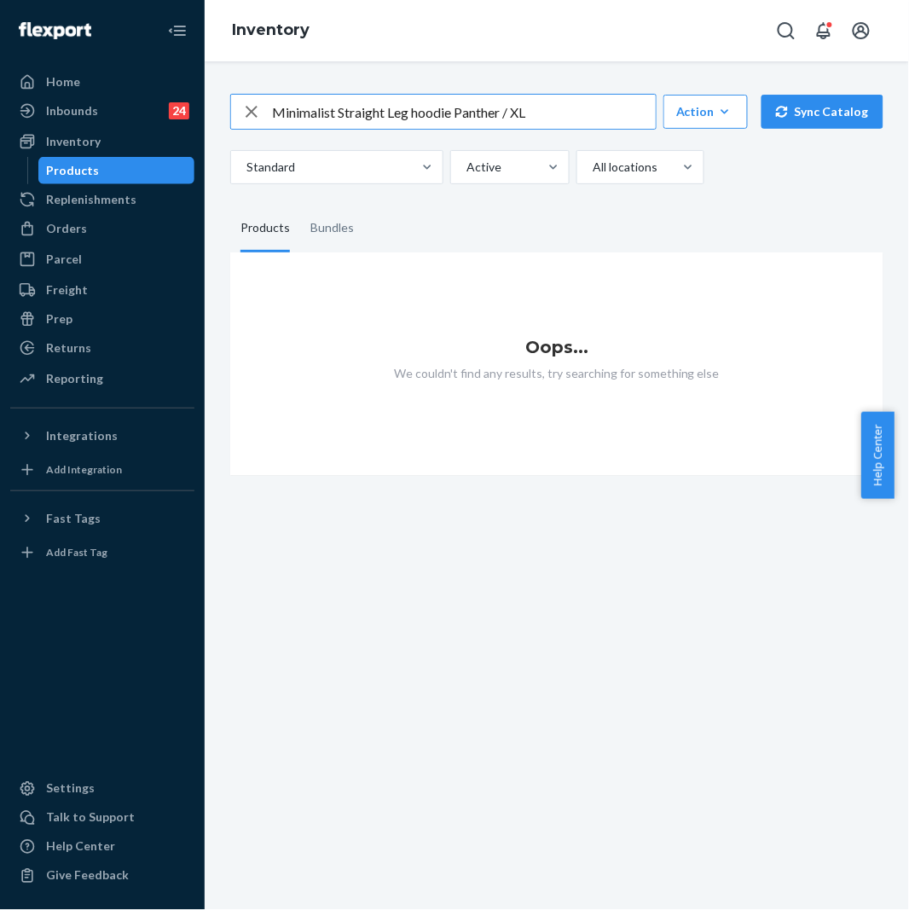
drag, startPoint x: 415, startPoint y: 113, endPoint x: 403, endPoint y: 119, distance: 14.1
click at [403, 119] on input "Minimalist Straight Leg hoodie Panther / XL" at bounding box center [464, 112] width 384 height 34
click at [410, 116] on input "Minimalist Straight Leg hoodie Panther / XL" at bounding box center [464, 112] width 384 height 34
drag, startPoint x: 410, startPoint y: 116, endPoint x: 336, endPoint y: 111, distance: 73.6
click at [336, 111] on input "Minimalist Straight Leg hoodie Panther / XL" at bounding box center [464, 112] width 384 height 34
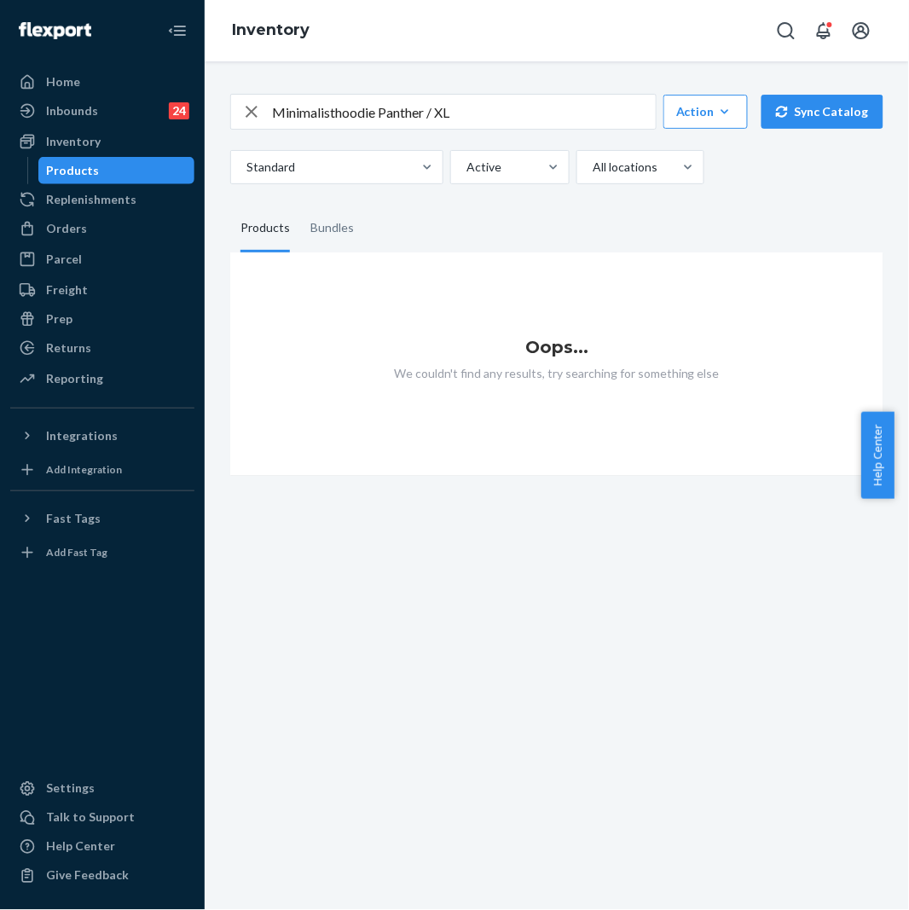
click at [330, 107] on input "Minimalisthoodie Panther / XL" at bounding box center [464, 112] width 384 height 34
type input "Minimalist hoodie Panther / XL"
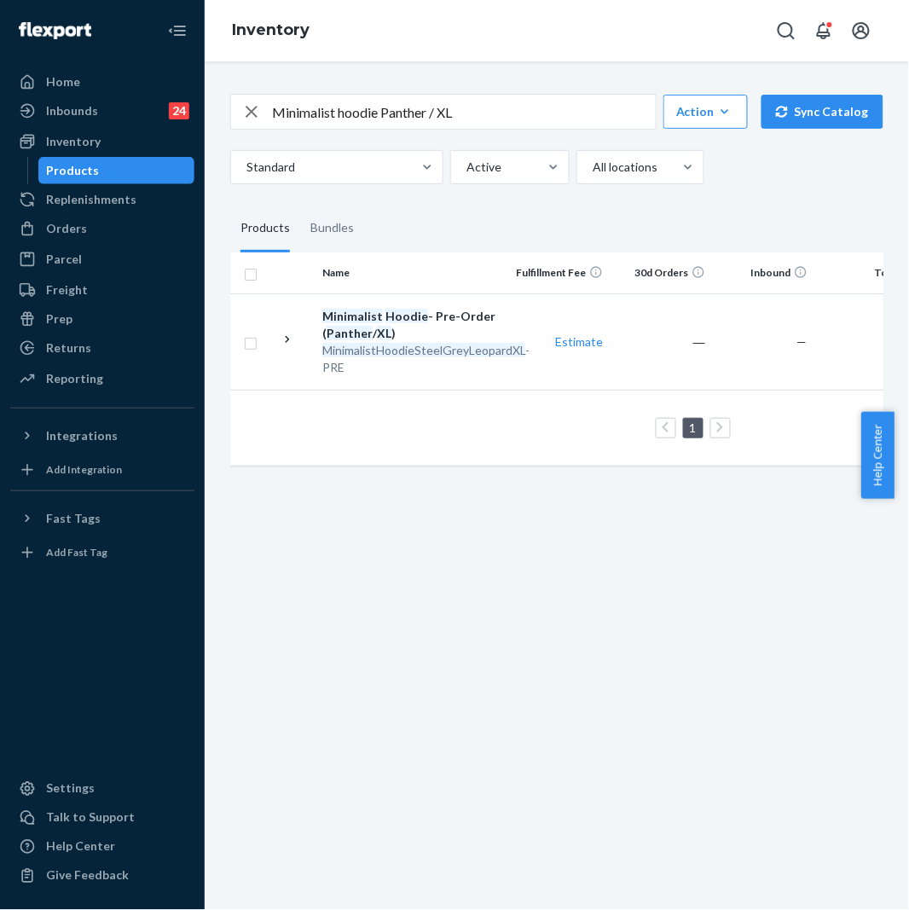
drag, startPoint x: 491, startPoint y: 481, endPoint x: 607, endPoint y: 491, distance: 115.6
click at [691, 509] on div "Minimalist hoodie Panther / XL Action Create product Create bundle Bulk create …" at bounding box center [557, 485] width 705 height 849
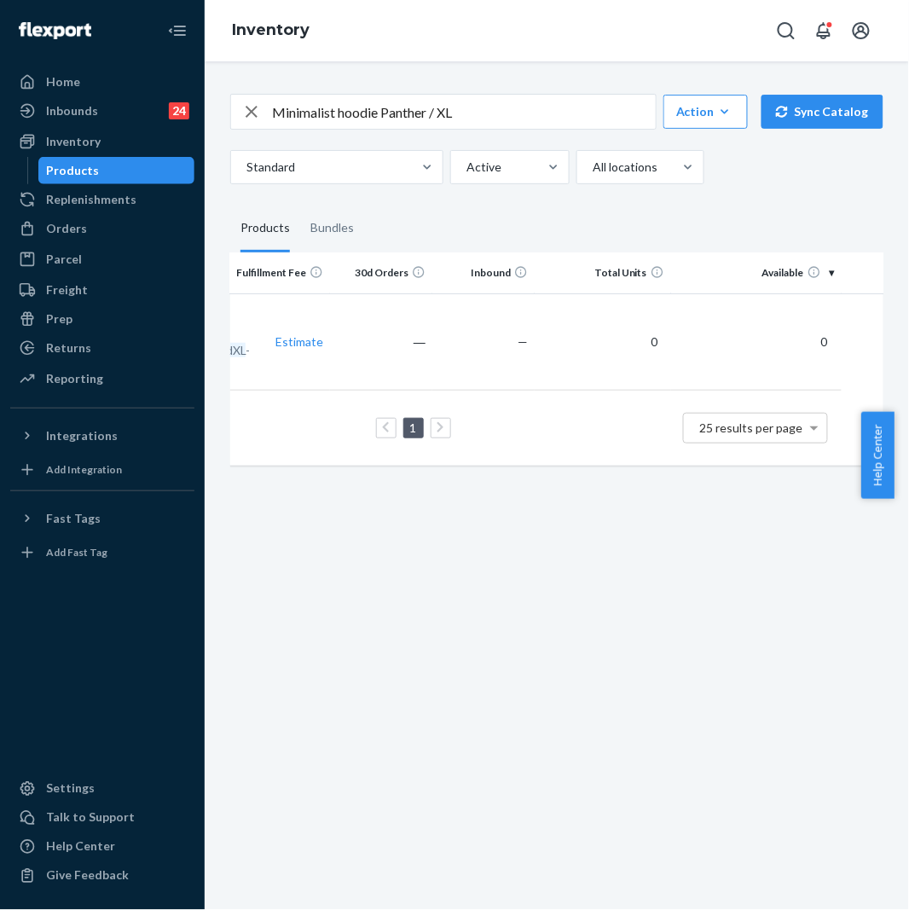
scroll to position [0, 465]
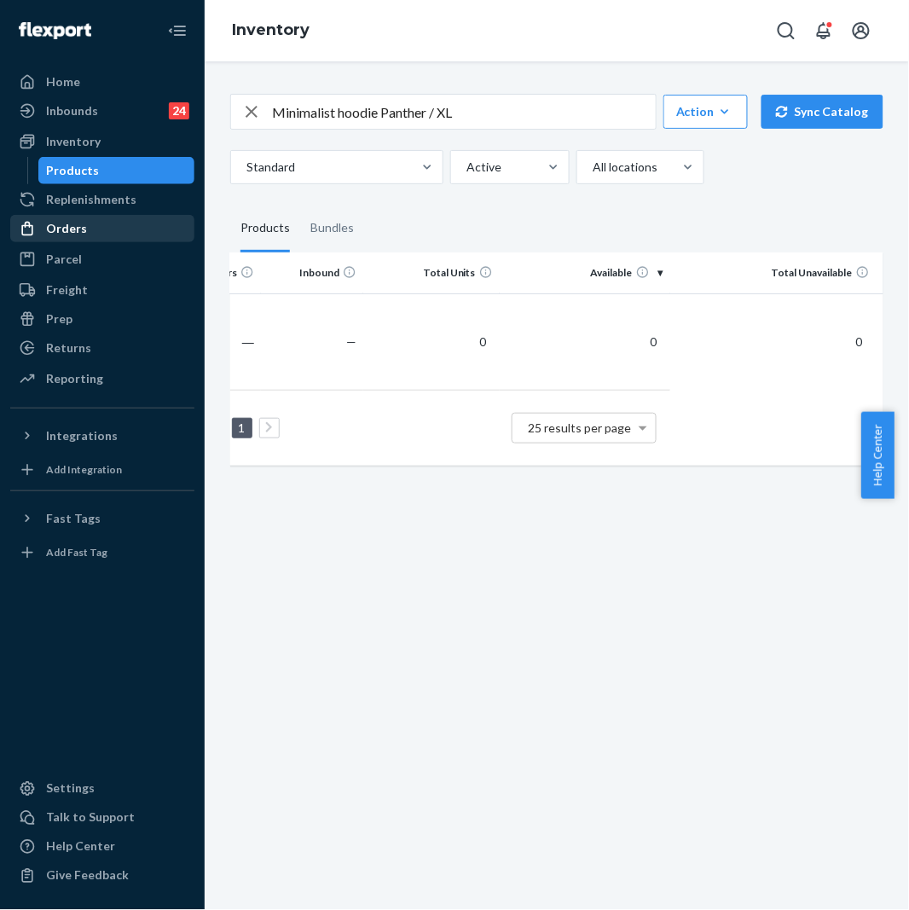
click at [78, 232] on div "Orders" at bounding box center [66, 228] width 41 height 17
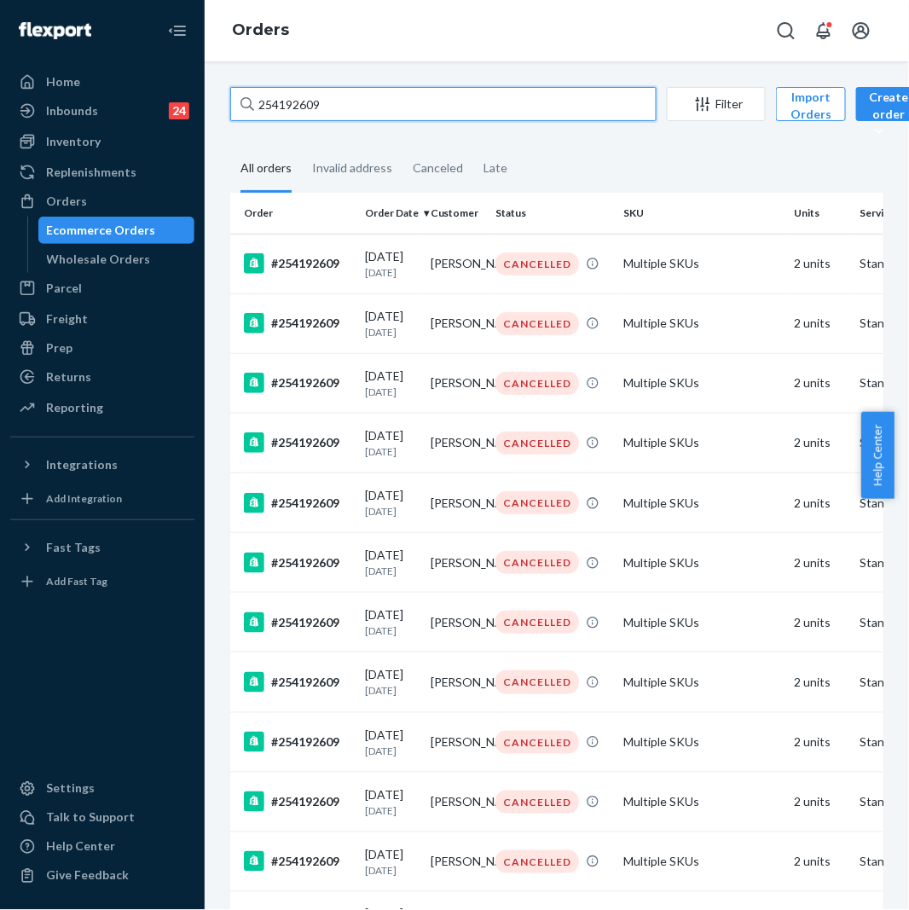
drag, startPoint x: 373, startPoint y: 116, endPoint x: 250, endPoint y: 116, distance: 122.9
click at [250, 116] on div "254192609" at bounding box center [443, 104] width 427 height 34
paste input "279515"
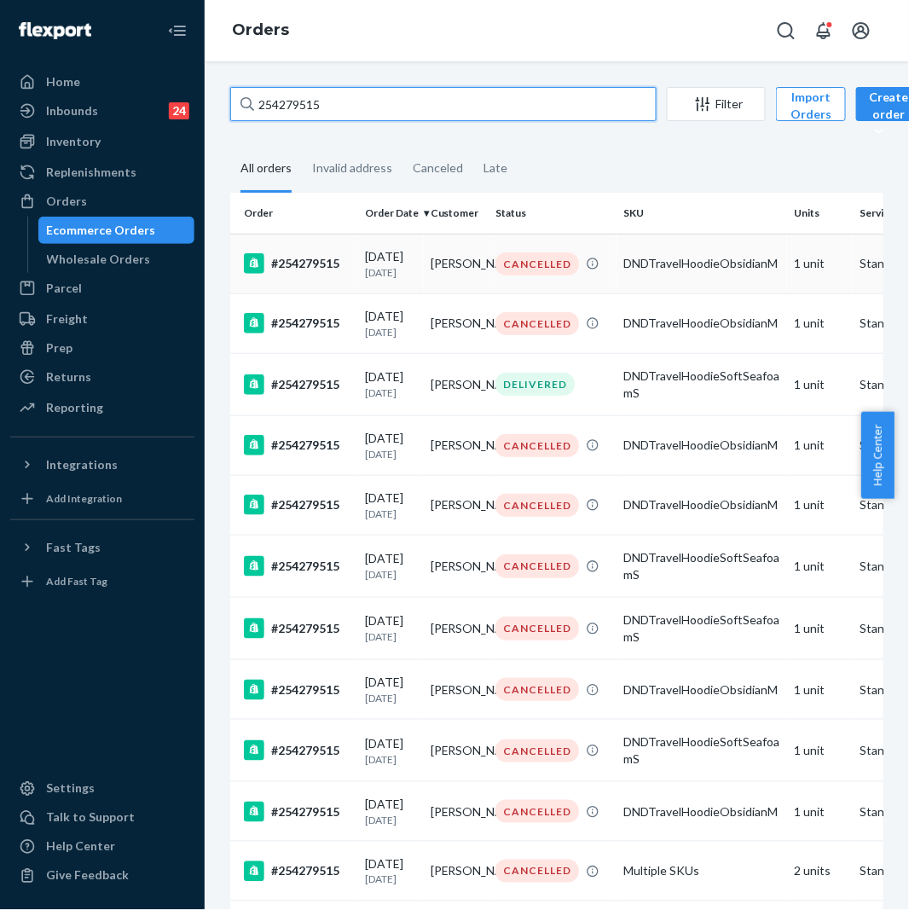
type input "254279515"
click at [310, 274] on div "#254279515" at bounding box center [297, 263] width 107 height 20
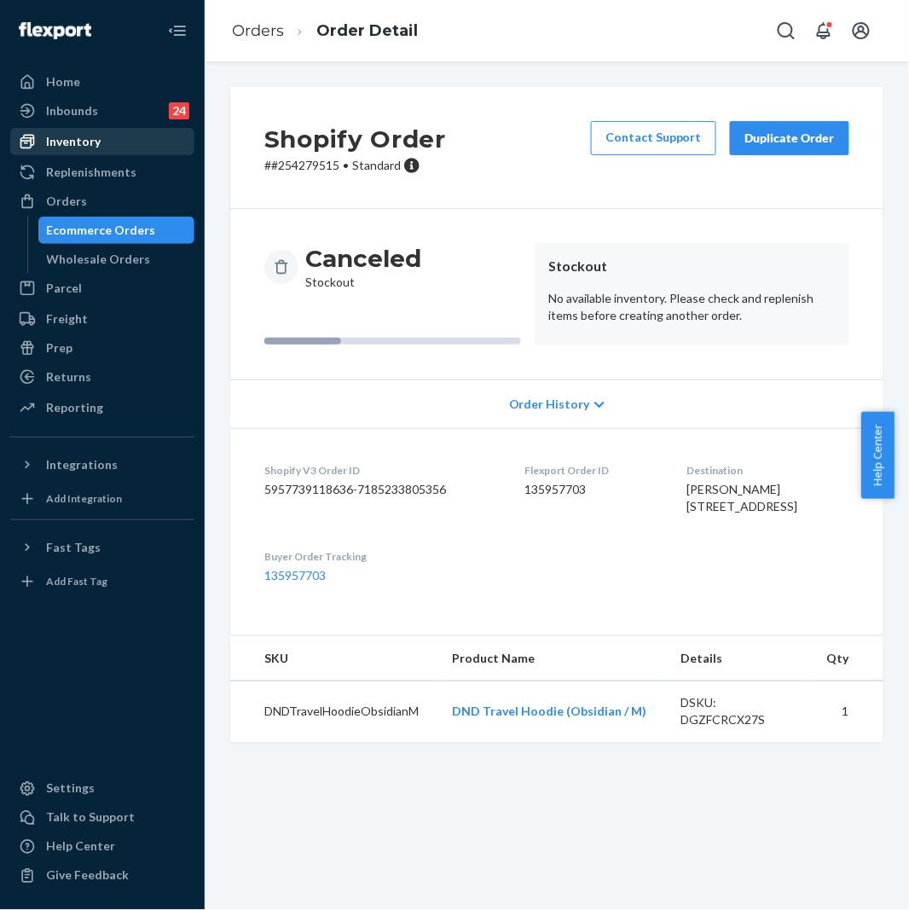
click at [96, 135] on div "Inventory" at bounding box center [73, 141] width 55 height 17
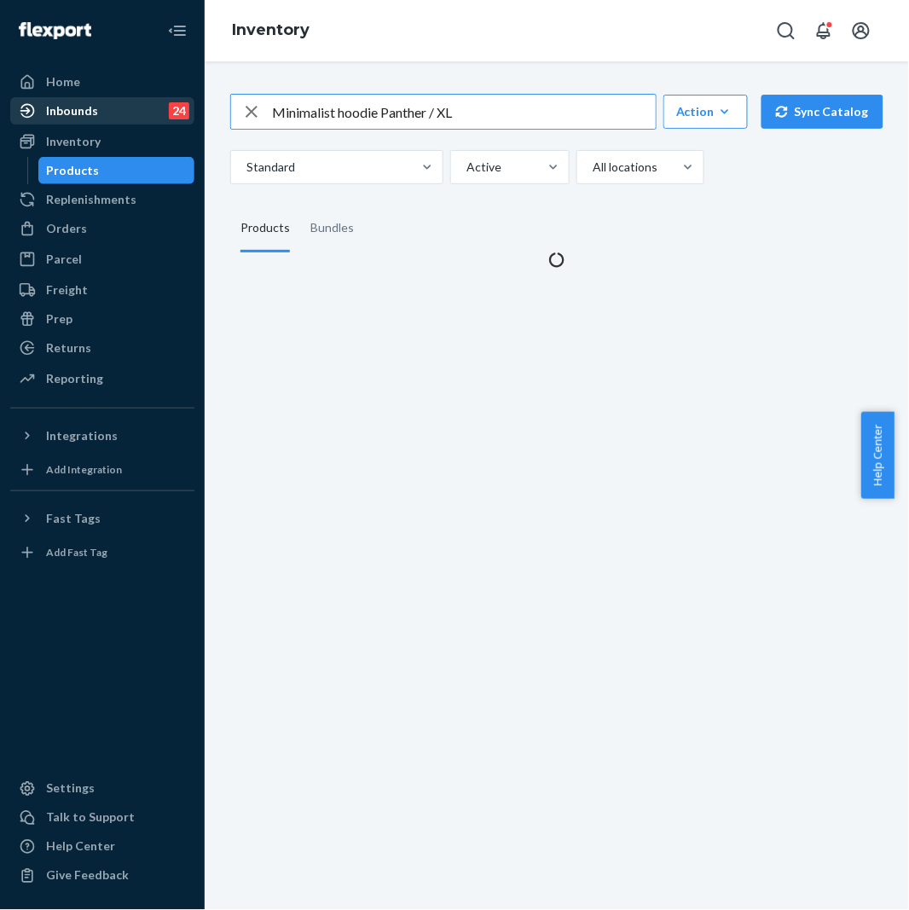
drag, startPoint x: 504, startPoint y: 120, endPoint x: 173, endPoint y: 121, distance: 331.0
click at [173, 121] on div "Home Inbounds 24 Shipping Plans Problems 24 Inventory Products Replenishments O…" at bounding box center [454, 455] width 909 height 910
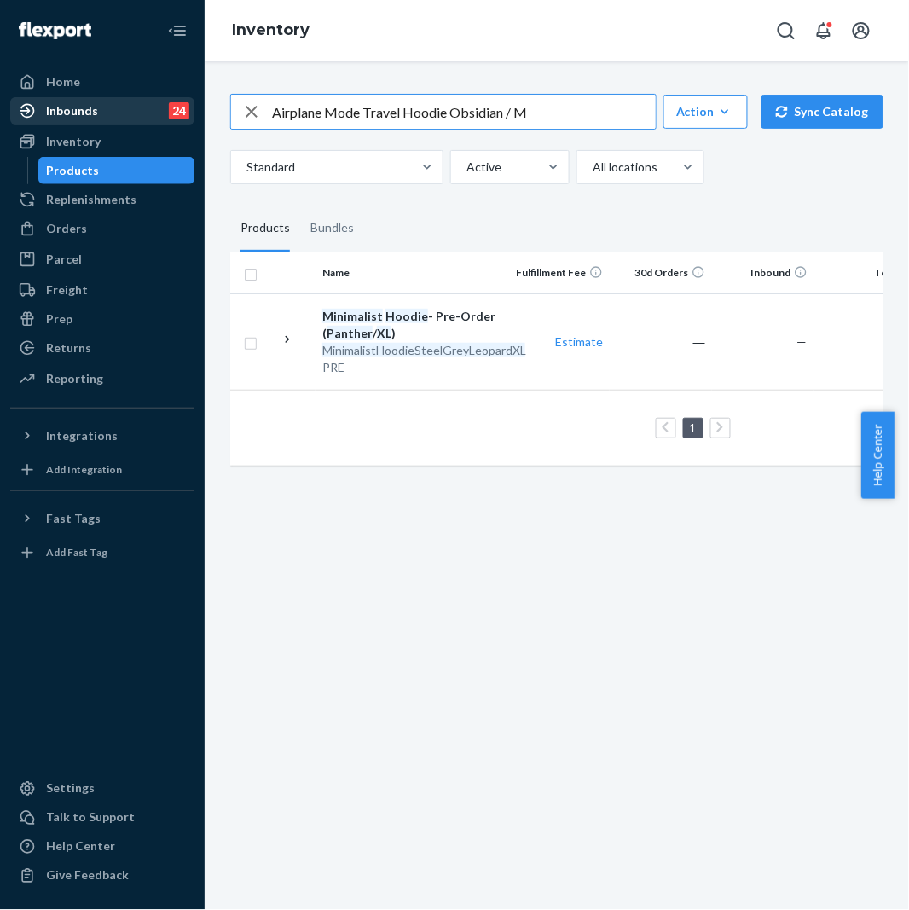
type input "Airplane Mode Travel Hoodie Obsidian / M"
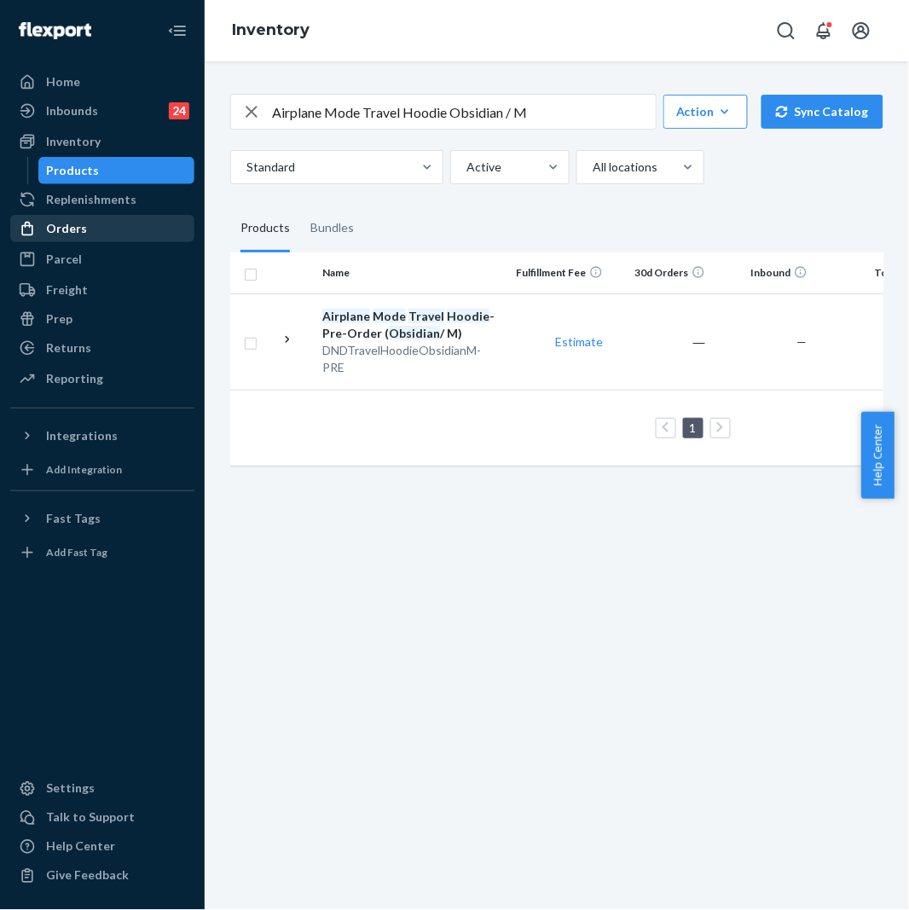
click at [58, 222] on div "Orders" at bounding box center [66, 228] width 41 height 17
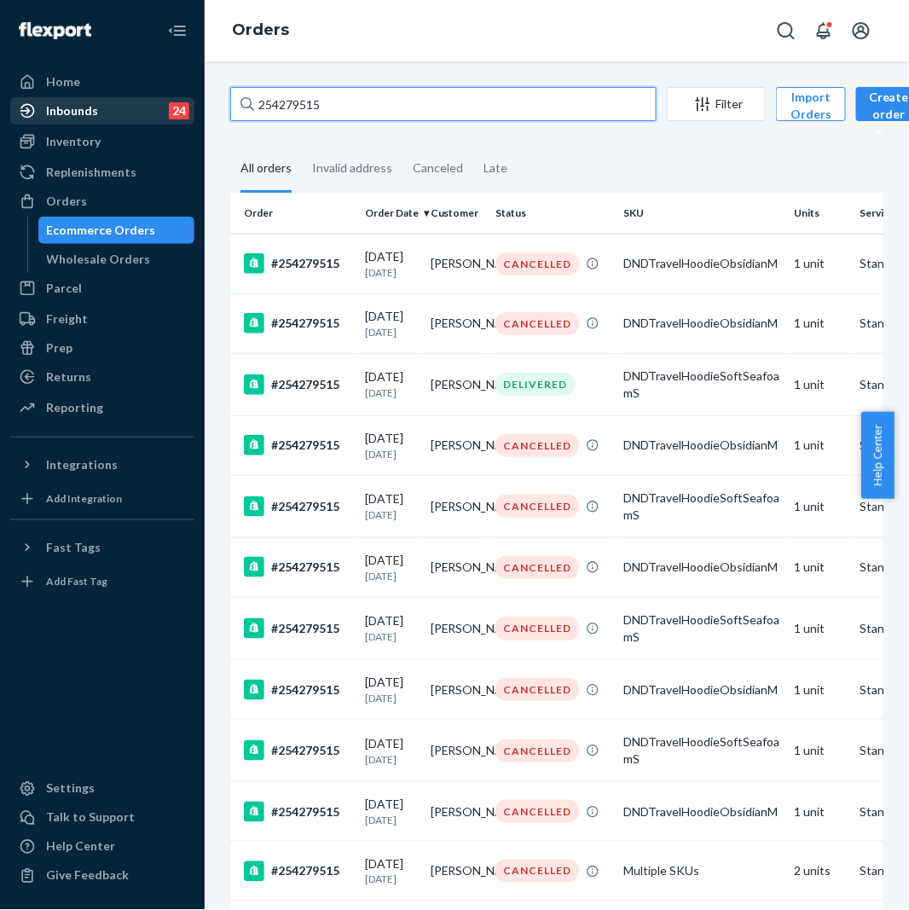
drag, startPoint x: 416, startPoint y: 109, endPoint x: 171, endPoint y: 107, distance: 245.7
click at [171, 107] on div "Home Inbounds 24 Shipping Plans Problems 24 Inventory Products Replenishments O…" at bounding box center [454, 455] width 909 height 910
paste input "3706829"
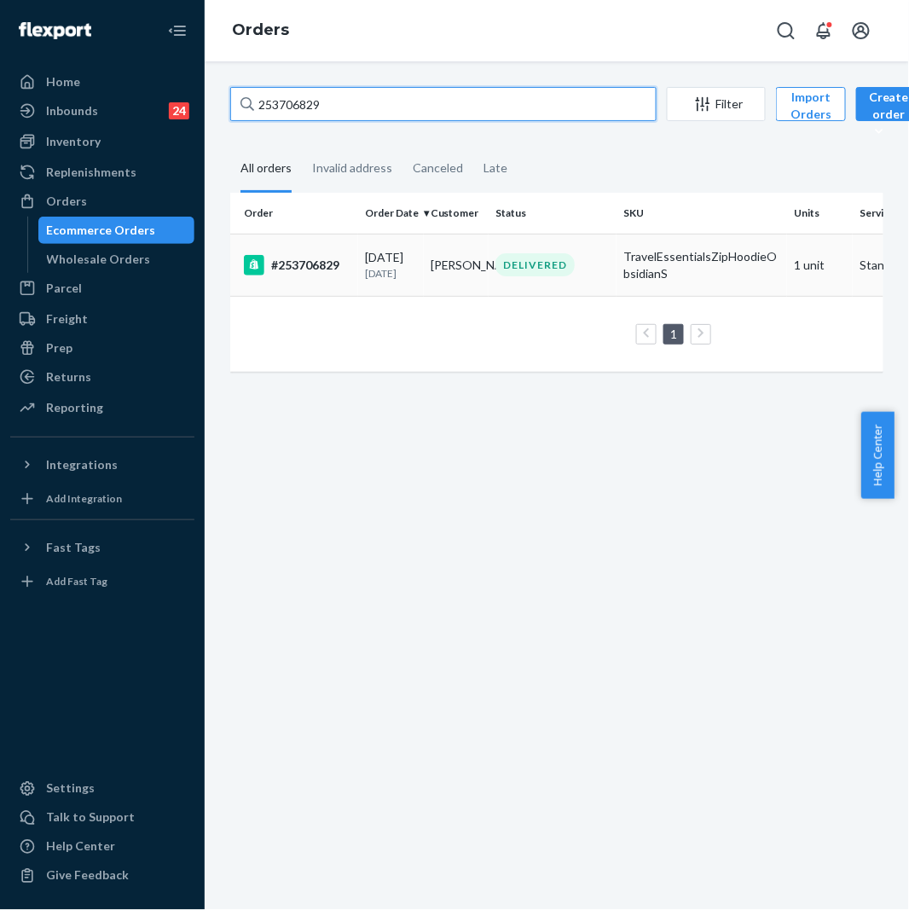
type input "253706829"
click at [316, 280] on td "#253706829" at bounding box center [294, 265] width 128 height 62
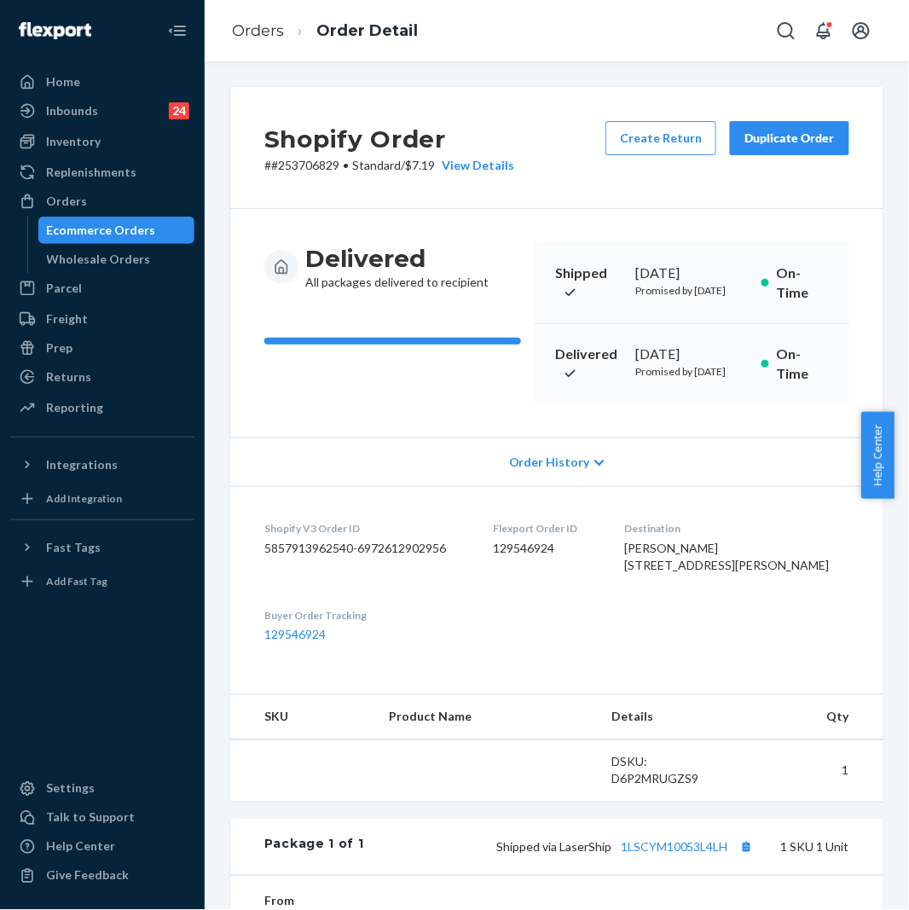
scroll to position [297, 0]
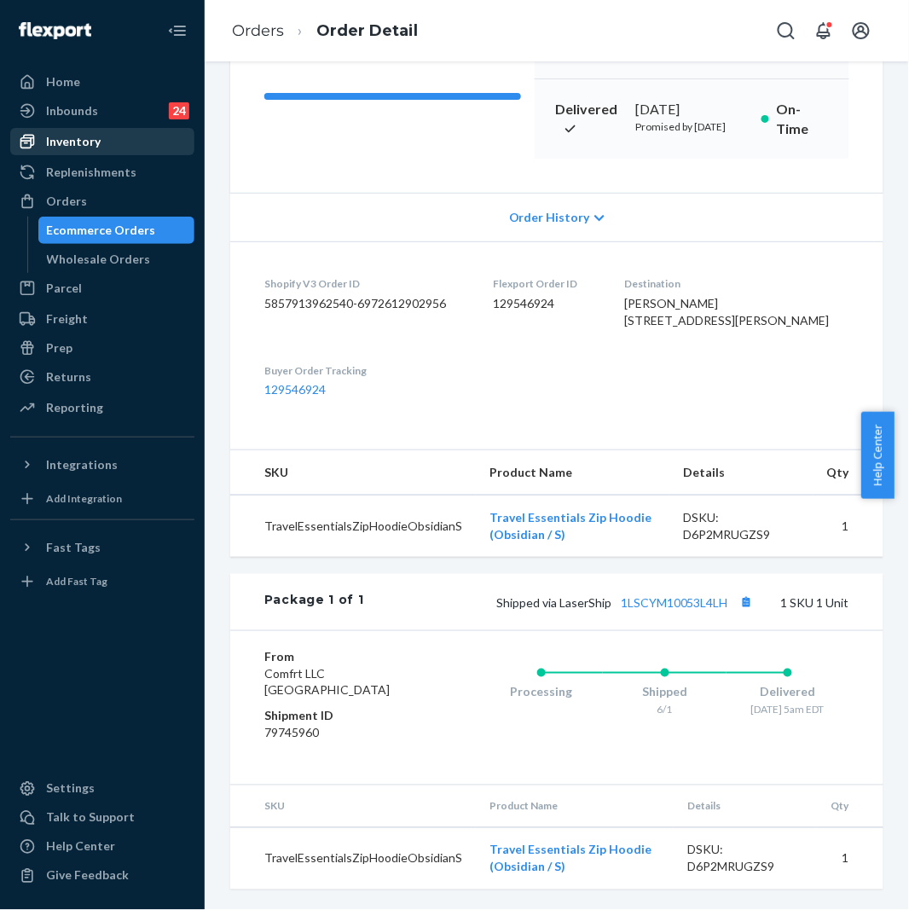
click at [79, 137] on div "Inventory" at bounding box center [73, 141] width 55 height 17
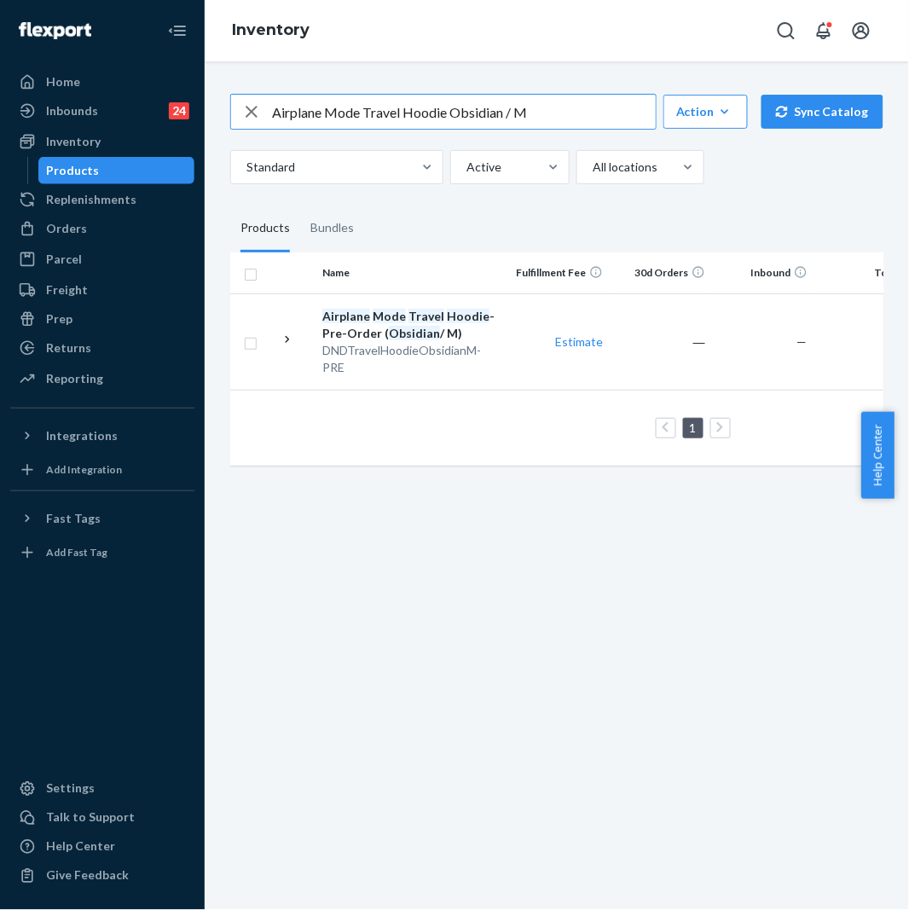
drag, startPoint x: 555, startPoint y: 116, endPoint x: 271, endPoint y: 120, distance: 283.3
click at [271, 120] on div "Airplane Mode Travel Hoodie Obsidian / M" at bounding box center [443, 112] width 425 height 34
click at [439, 117] on input "Tranquil Shorts - Pre-Order Obsidian / XS" at bounding box center [464, 112] width 384 height 34
type input "Tranquil Shorts - Obsidian / XS"
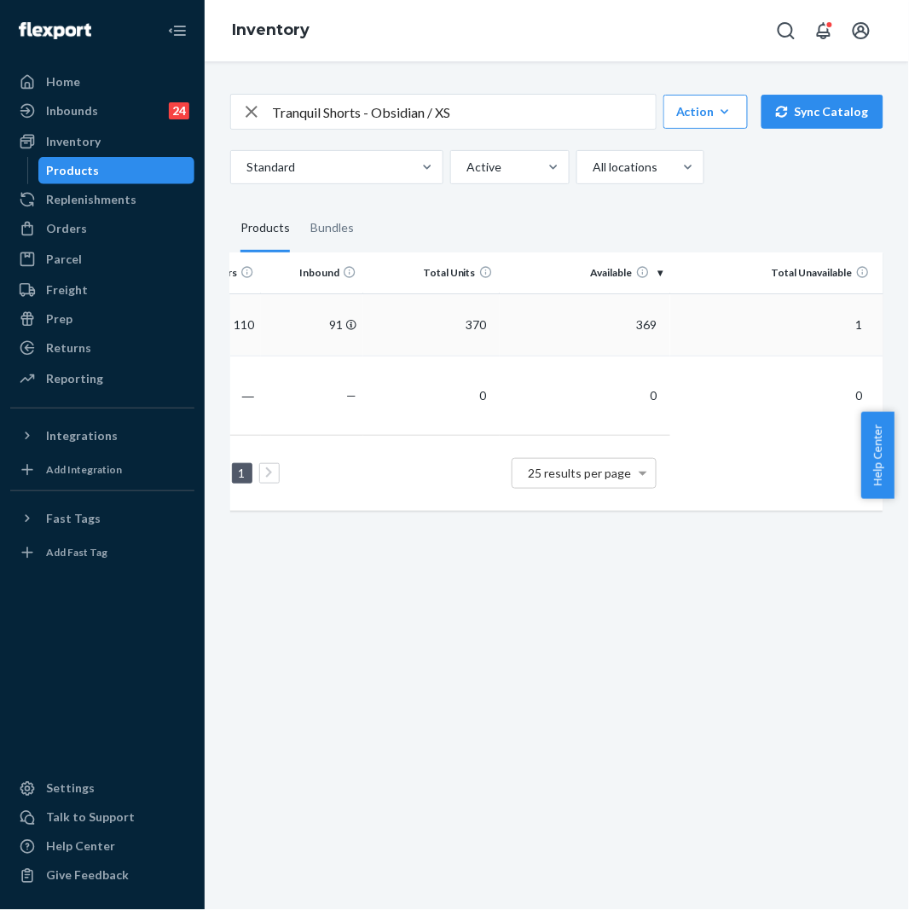
scroll to position [0, 461]
click at [78, 240] on div "Orders" at bounding box center [102, 229] width 181 height 24
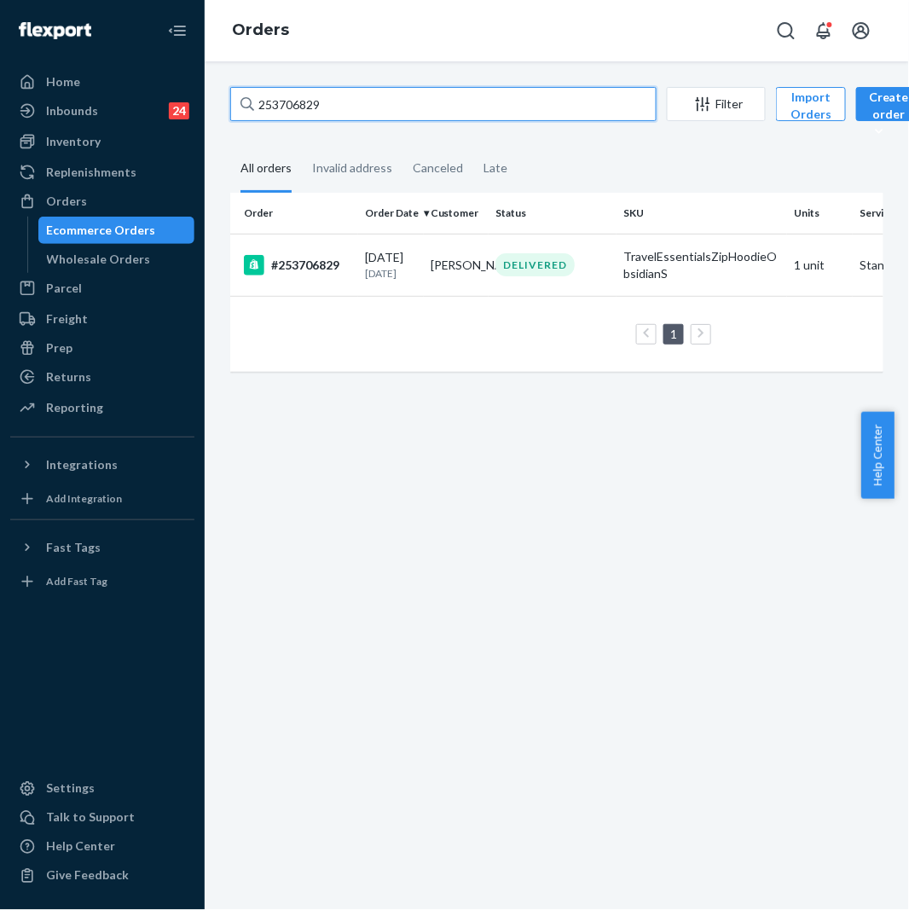
drag, startPoint x: 364, startPoint y: 109, endPoint x: 234, endPoint y: 116, distance: 130.7
click at [234, 116] on input "253706829" at bounding box center [443, 104] width 427 height 34
paste input "5169424"
type input "255169424"
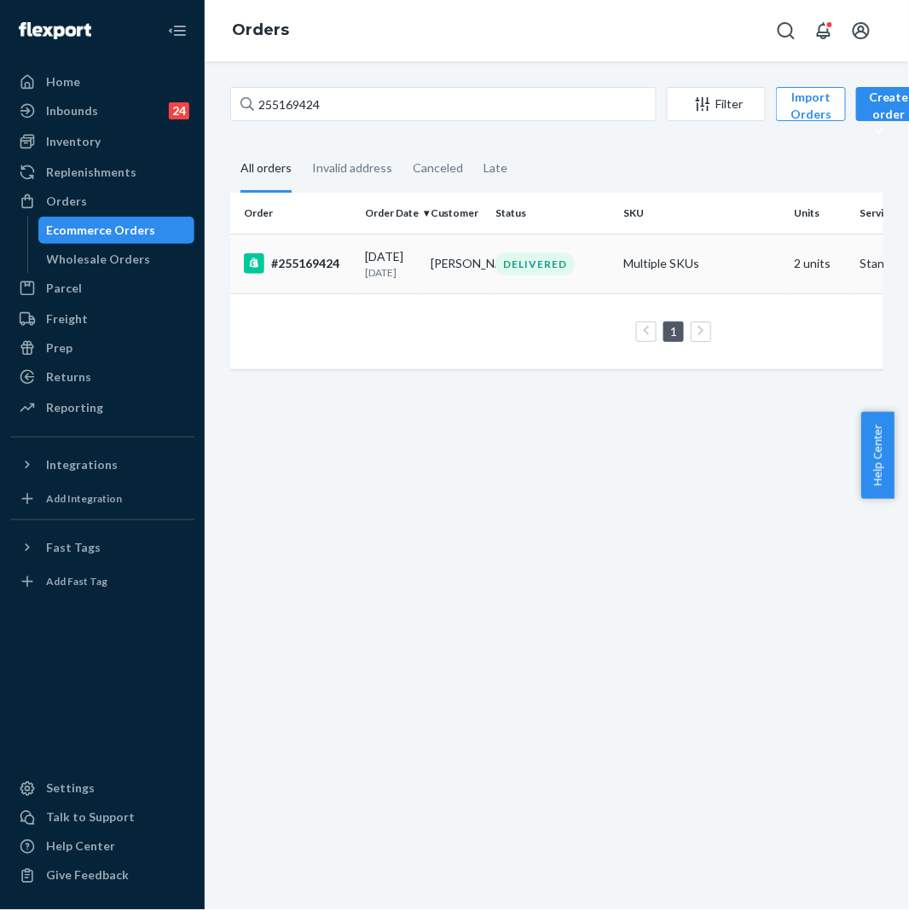
click at [319, 271] on div "#255169424" at bounding box center [297, 263] width 107 height 20
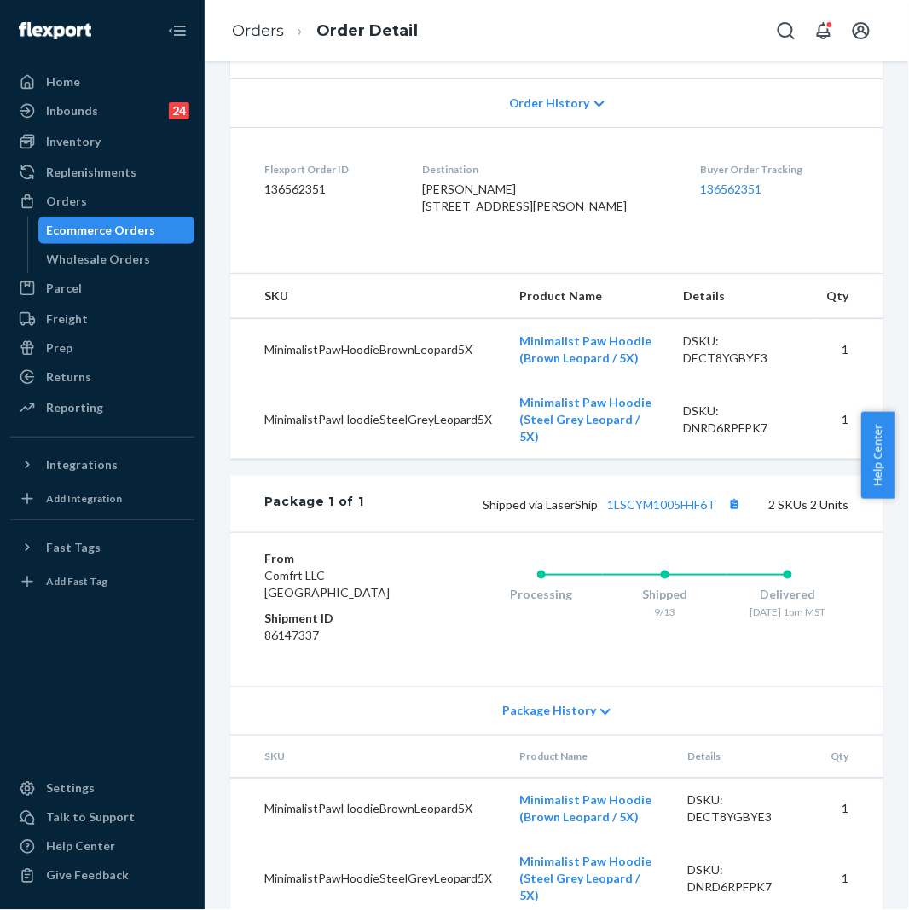
scroll to position [480, 0]
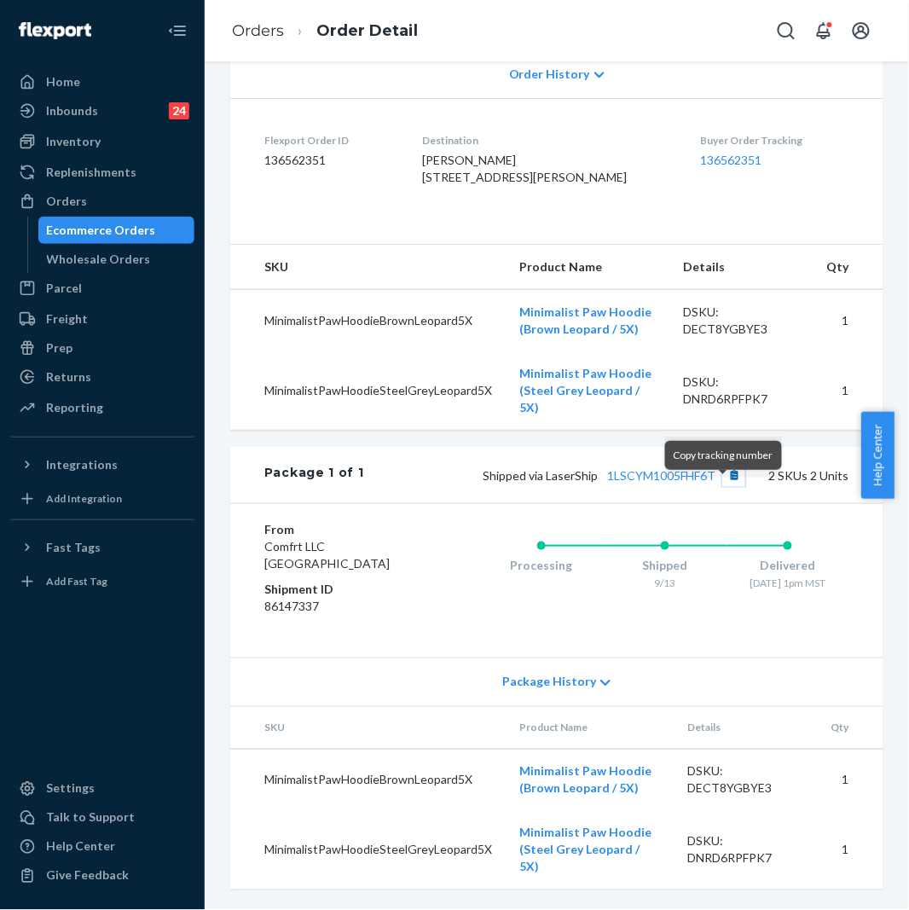
click at [723, 486] on button "Copy tracking number" at bounding box center [734, 475] width 22 height 22
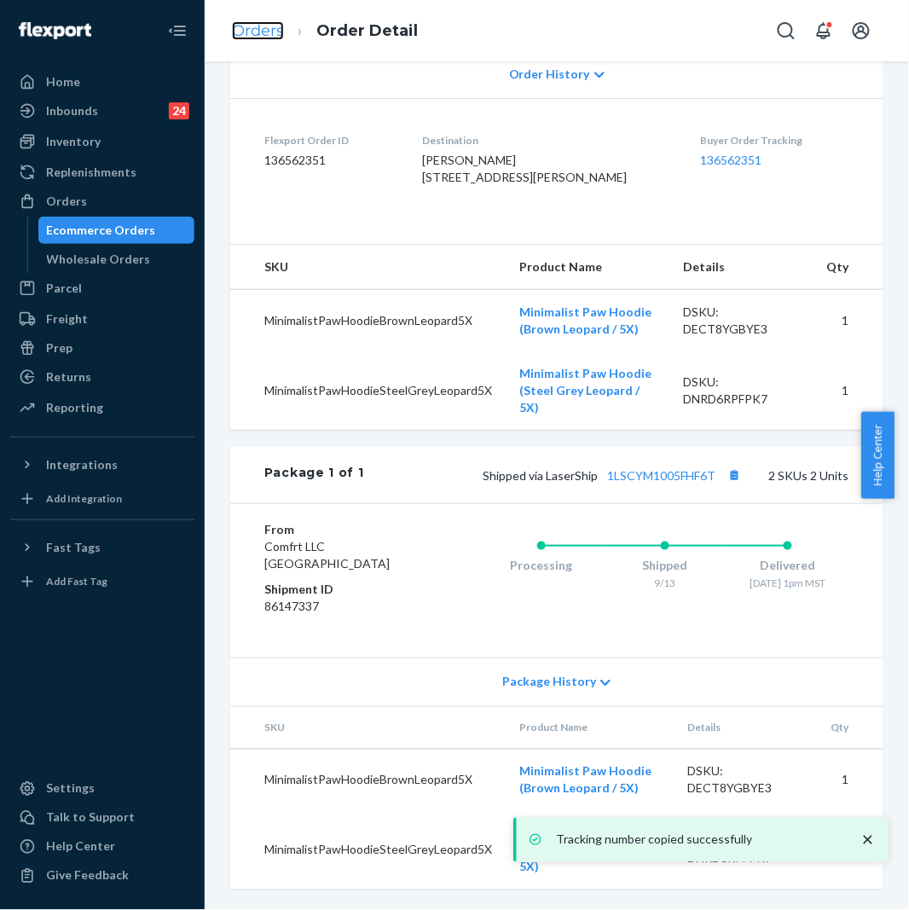
click at [280, 37] on link "Orders" at bounding box center [258, 30] width 52 height 19
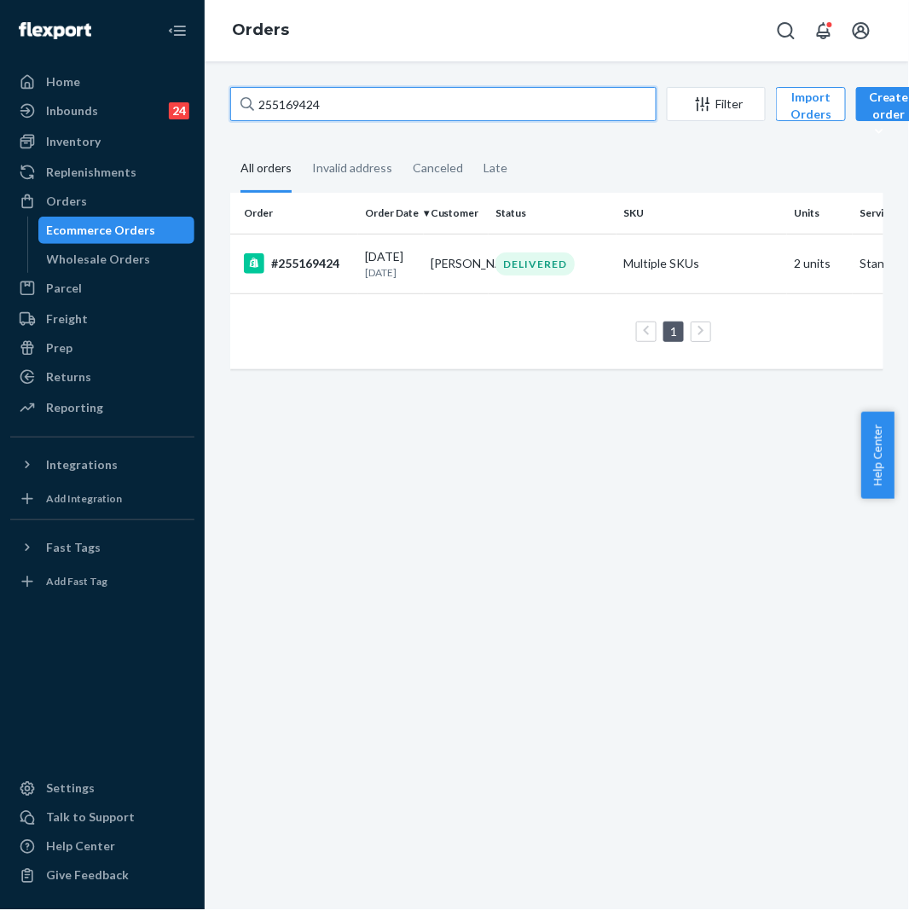
drag, startPoint x: 341, startPoint y: 96, endPoint x: 250, endPoint y: 109, distance: 92.3
click at [250, 109] on div "255169424" at bounding box center [443, 104] width 427 height 34
paste input "3343096"
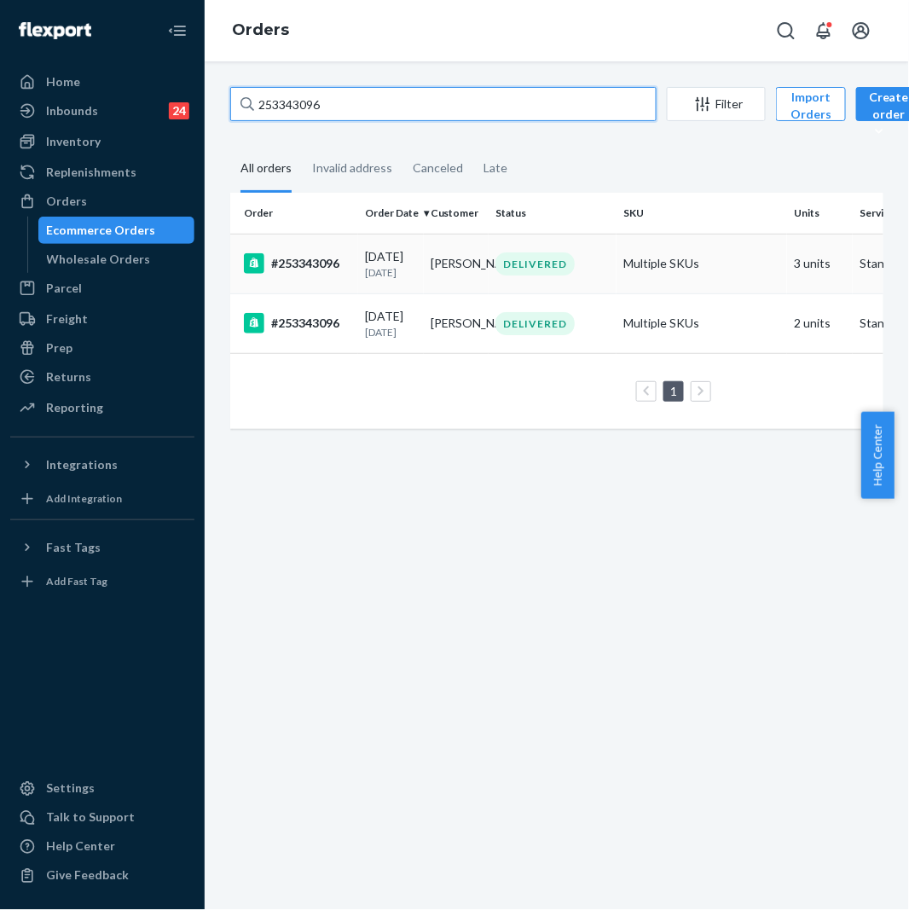
type input "253343096"
click at [318, 280] on td "#253343096" at bounding box center [294, 264] width 128 height 60
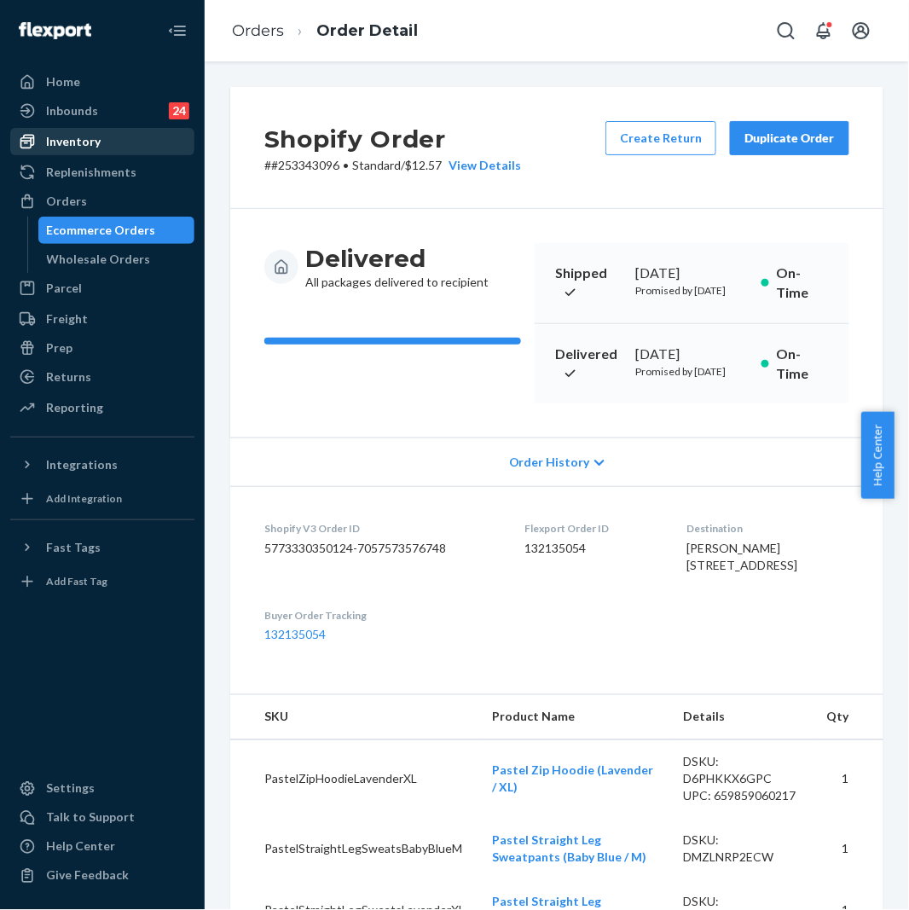
click at [99, 147] on div "Inventory" at bounding box center [102, 142] width 181 height 24
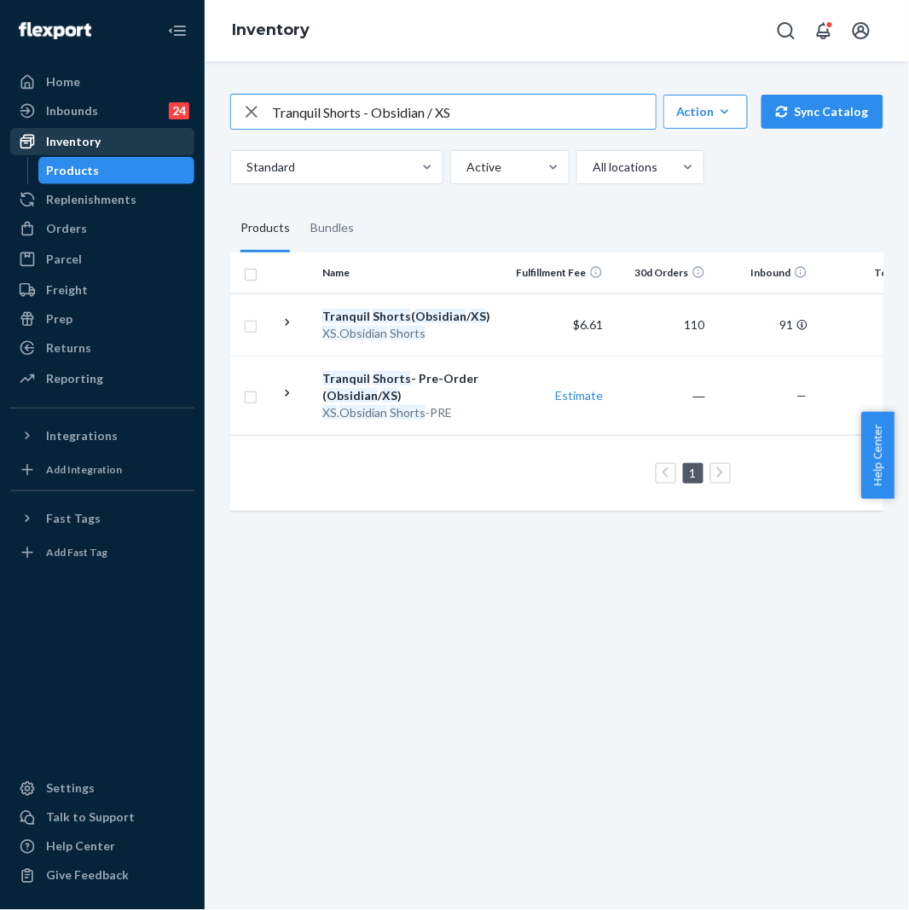
drag, startPoint x: 473, startPoint y: 118, endPoint x: 151, endPoint y: 131, distance: 321.9
click at [151, 131] on div "Home Inbounds 24 Shipping Plans Problems 24 Inventory Products Replenishments O…" at bounding box center [454, 455] width 909 height 910
paste input "Pastel Zip Hoodie - Pre-Order Baby Blue / M"
drag, startPoint x: 454, startPoint y: 117, endPoint x: 389, endPoint y: 115, distance: 64.9
click at [389, 115] on input "Pastel Zip Hoodie - Pre-Order Baby Blue / M" at bounding box center [464, 112] width 384 height 34
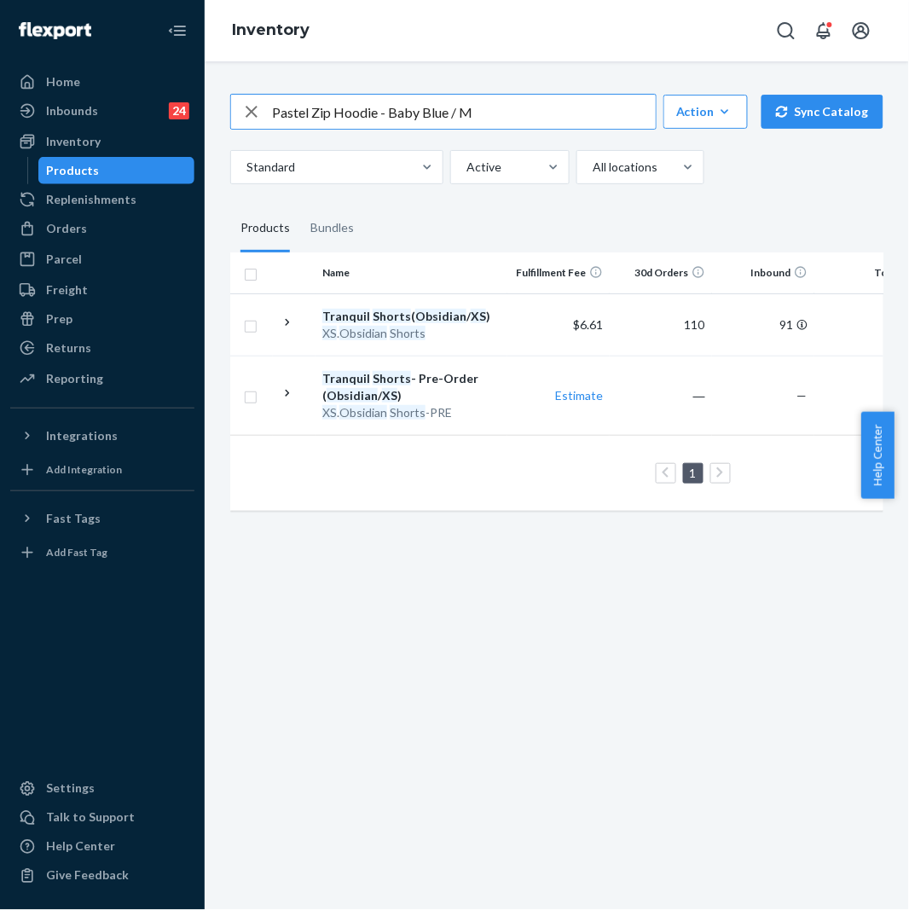
type input "Pastel Zip Hoodie - Baby Blue / M"
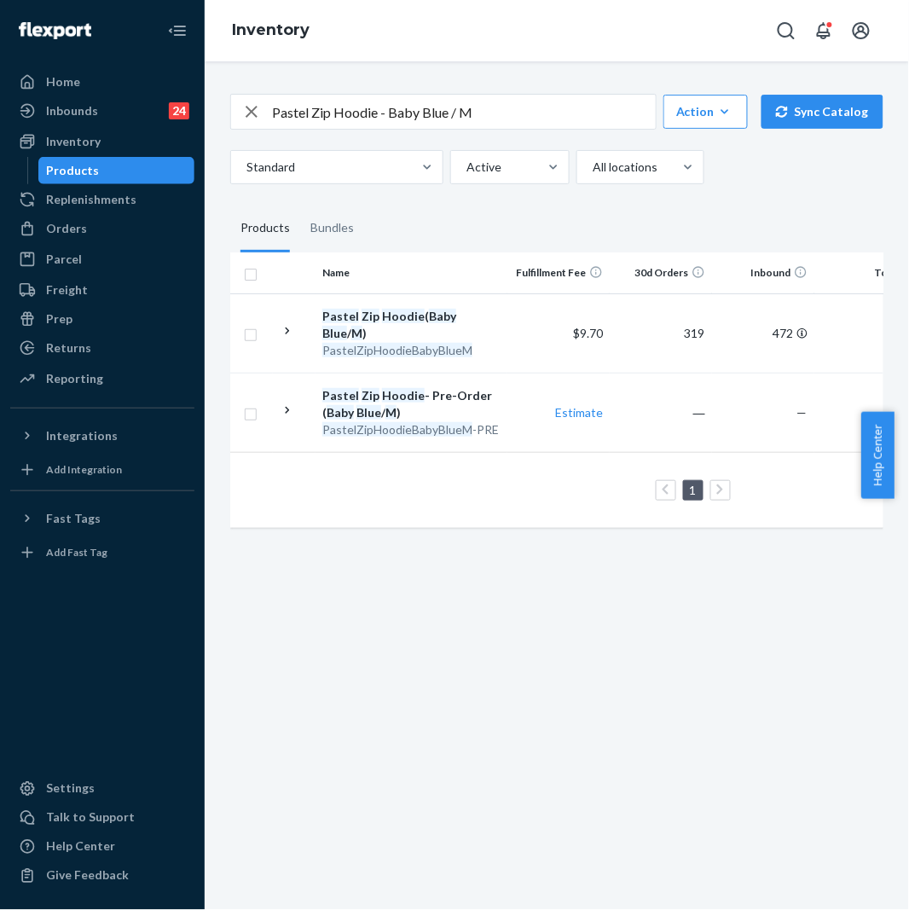
drag, startPoint x: 458, startPoint y: 543, endPoint x: 589, endPoint y: 540, distance: 130.6
click at [589, 540] on div "Pastel Zip Hoodie - Baby Blue / M Action Create product Create bundle Bulk crea…" at bounding box center [557, 485] width 705 height 849
